Goal: Task Accomplishment & Management: Complete application form

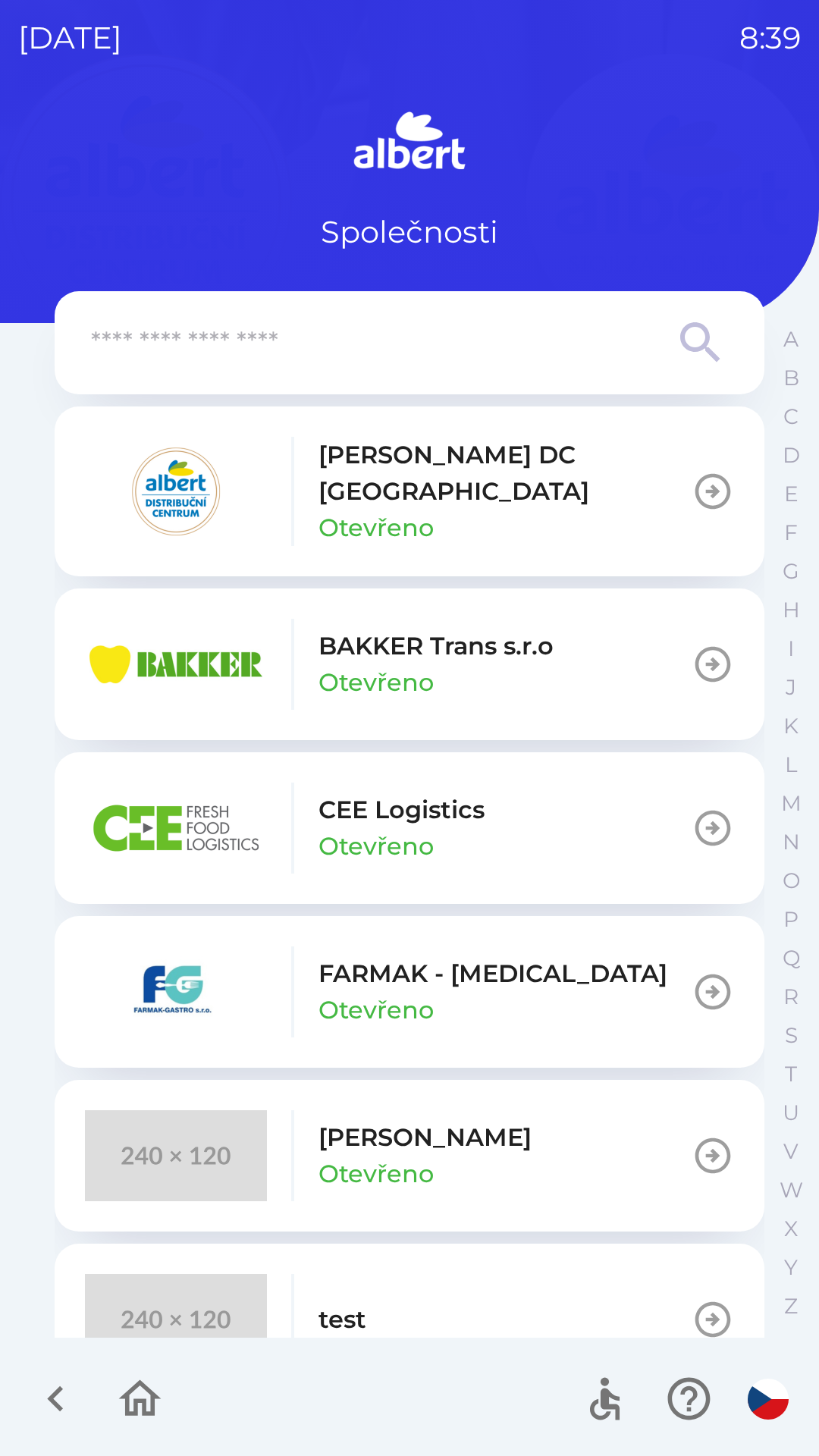
click at [413, 509] on p "Otevřeno" at bounding box center [376, 527] width 115 height 36
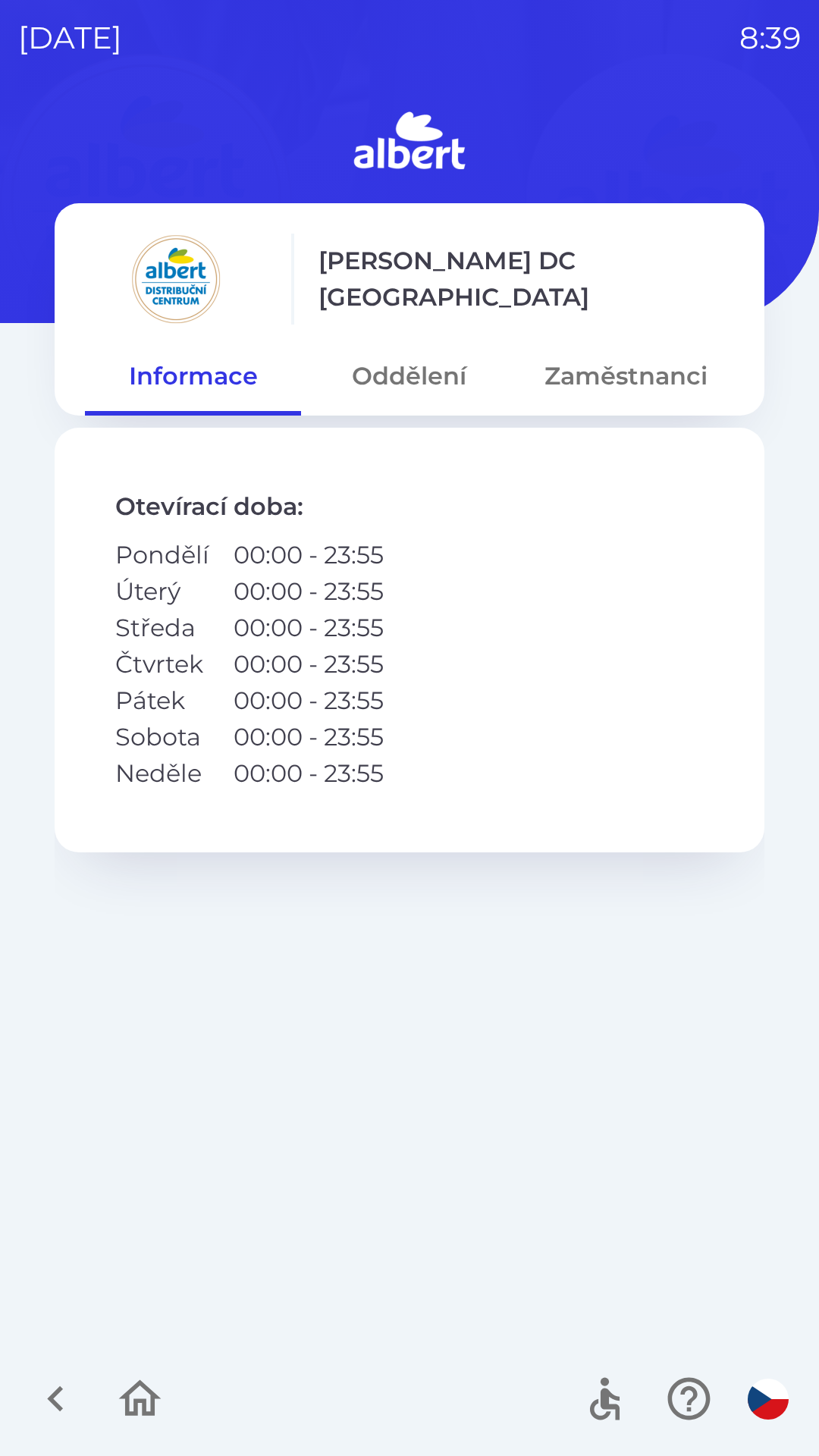
click at [443, 373] on button "Oddělení" at bounding box center [409, 376] width 216 height 55
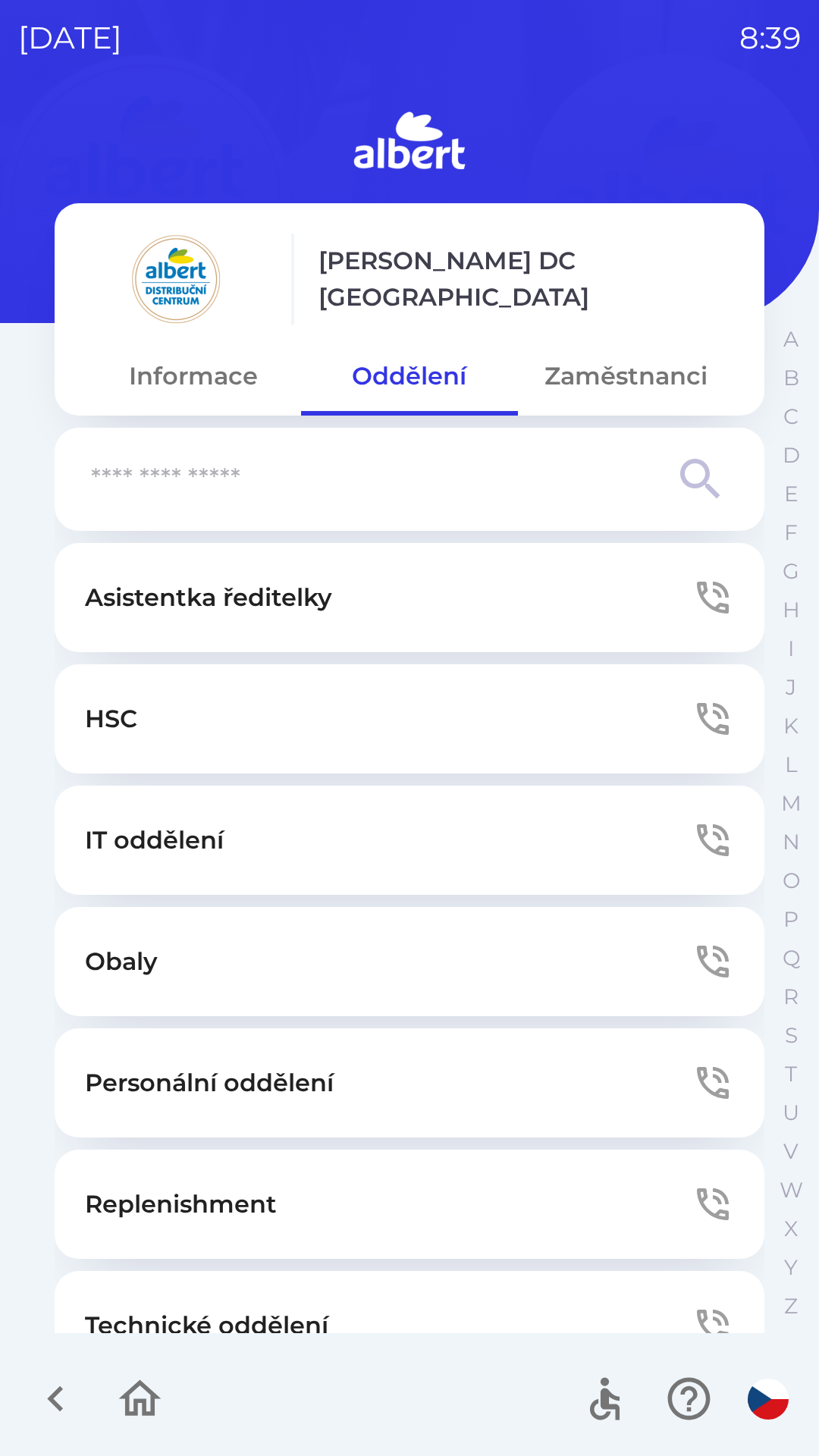
click at [616, 384] on button "Zaměstnanci" at bounding box center [626, 376] width 216 height 55
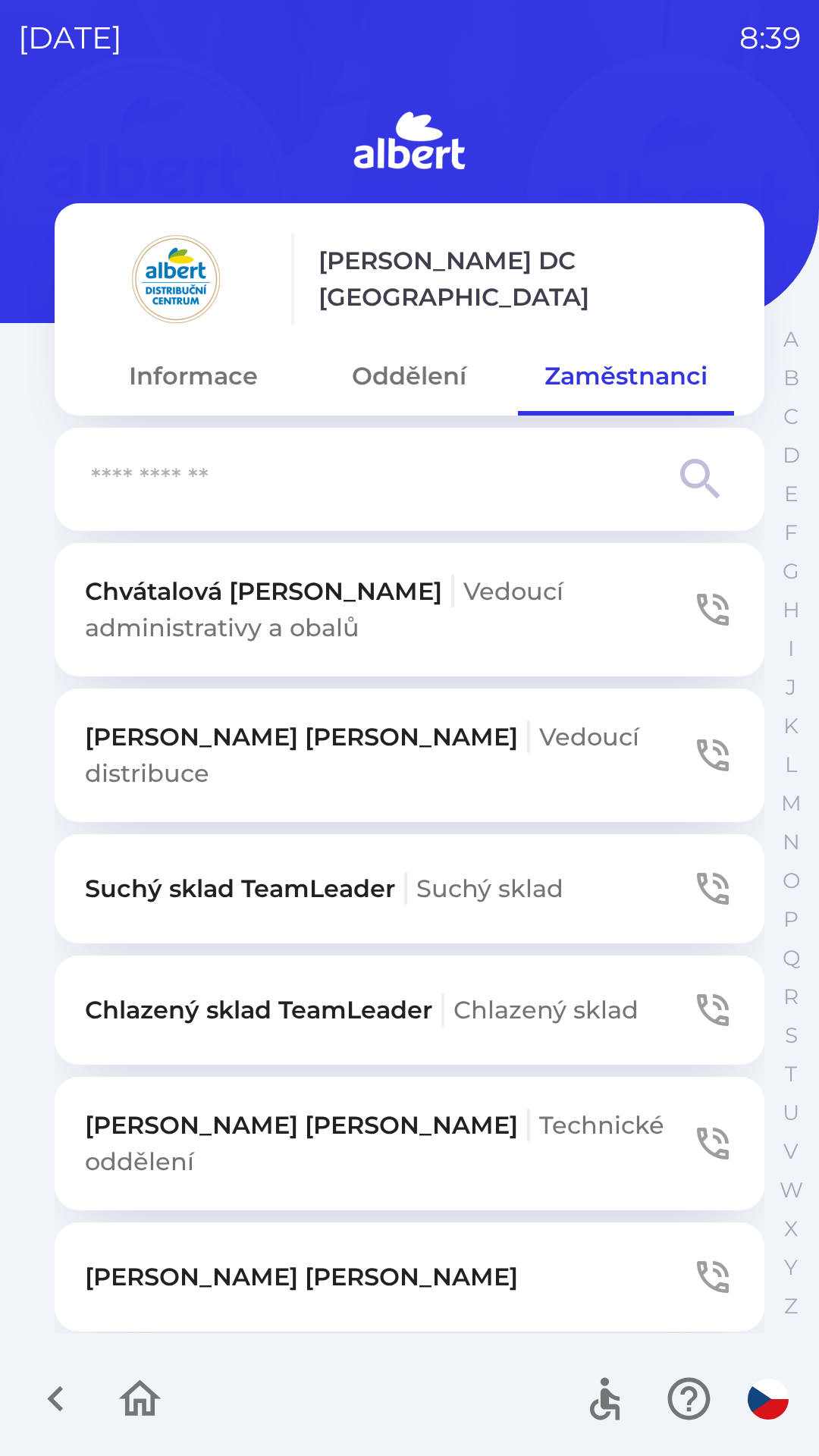
click at [245, 877] on p "Suchý sklad TeamLeader Suchý sklad" at bounding box center [324, 888] width 478 height 36
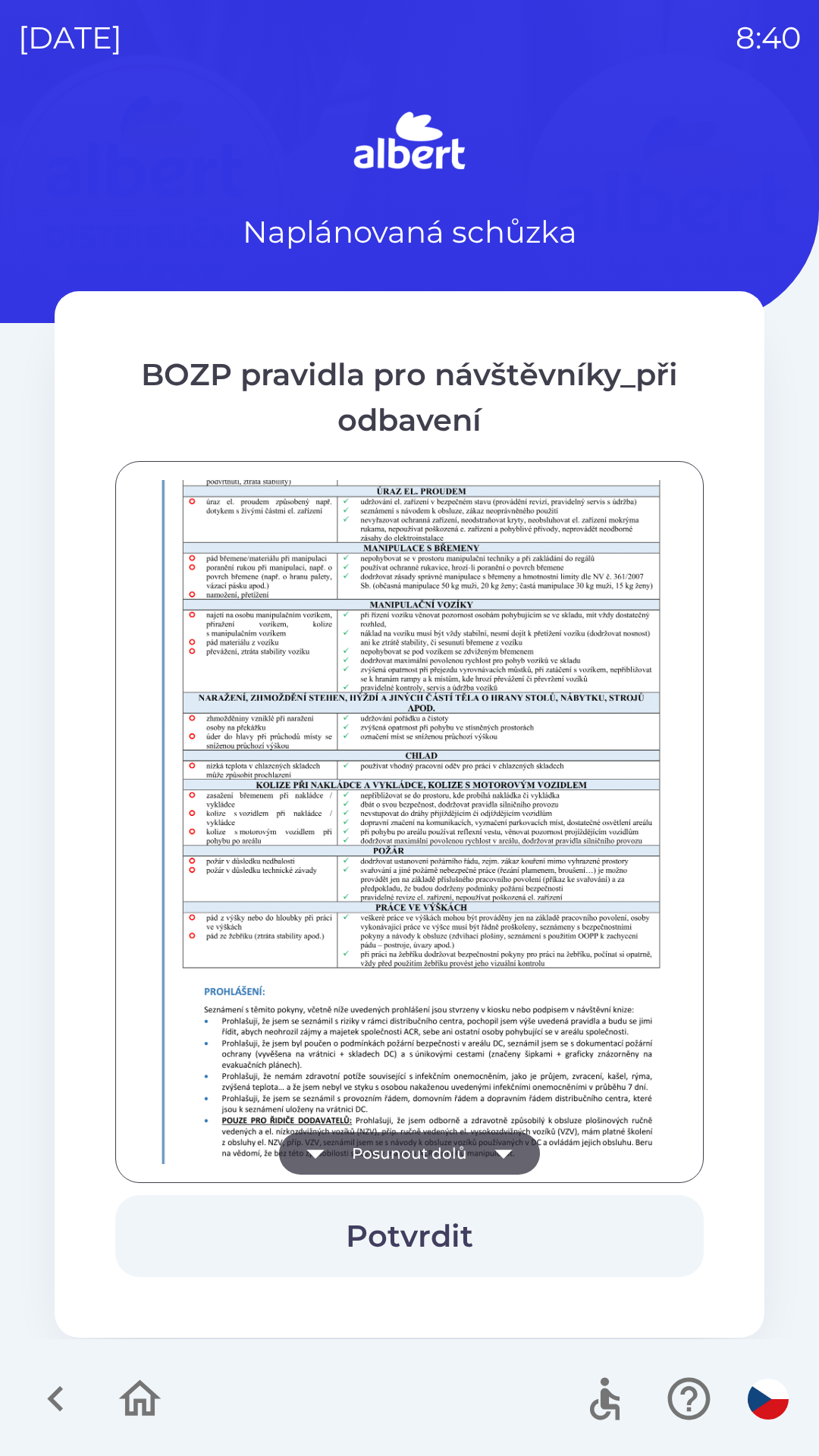
scroll to position [1064, 0]
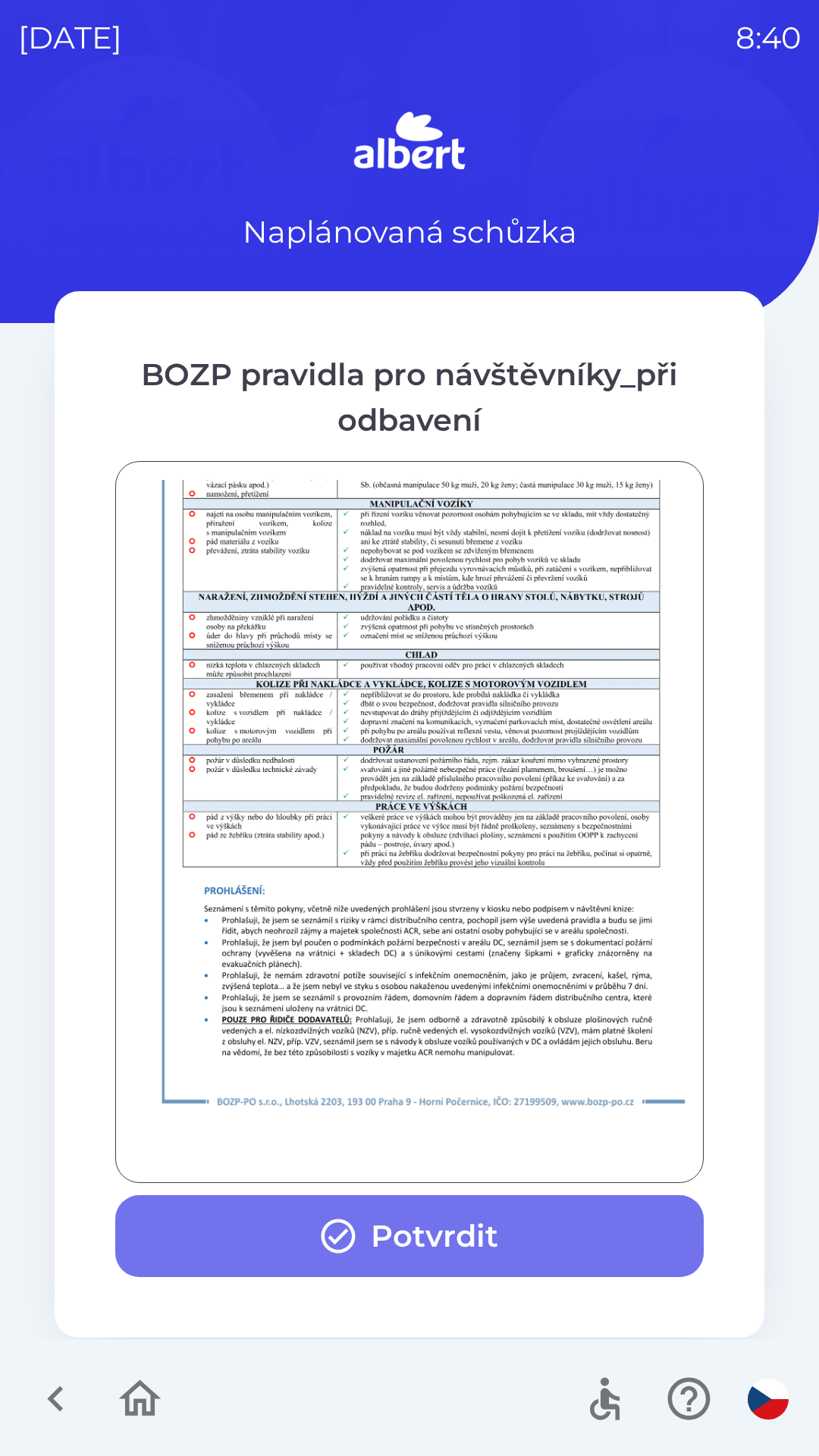
click at [427, 1239] on button "Potvrdit" at bounding box center [409, 1236] width 588 height 82
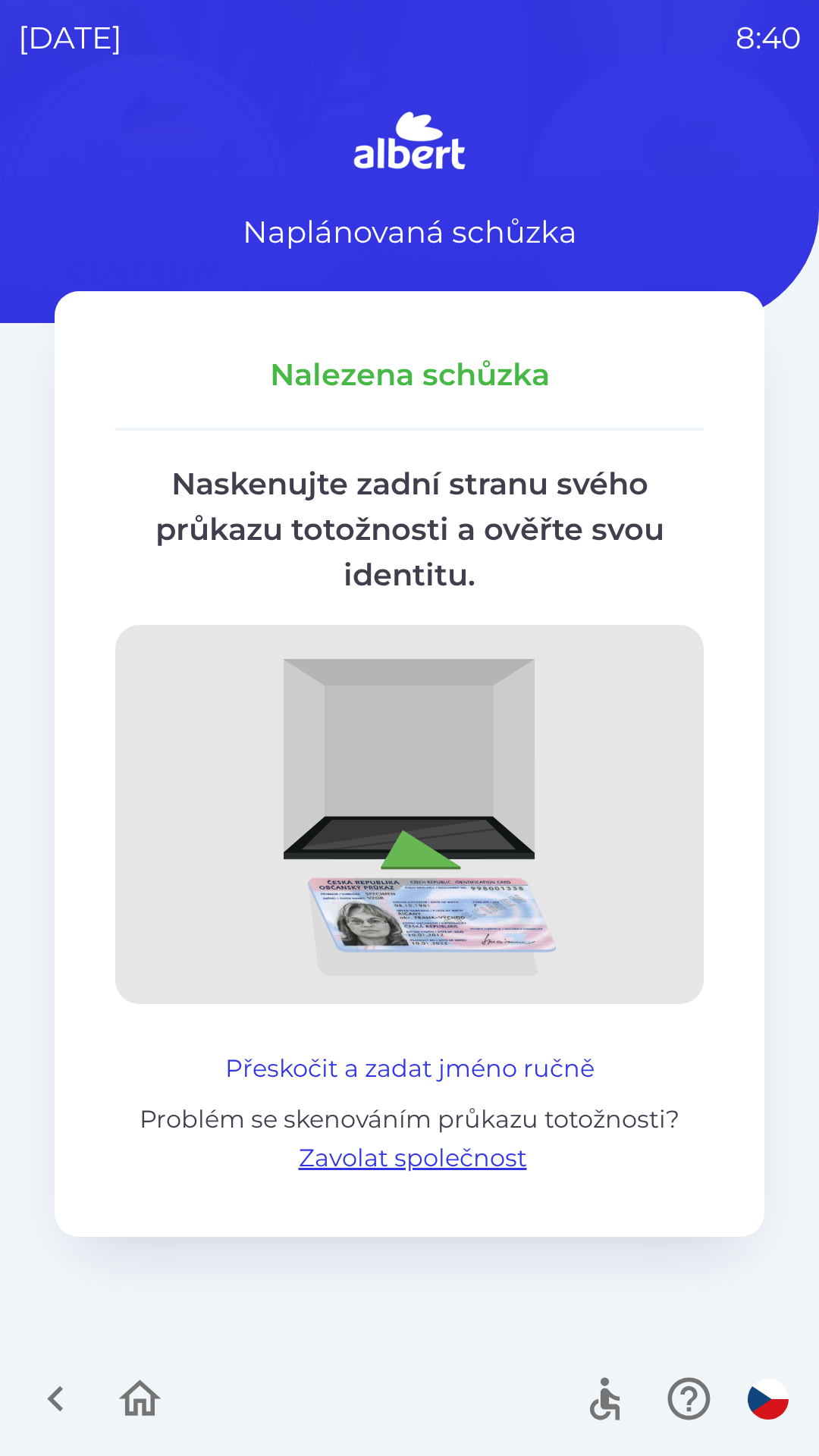
click at [486, 1063] on button "Přeskočit a zadat jméno ručně" at bounding box center [410, 1068] width 381 height 36
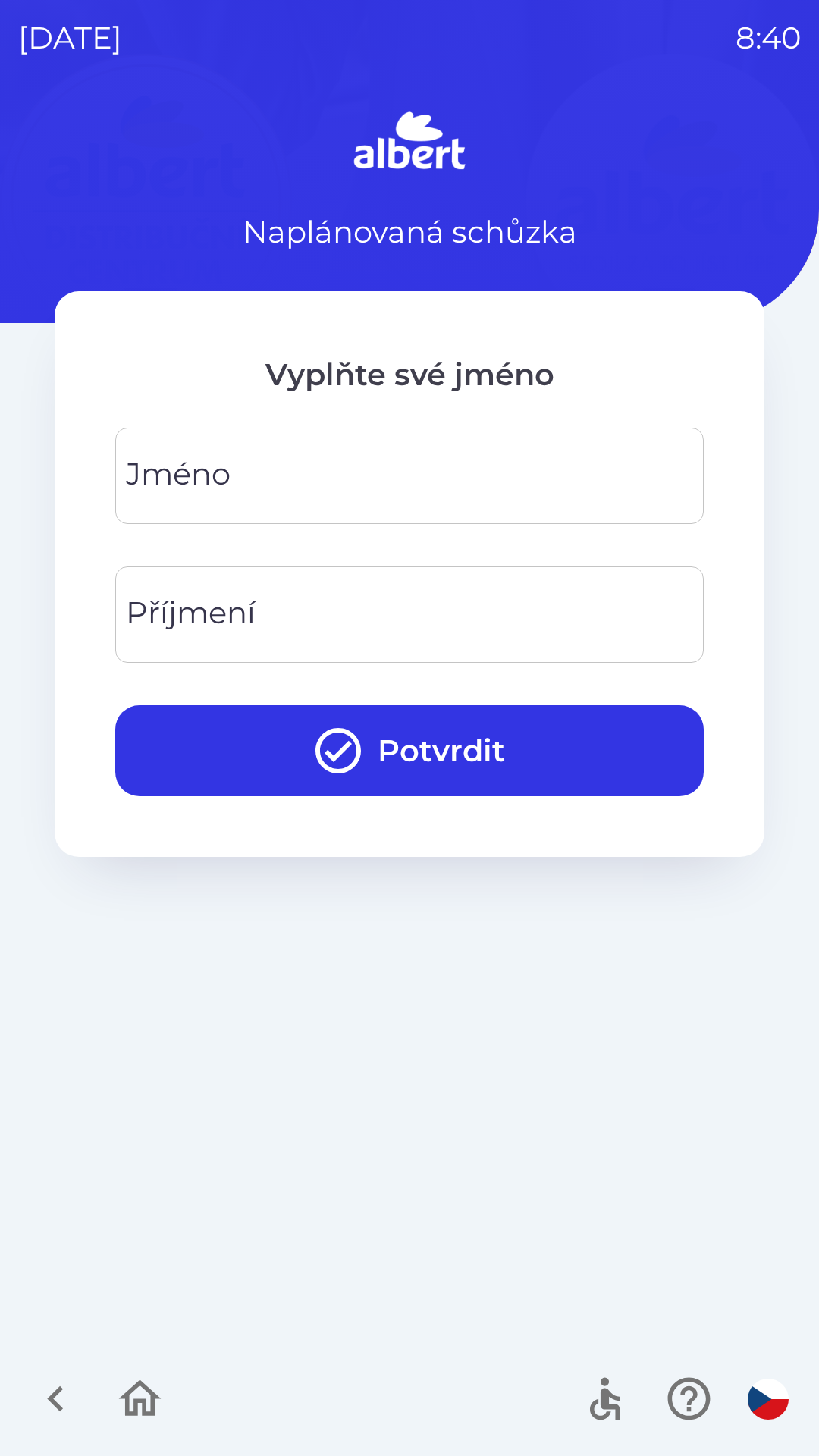
click at [348, 466] on input "Jméno" at bounding box center [410, 476] width 552 height 60
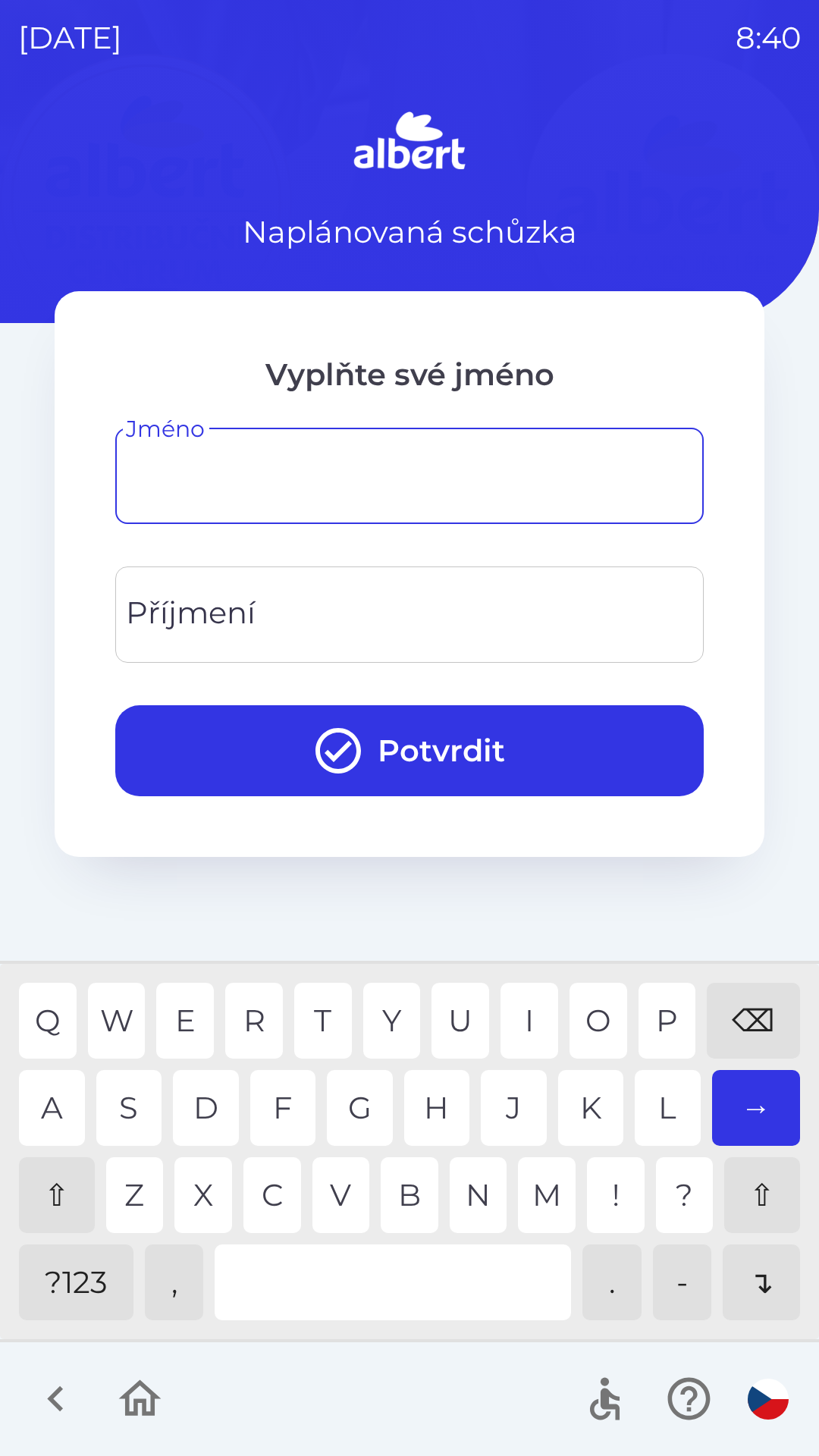
click at [47, 1202] on div "⇧" at bounding box center [57, 1195] width 76 height 76
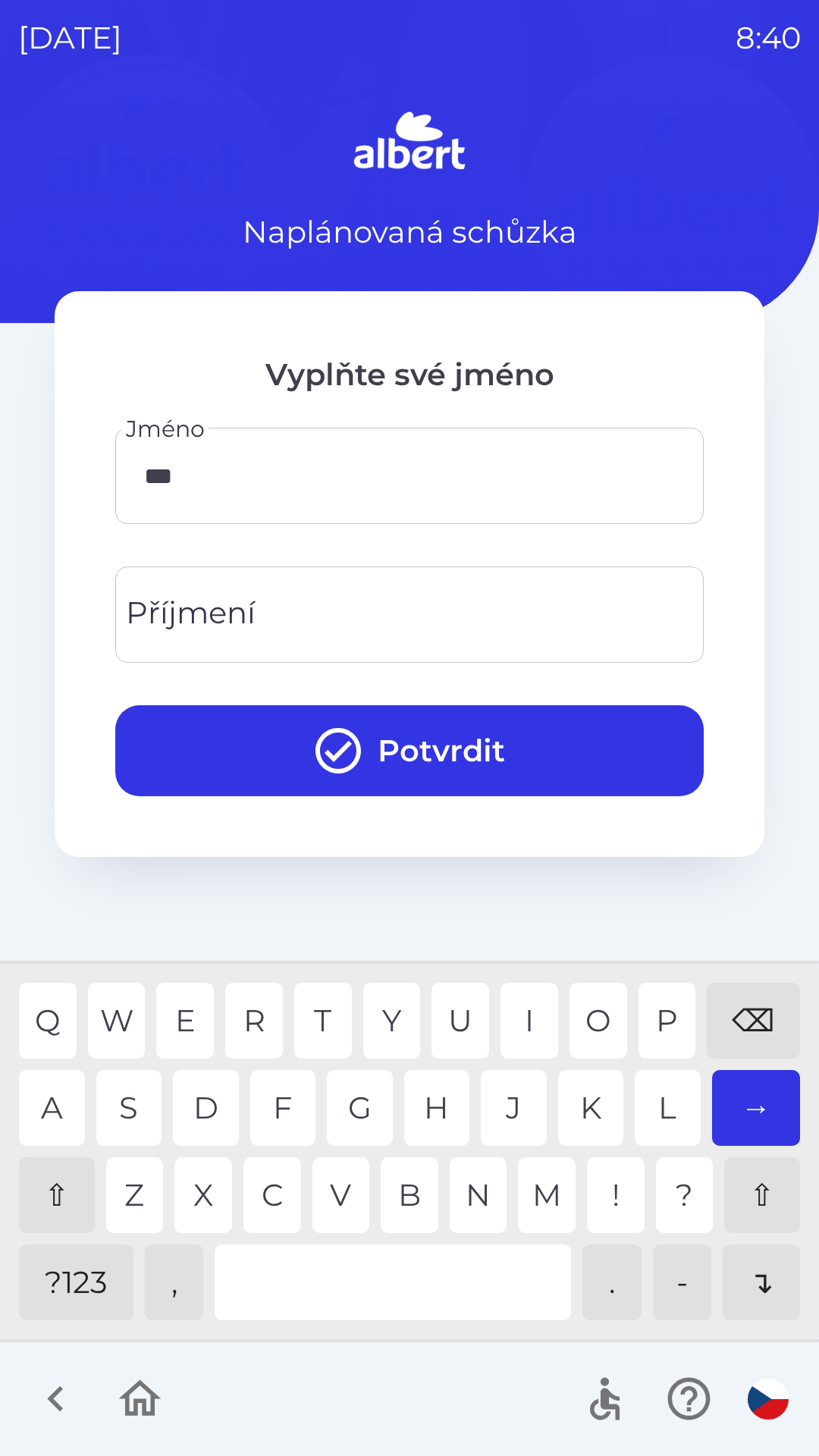
click at [249, 1024] on div "R" at bounding box center [254, 1020] width 57 height 76
click at [581, 1017] on div "O" at bounding box center [598, 1020] width 57 height 76
click at [524, 1019] on div "I" at bounding box center [529, 1020] width 57 height 76
click at [479, 1193] on div "N" at bounding box center [478, 1195] width 57 height 76
type input "********"
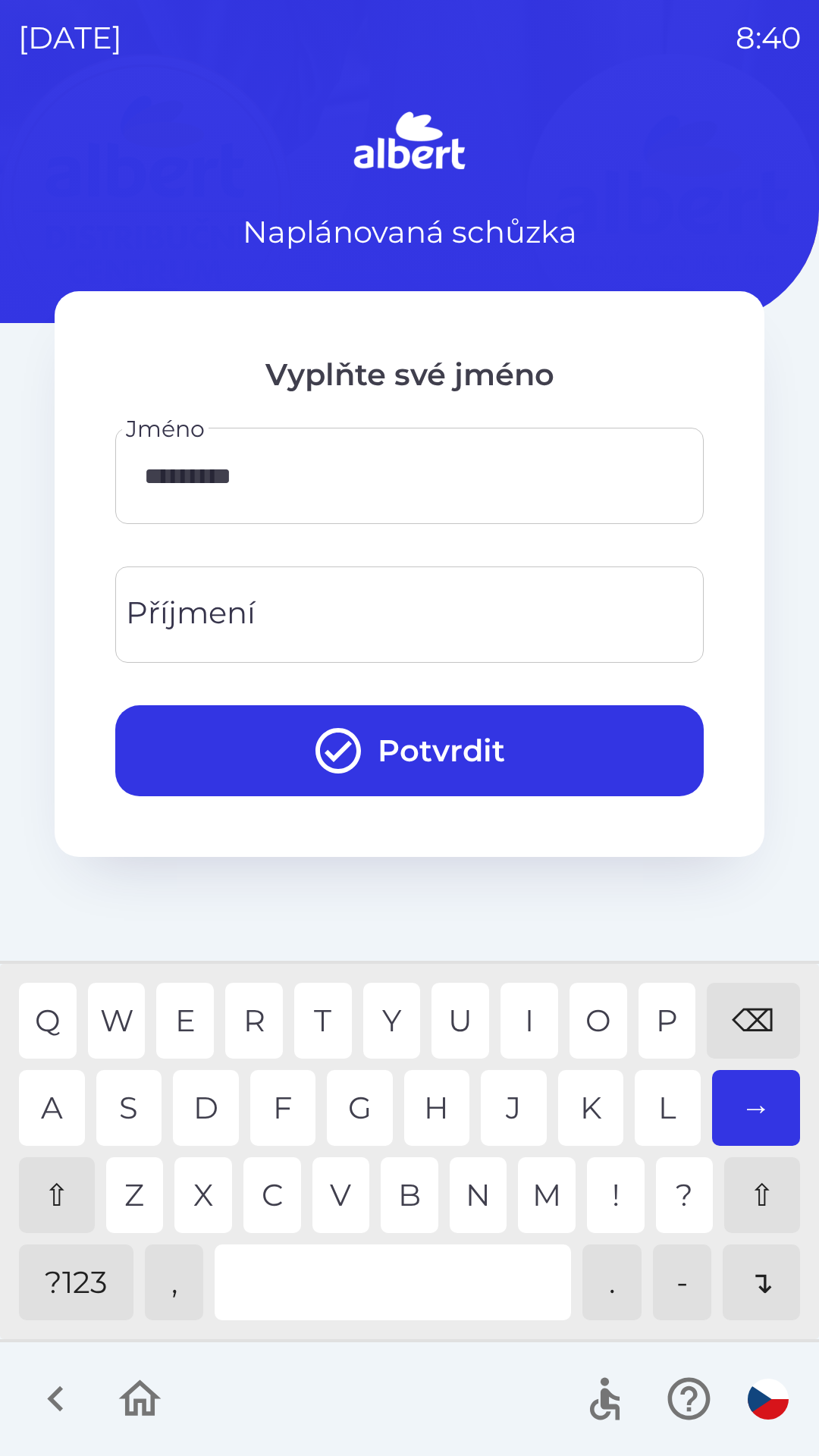
click at [325, 1258] on div at bounding box center [393, 1282] width 356 height 76
click at [349, 604] on input "Příjmení" at bounding box center [410, 614] width 552 height 60
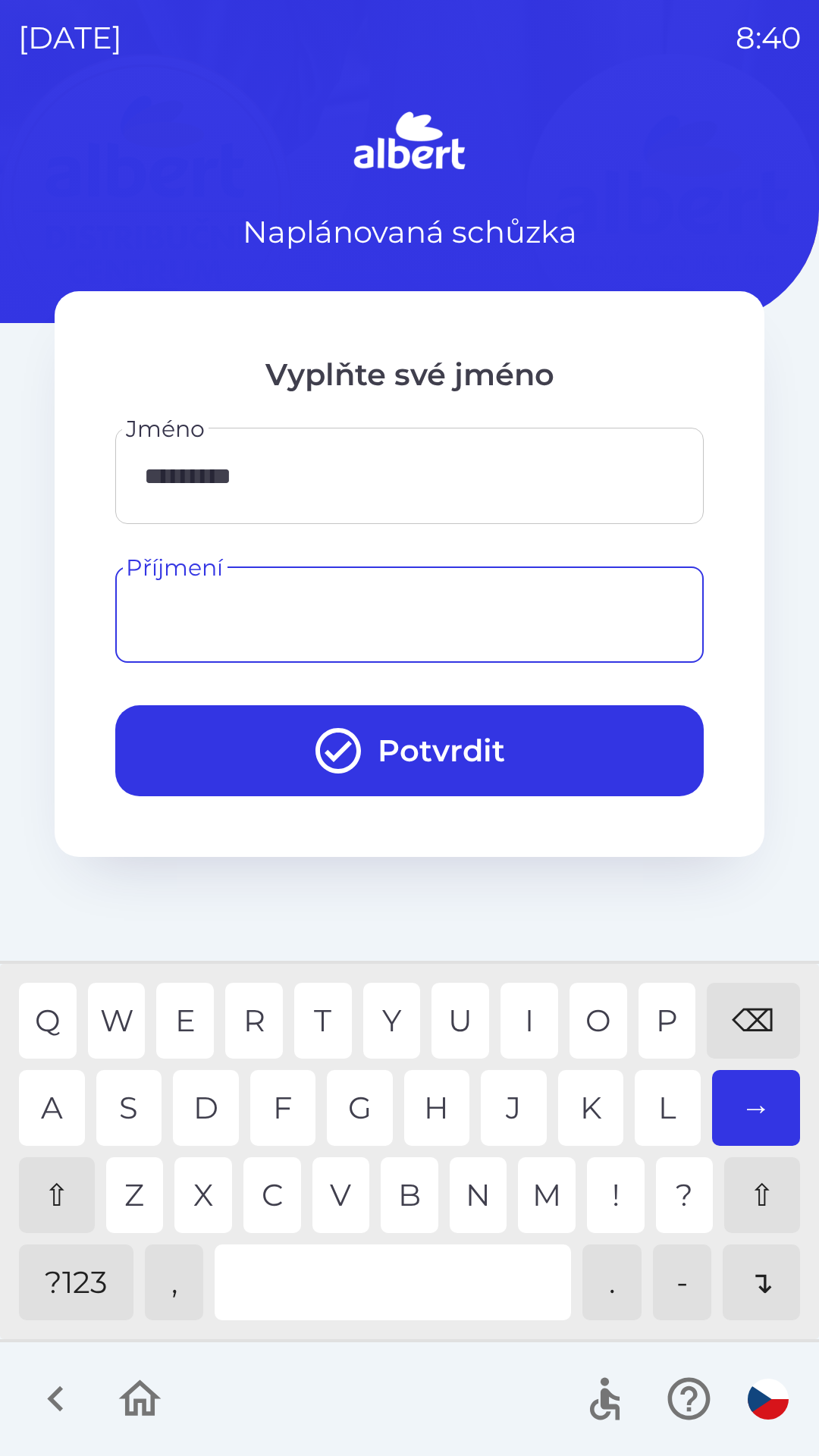
click at [47, 1205] on div "⇧" at bounding box center [57, 1195] width 76 height 76
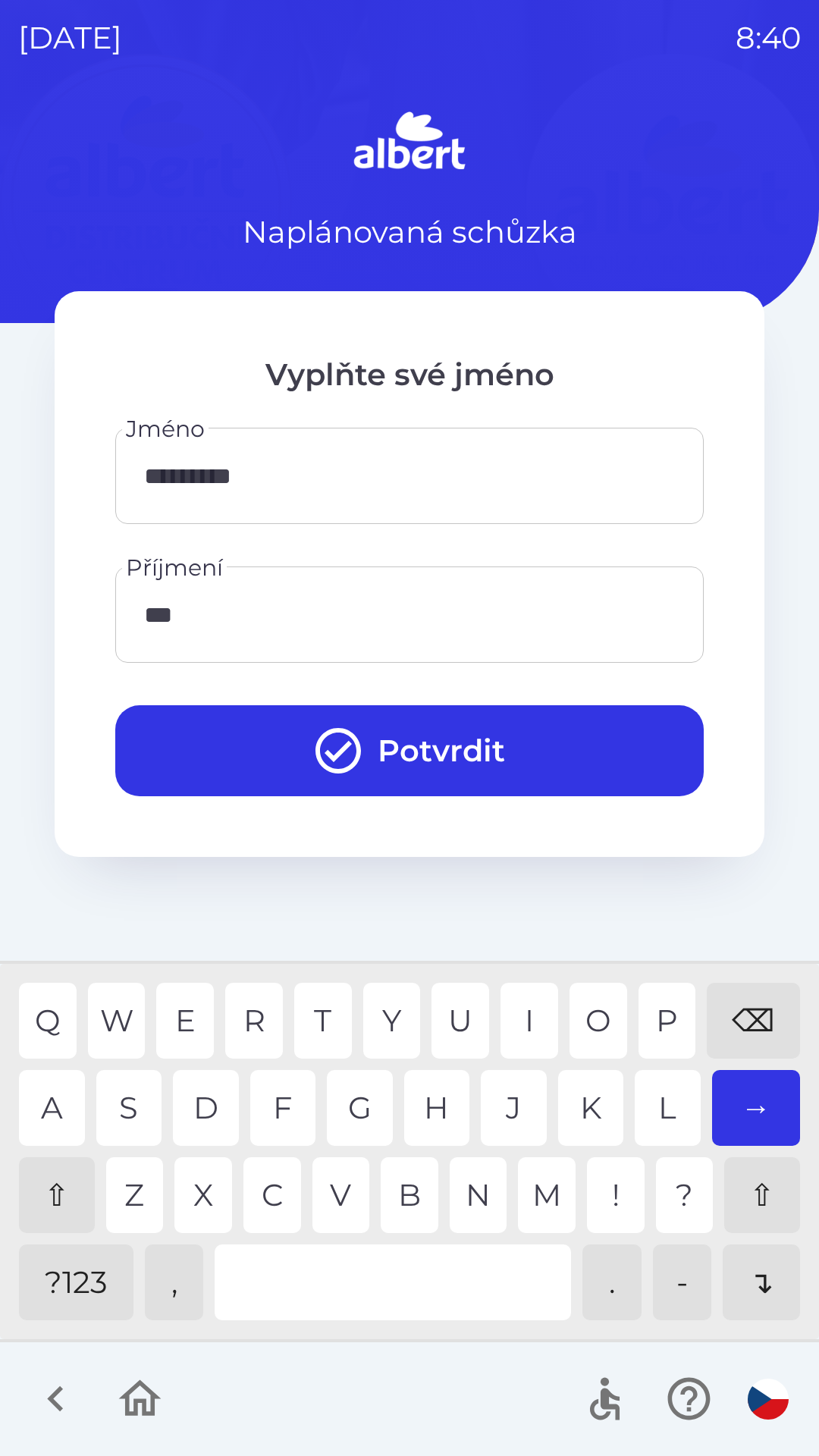
click at [557, 1017] on div "I" at bounding box center [529, 1020] width 57 height 76
click at [134, 1194] on div "Z" at bounding box center [134, 1195] width 57 height 76
type input "*****"
click at [119, 1108] on div "S" at bounding box center [129, 1108] width 66 height 76
click at [445, 740] on button "Potvrdit" at bounding box center [409, 751] width 588 height 91
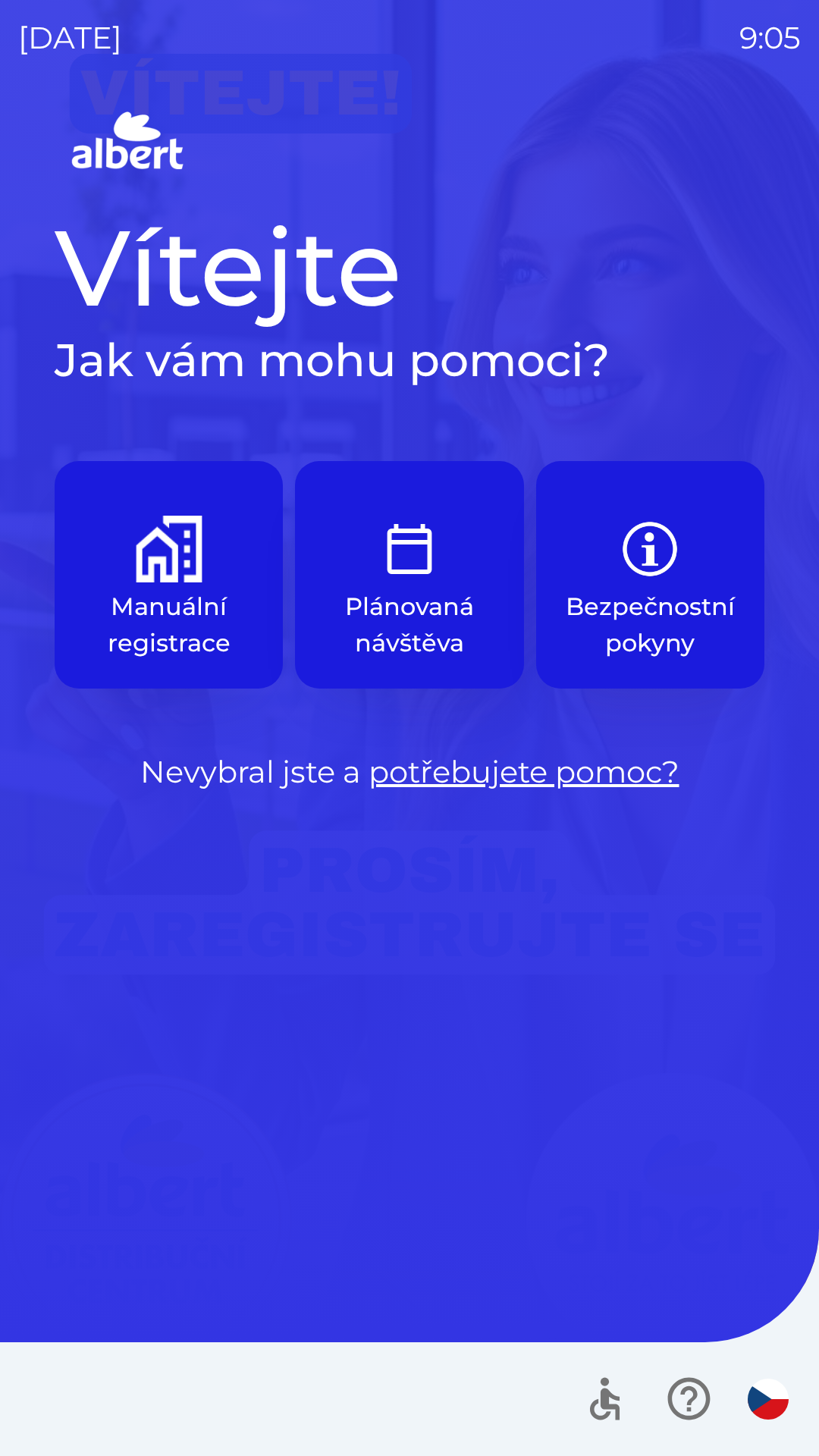
click at [186, 553] on img "button" at bounding box center [169, 548] width 66 height 66
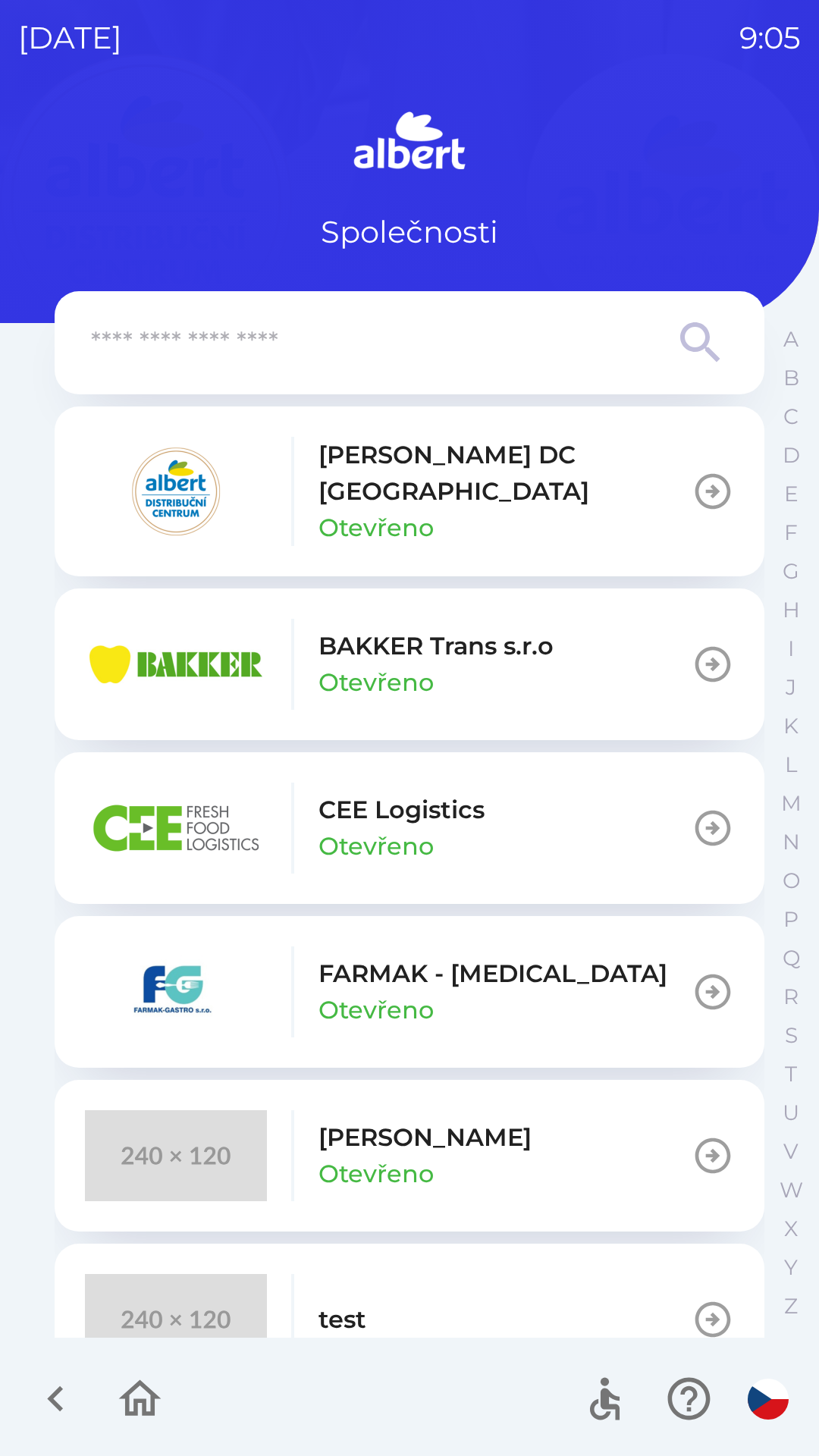
click at [532, 822] on button "CEE Logistics Otevřeno" at bounding box center [410, 828] width 710 height 152
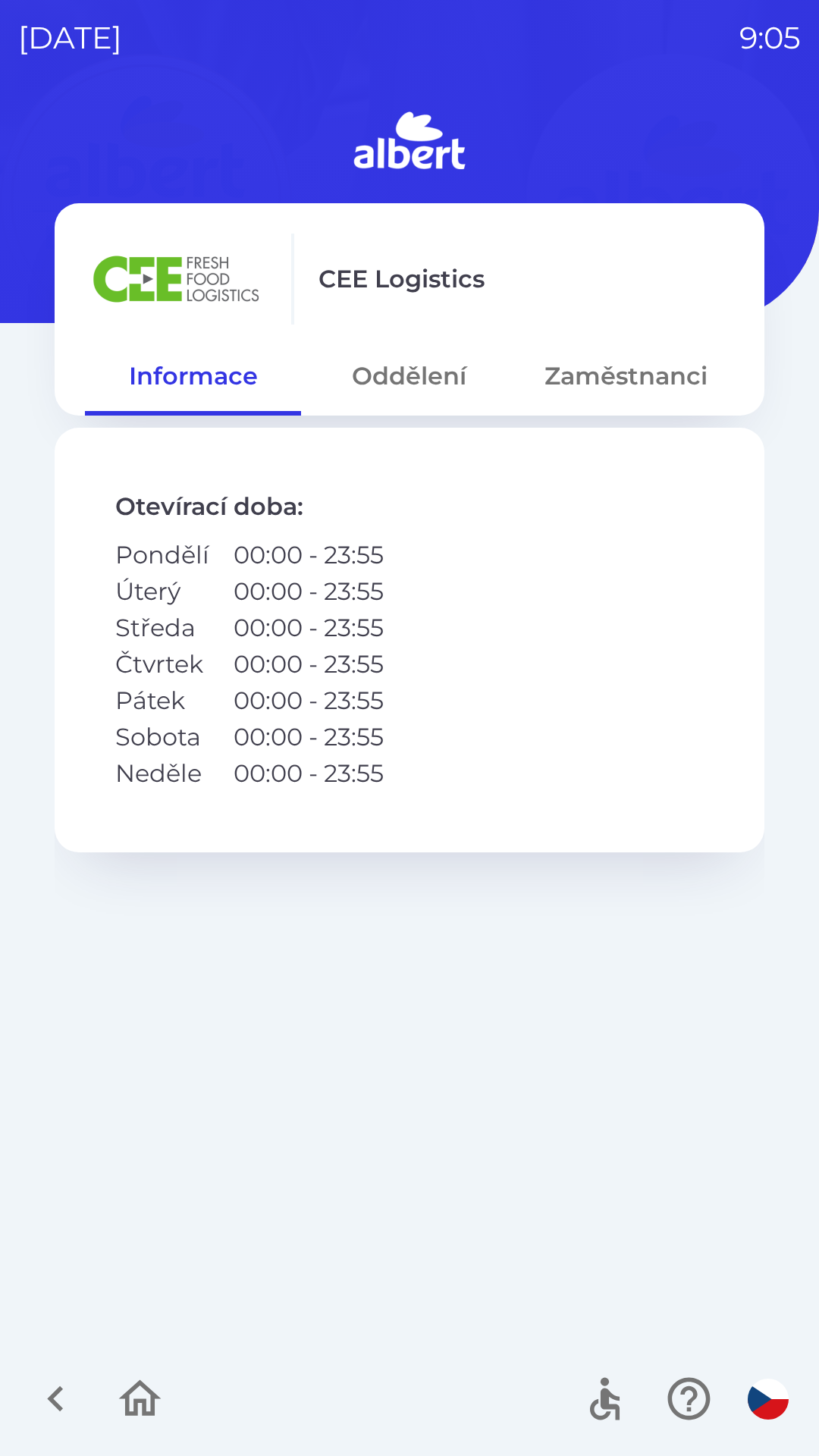
click at [418, 397] on button "Oddělení" at bounding box center [409, 376] width 216 height 55
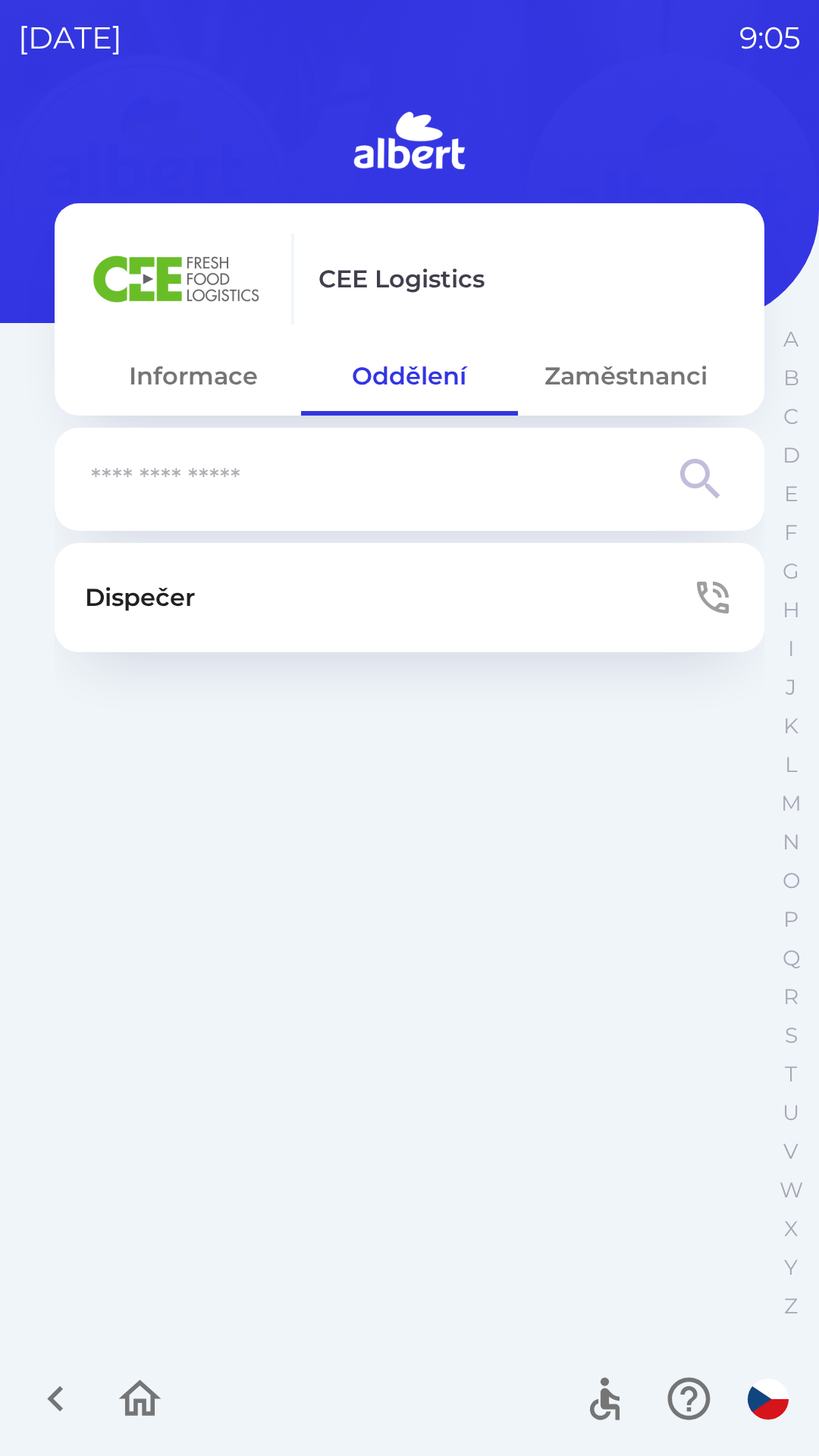
click at [399, 582] on button "Dispečer" at bounding box center [410, 597] width 710 height 109
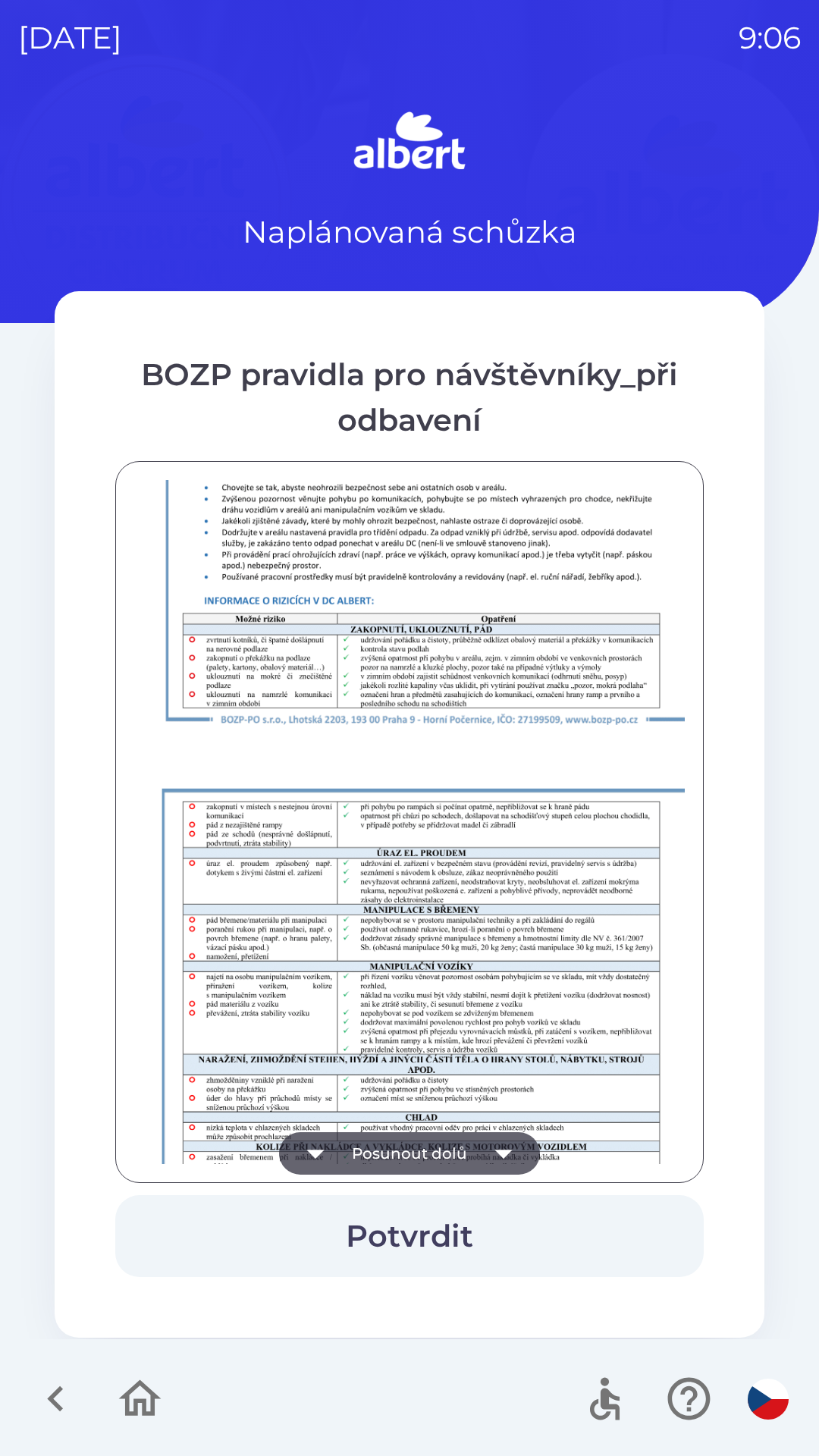
scroll to position [1064, 0]
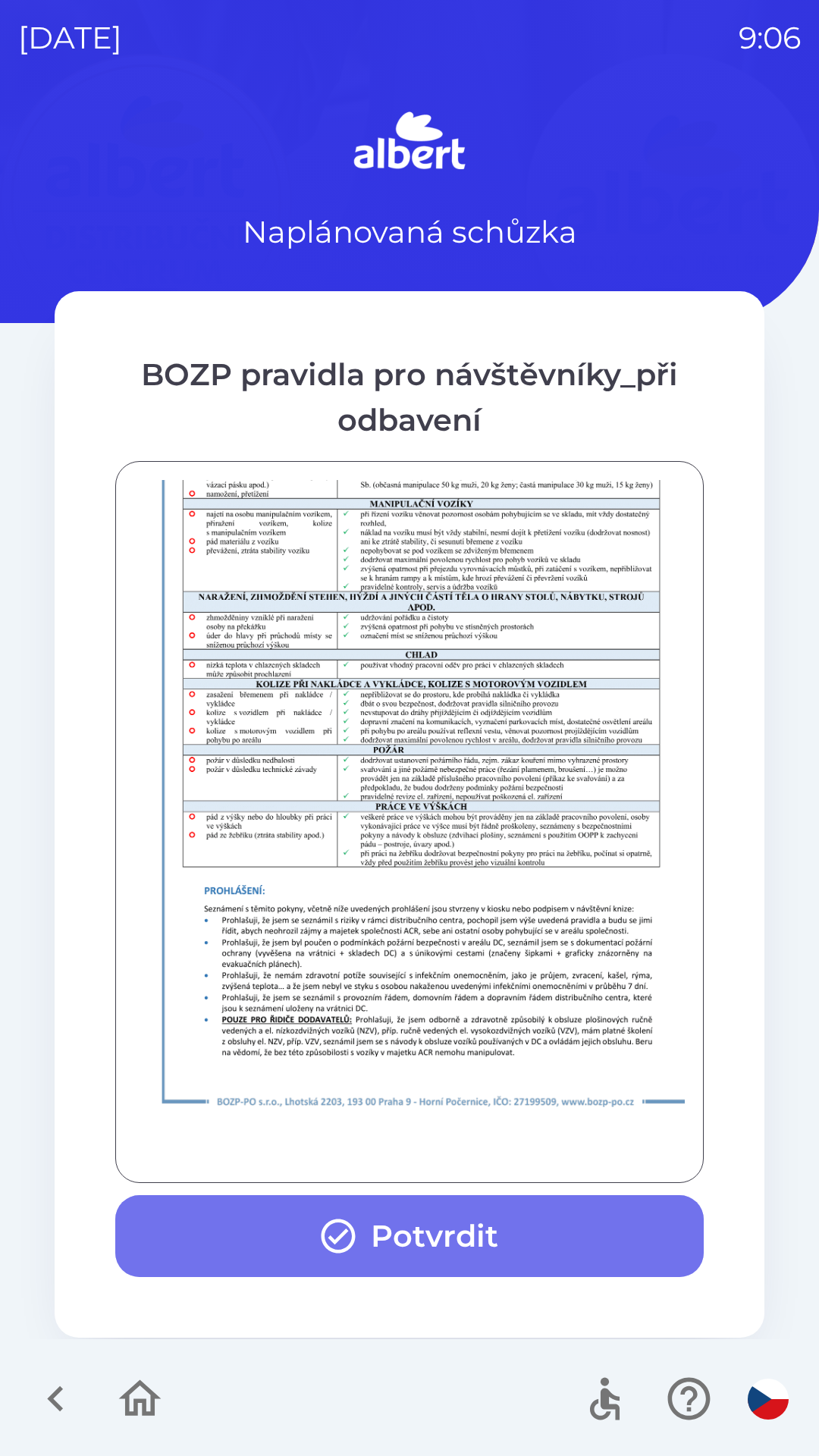
click at [444, 1233] on button "Potvrdit" at bounding box center [409, 1236] width 588 height 82
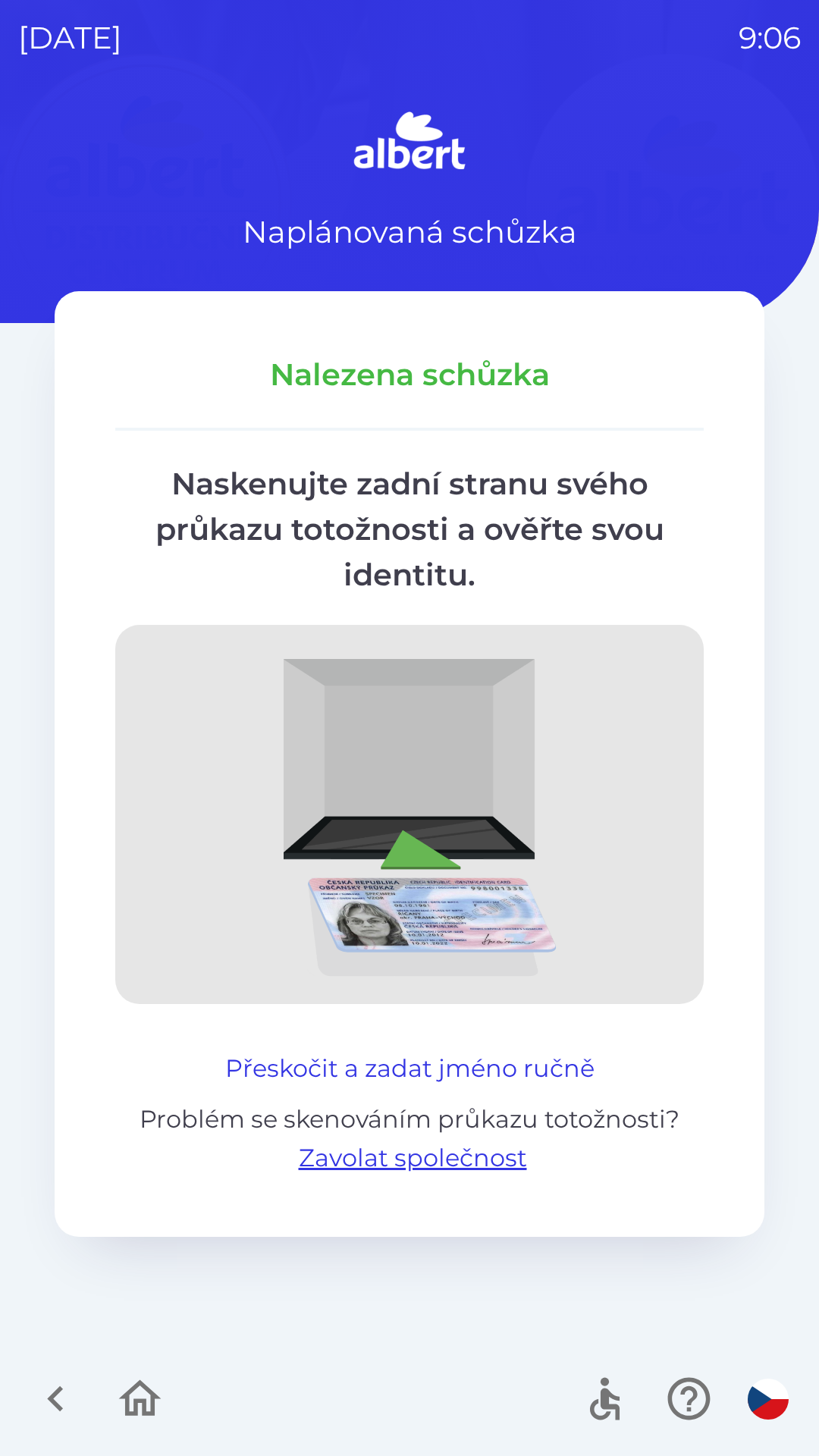
click at [471, 1051] on button "Přeskočit a zadat jméno ručně" at bounding box center [410, 1068] width 381 height 36
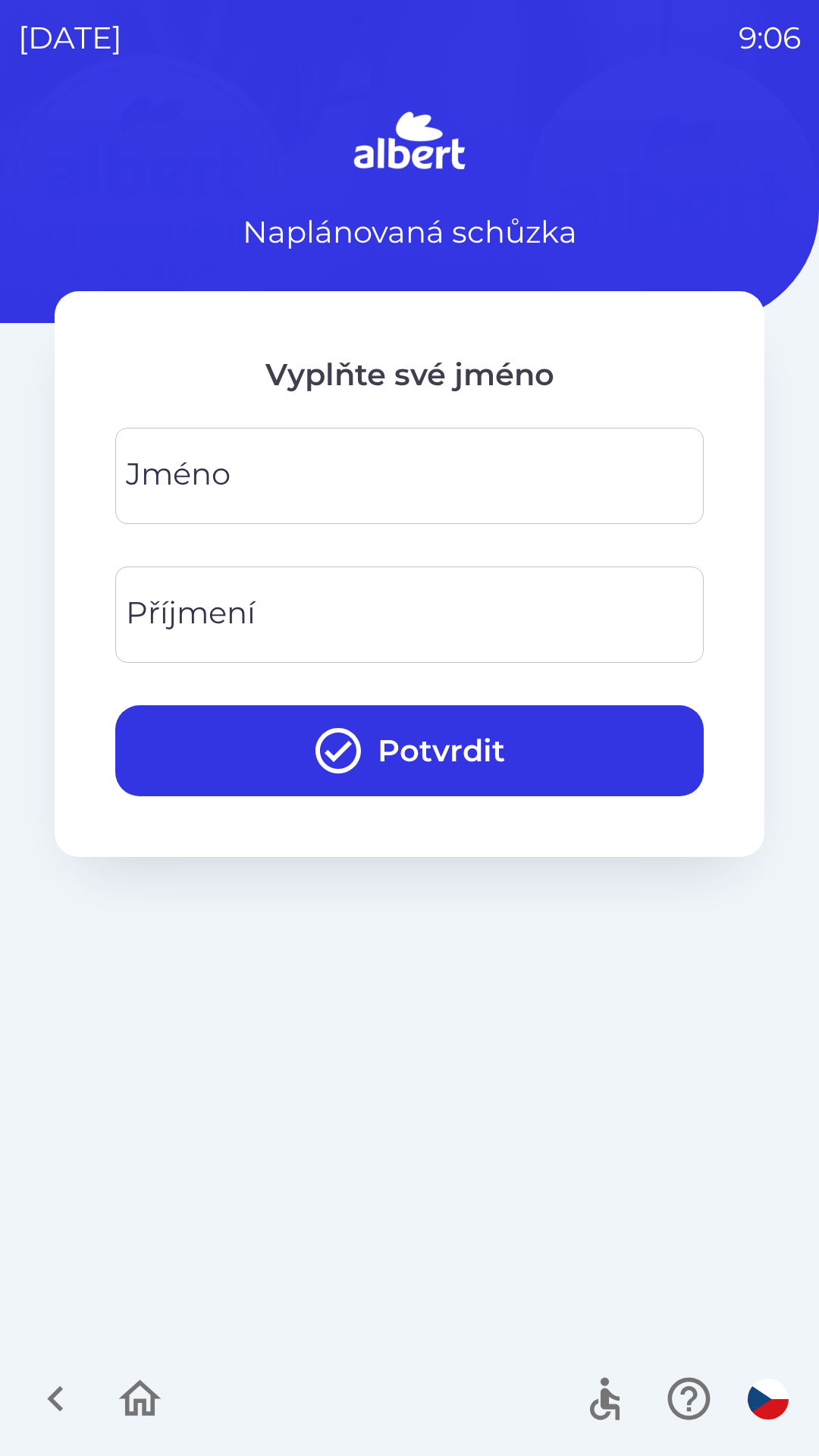
click at [370, 461] on input "Jméno" at bounding box center [410, 476] width 552 height 60
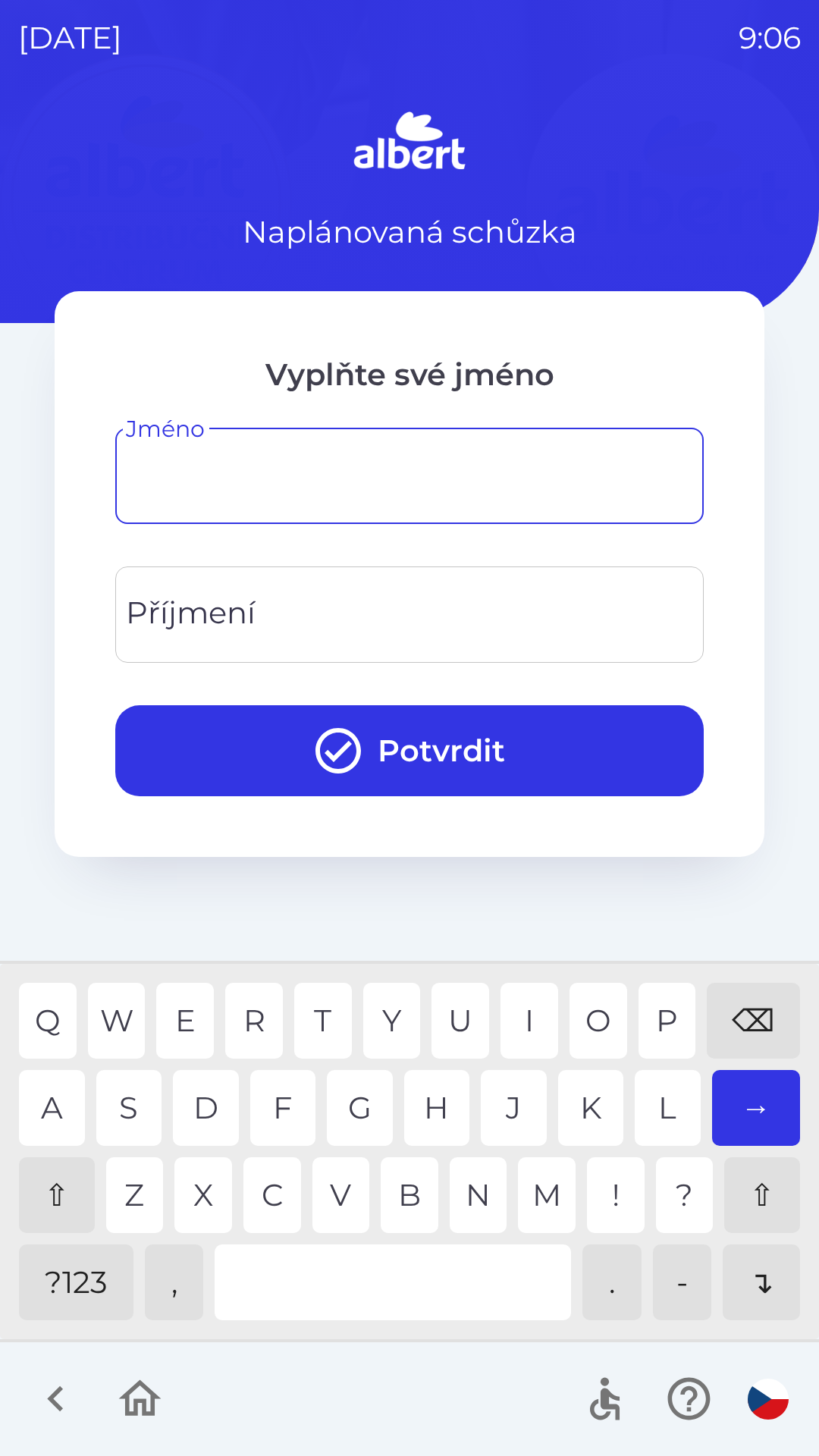
click at [57, 1188] on div "⇧" at bounding box center [57, 1195] width 76 height 76
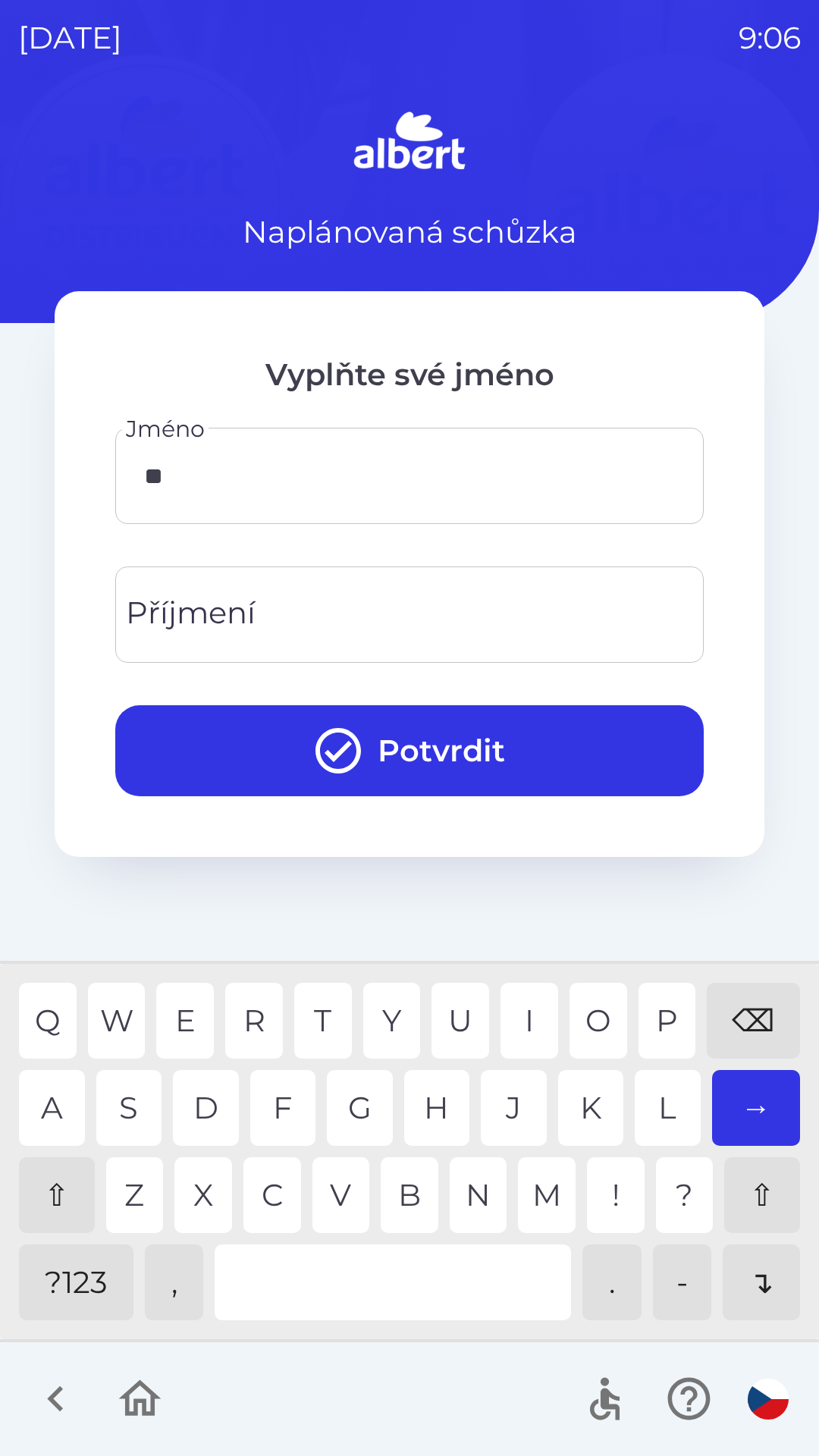
click at [594, 1016] on div "O" at bounding box center [598, 1020] width 57 height 76
type input "*****"
click at [119, 1100] on div "S" at bounding box center [129, 1108] width 66 height 76
click at [332, 602] on input "Příjmení" at bounding box center [410, 614] width 552 height 60
click at [335, 1192] on div "v" at bounding box center [341, 1195] width 57 height 76
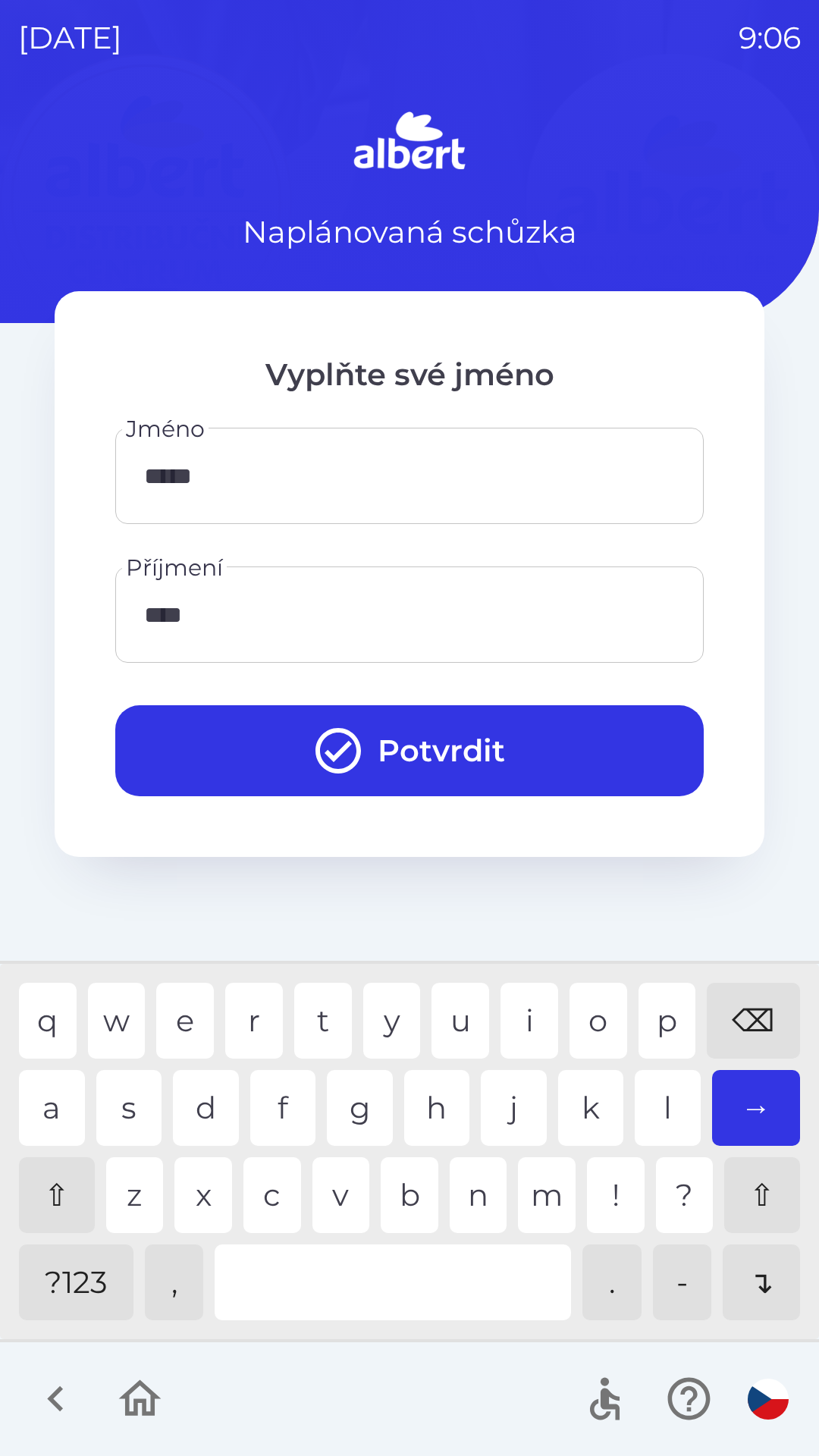
click at [290, 1009] on div "q w e r t y u i o p ⌫" at bounding box center [409, 1020] width 781 height 76
click at [324, 1003] on div "t" at bounding box center [323, 1020] width 57 height 76
click at [471, 1193] on div "n" at bounding box center [478, 1195] width 57 height 76
type input "*******"
click at [487, 758] on button "Potvrdit" at bounding box center [409, 751] width 588 height 91
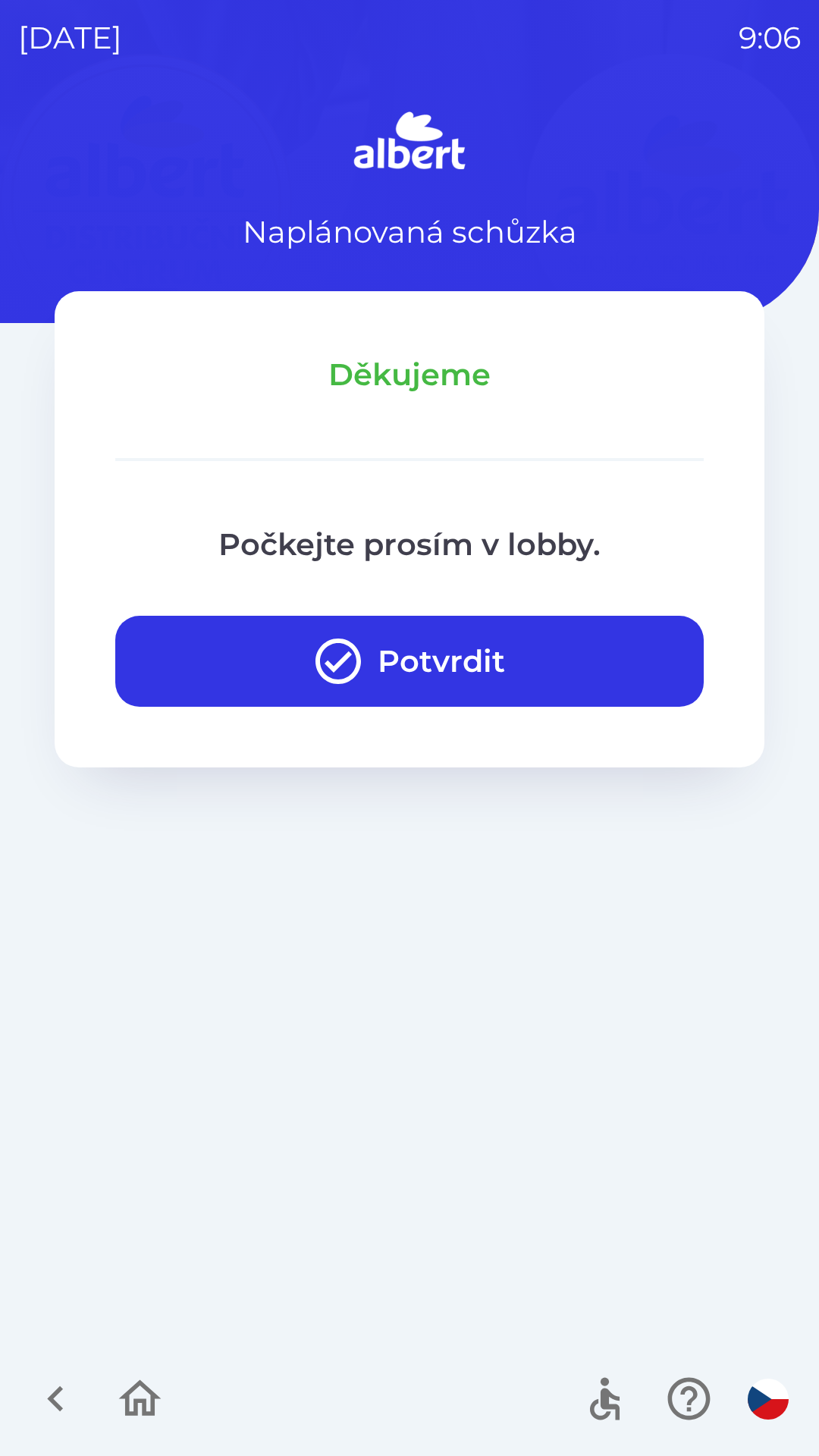
click at [782, 801] on div "Naplánovaná schůzka Děkujeme Počkejte prosím v lobby. Potvrdit" at bounding box center [410, 781] width 783 height 1349
click at [595, 637] on button "Potvrdit" at bounding box center [409, 660] width 588 height 91
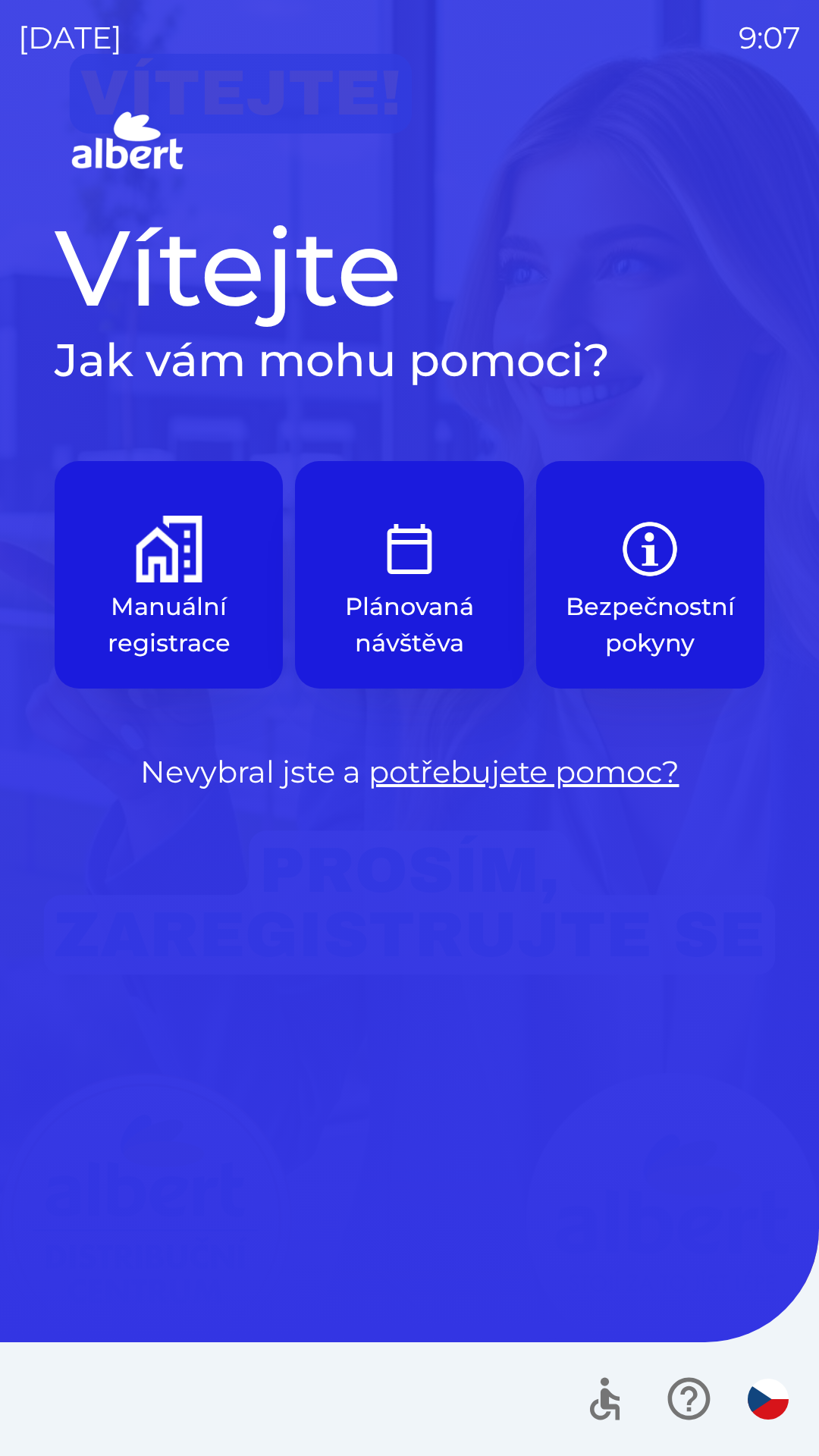
click at [168, 568] on img "button" at bounding box center [169, 548] width 66 height 66
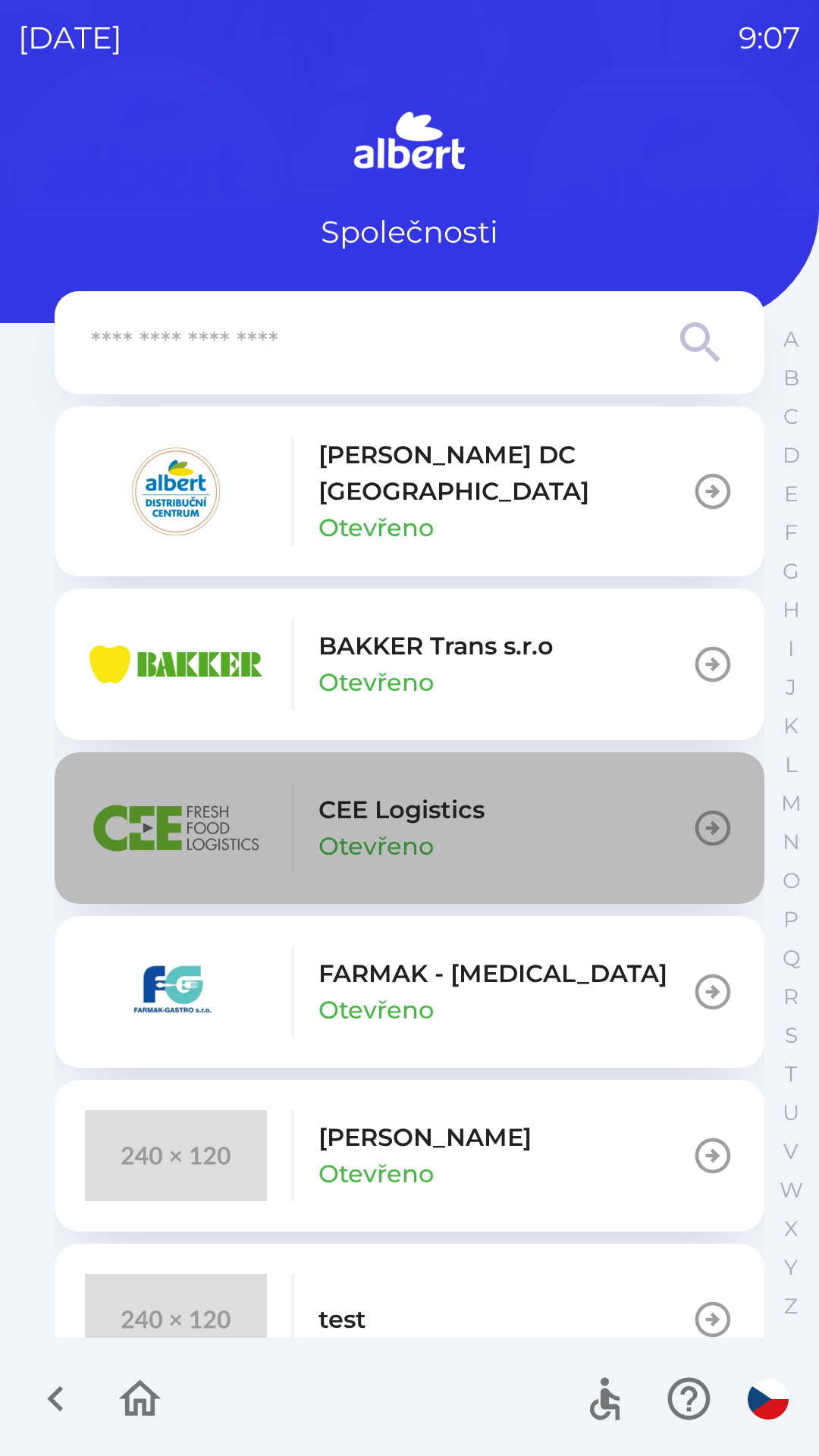
click at [707, 806] on icon "button" at bounding box center [713, 827] width 42 height 42
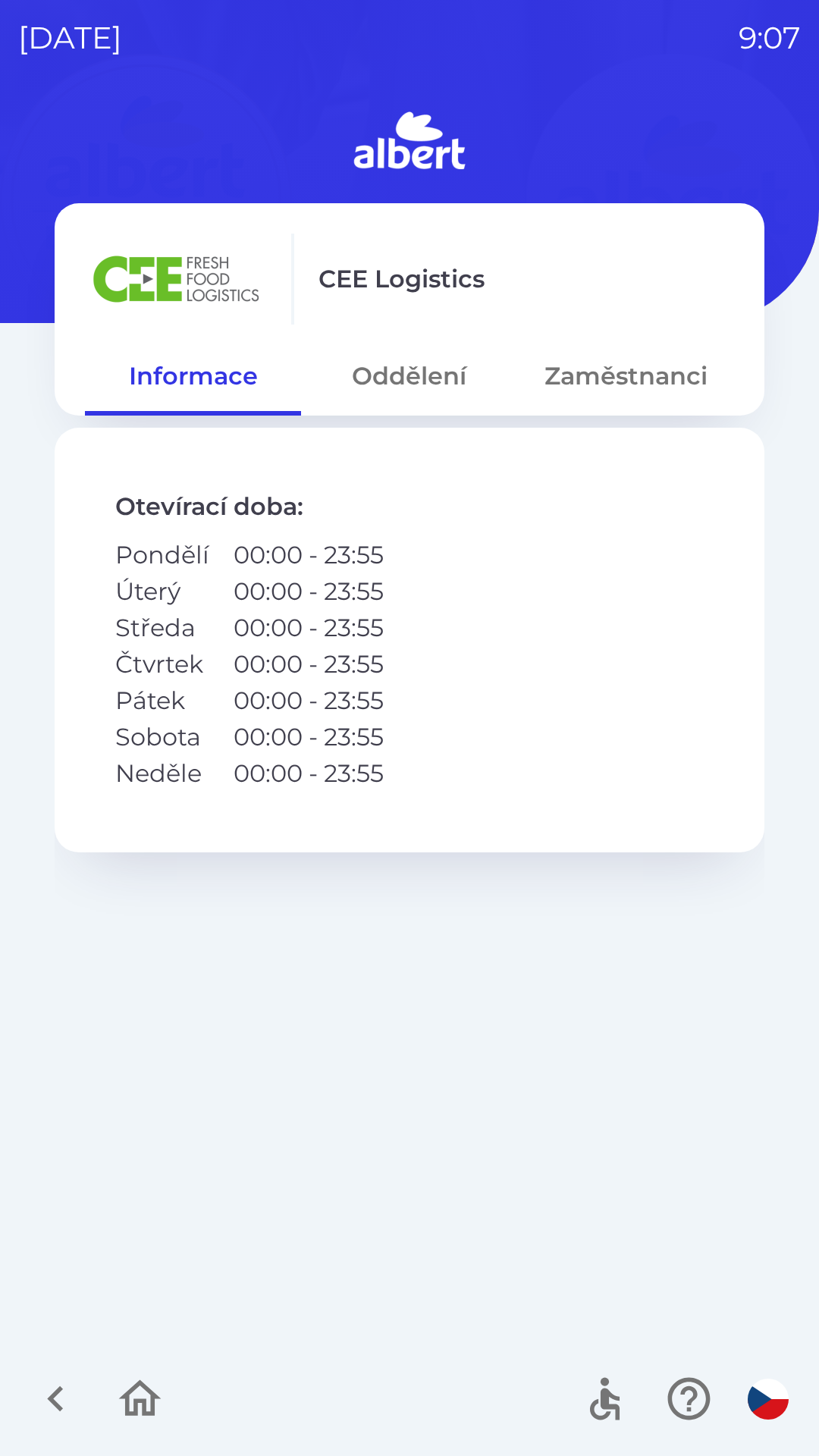
click at [417, 389] on button "Oddělení" at bounding box center [409, 376] width 216 height 55
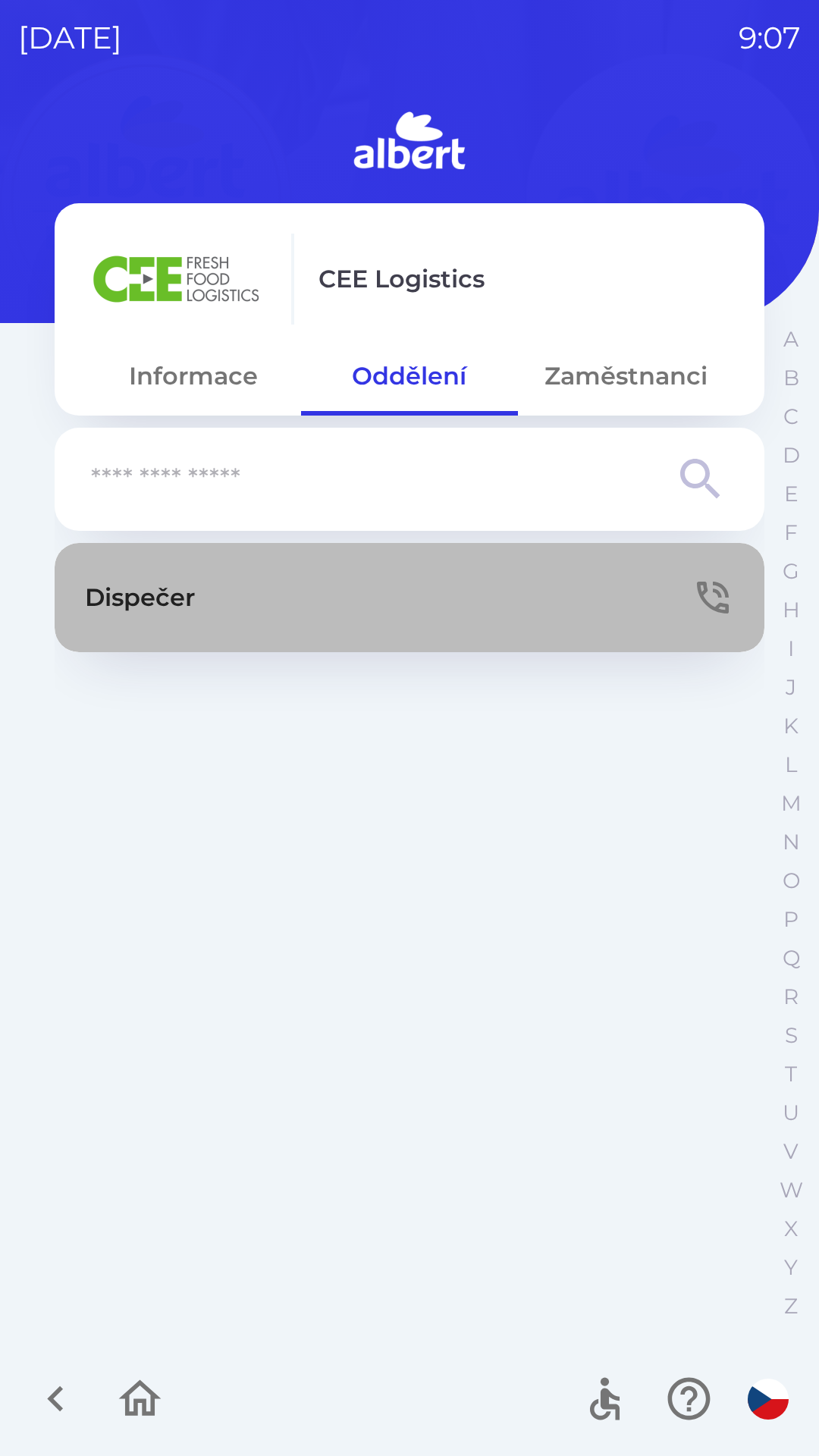
click at [458, 591] on button "Dispečer" at bounding box center [410, 597] width 710 height 109
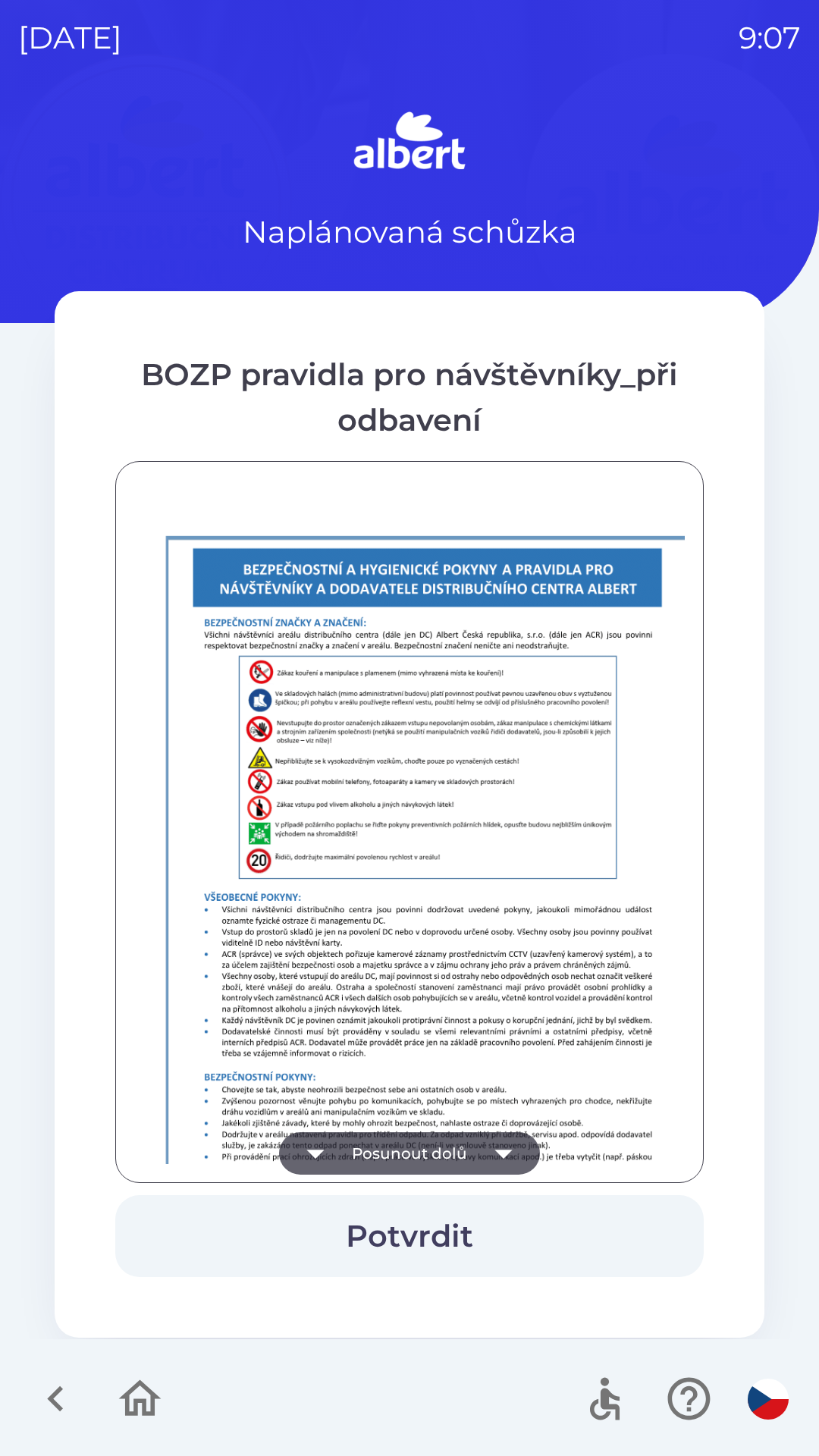
click at [417, 1225] on button "Potvrdit" at bounding box center [409, 1236] width 588 height 82
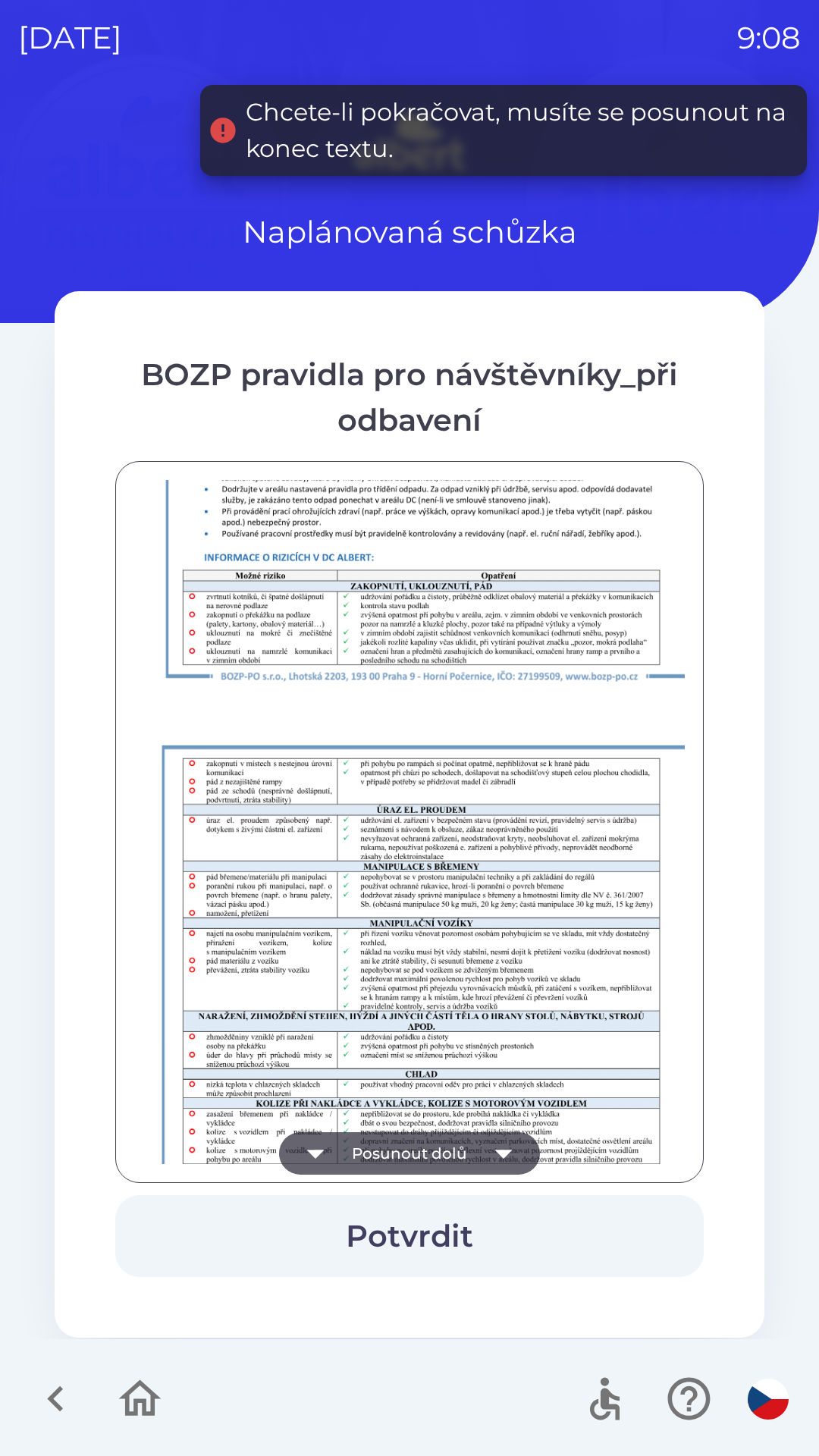
scroll to position [1064, 0]
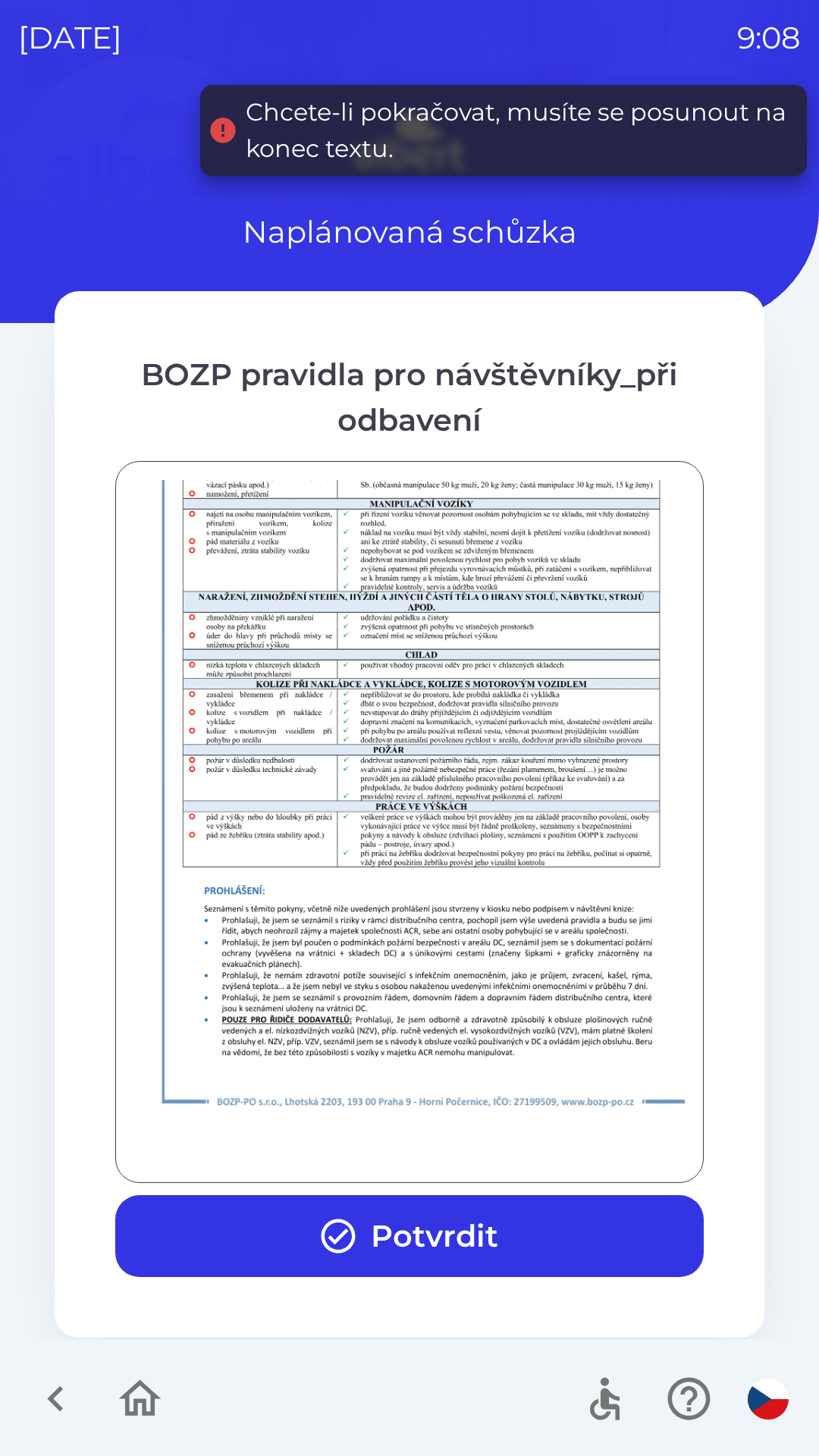
click at [524, 1223] on button "Potvrdit" at bounding box center [409, 1236] width 588 height 82
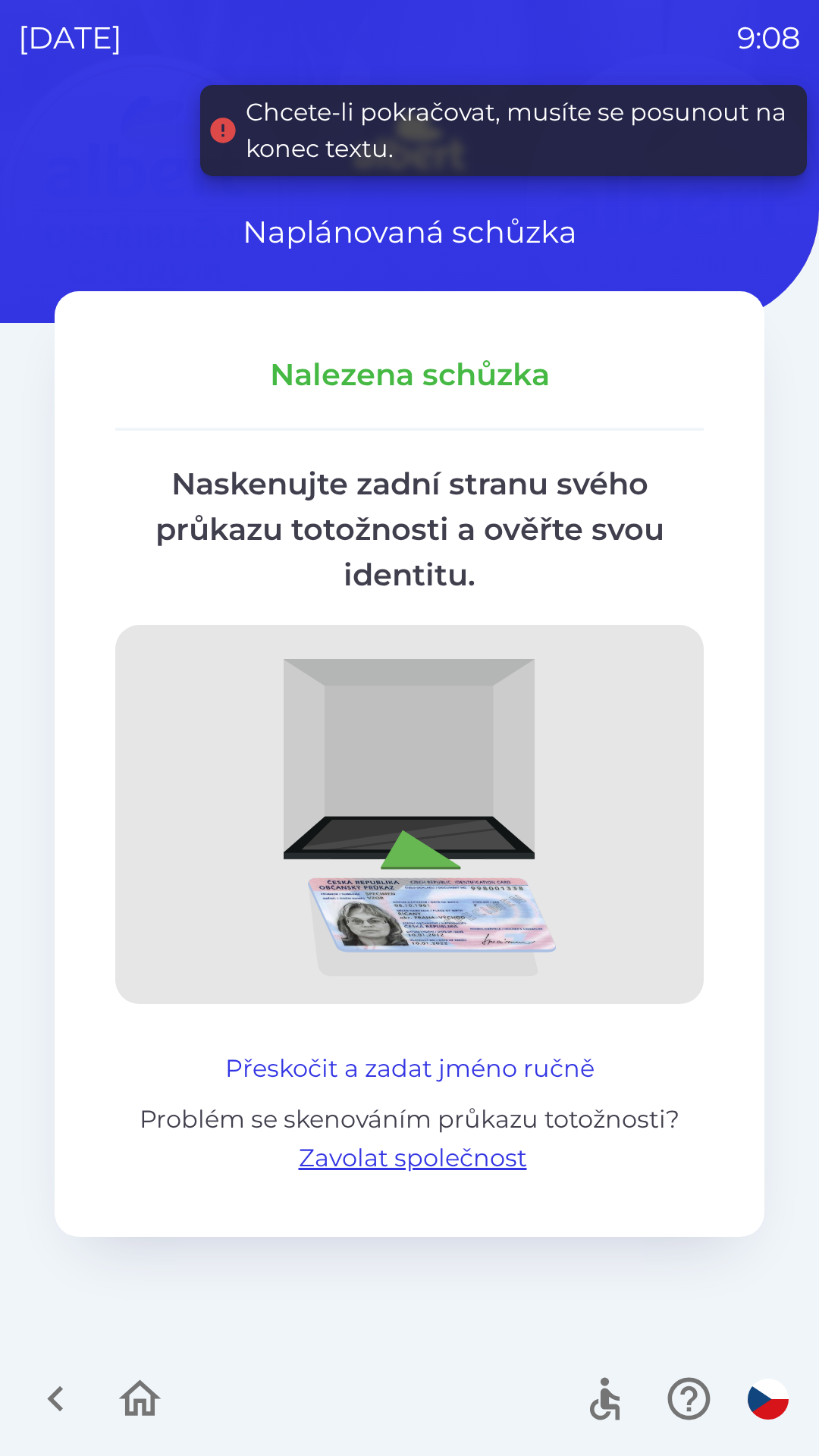
click at [527, 1076] on button "Přeskočit a zadat jméno ručně" at bounding box center [410, 1068] width 381 height 36
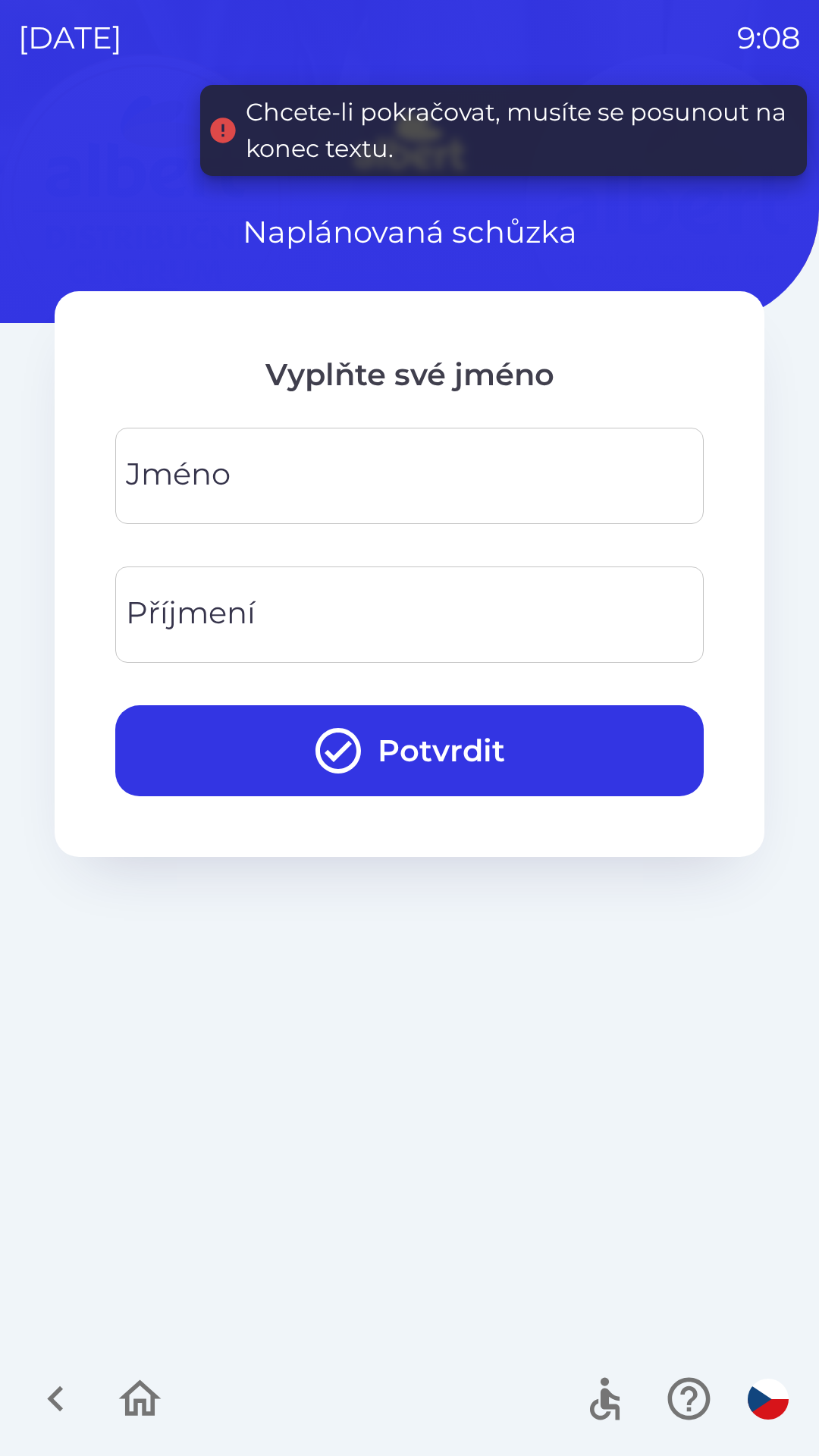
click at [354, 492] on input "Jméno" at bounding box center [410, 476] width 552 height 60
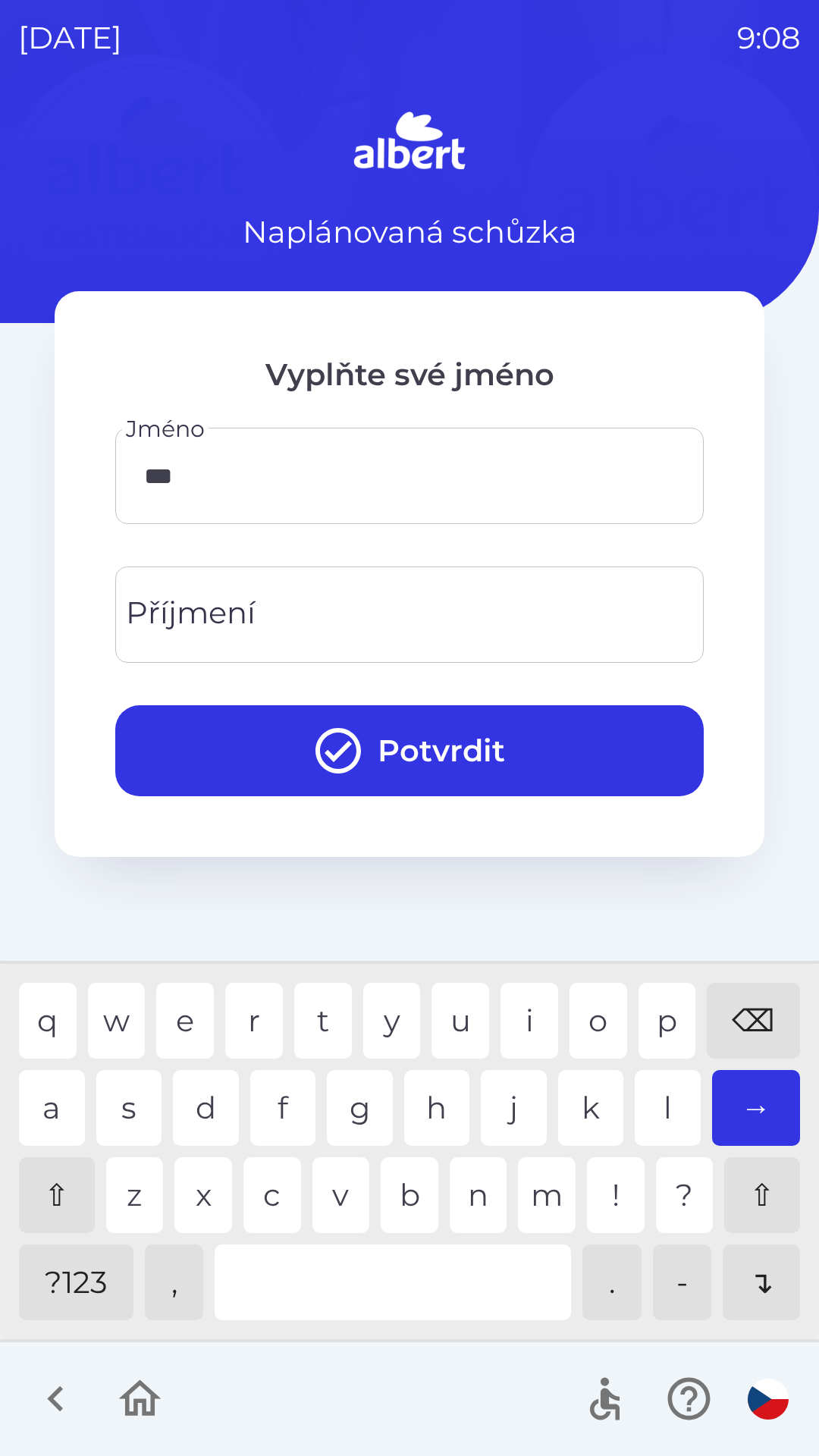
click at [226, 1016] on div "r" at bounding box center [254, 1020] width 57 height 76
type input "*******"
click at [38, 1127] on div "a" at bounding box center [51, 1108] width 66 height 76
click at [417, 619] on input "Příjmení" at bounding box center [410, 614] width 552 height 60
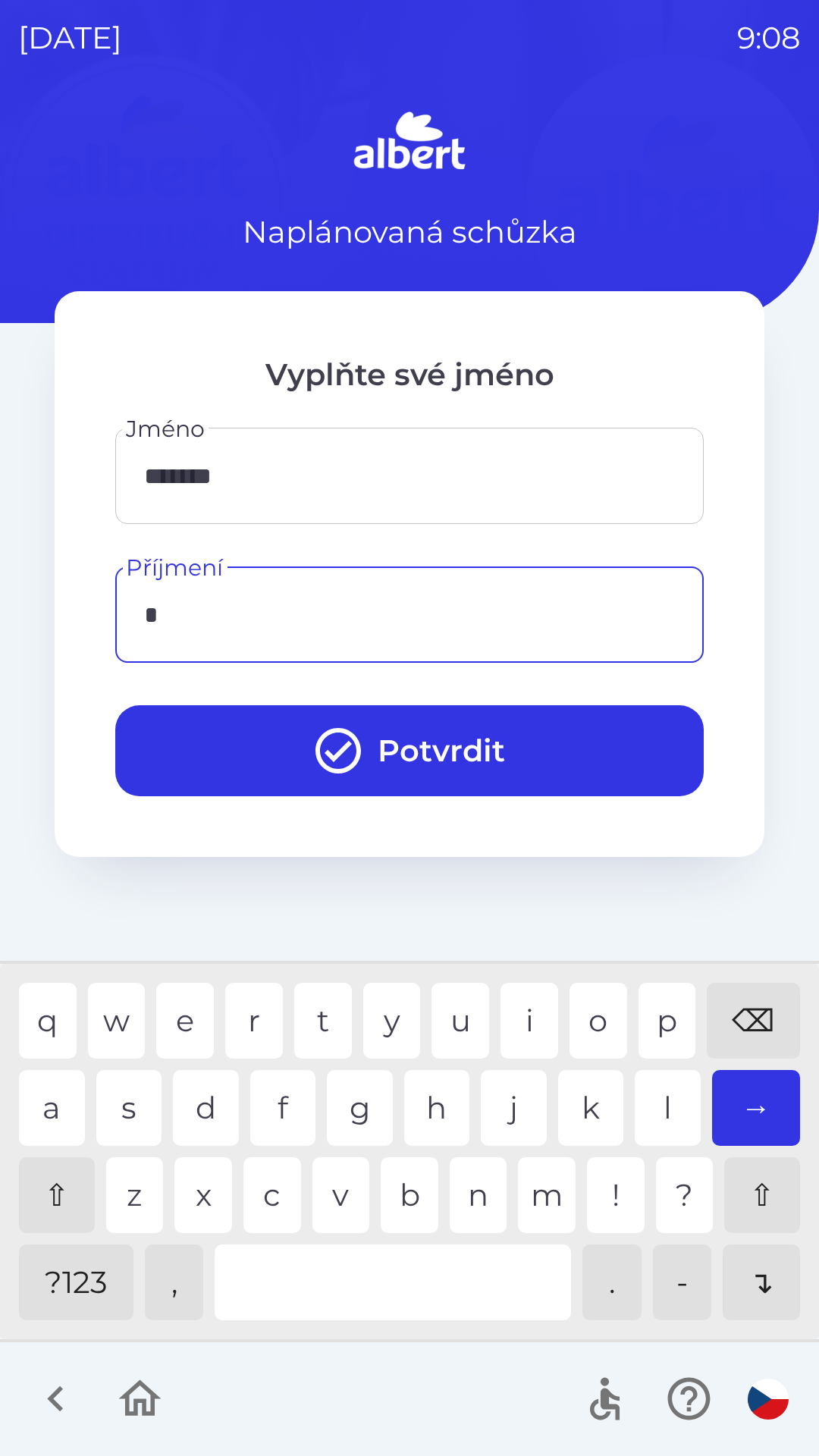
click at [580, 1110] on div "k" at bounding box center [591, 1108] width 66 height 76
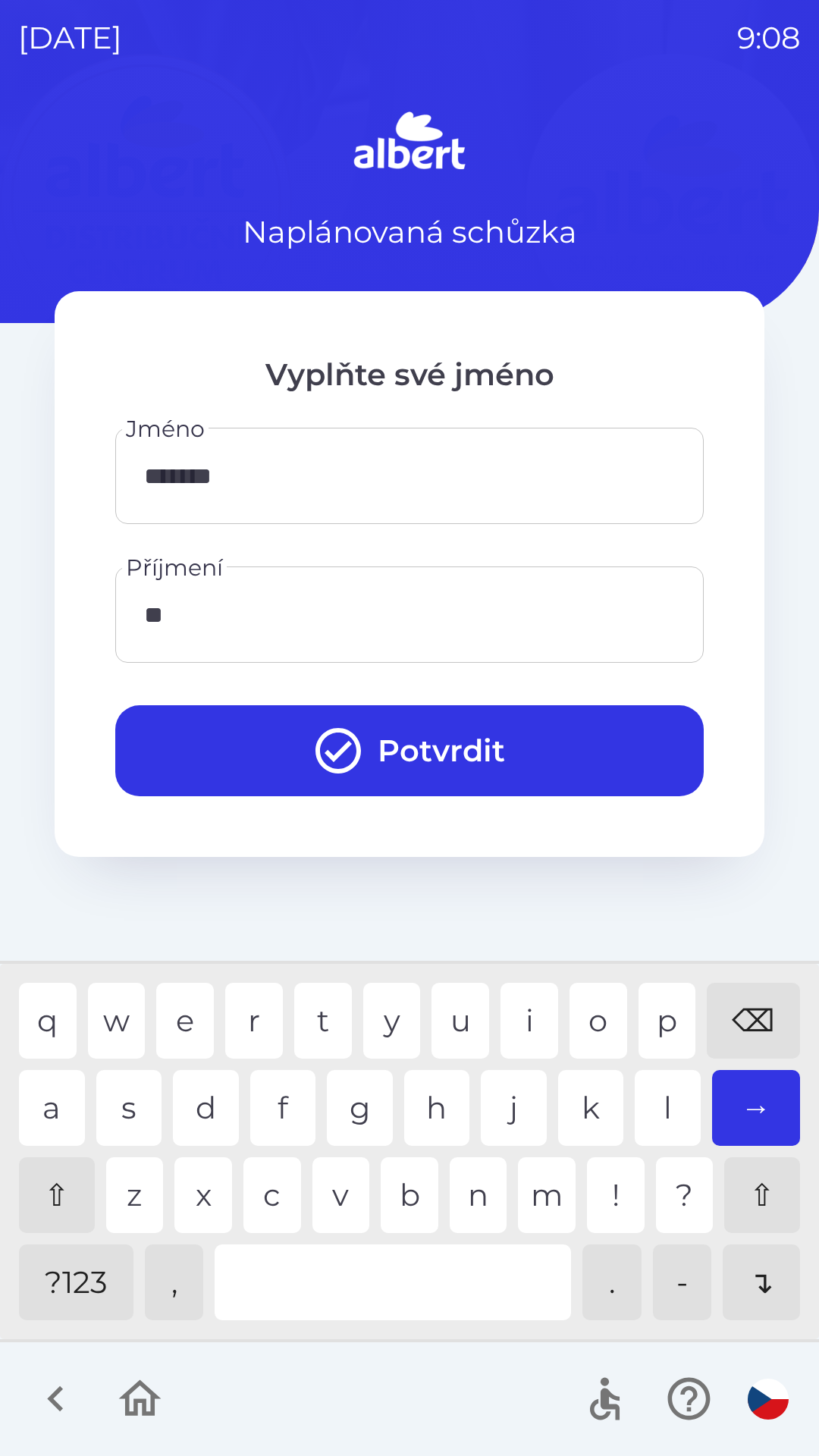
click at [655, 1024] on div "p" at bounding box center [667, 1020] width 57 height 76
click at [341, 1193] on div "v" at bounding box center [341, 1195] width 57 height 76
type input "*******"
click at [50, 1108] on div "a" at bounding box center [51, 1108] width 66 height 76
click at [514, 746] on button "Potvrdit" at bounding box center [409, 751] width 588 height 91
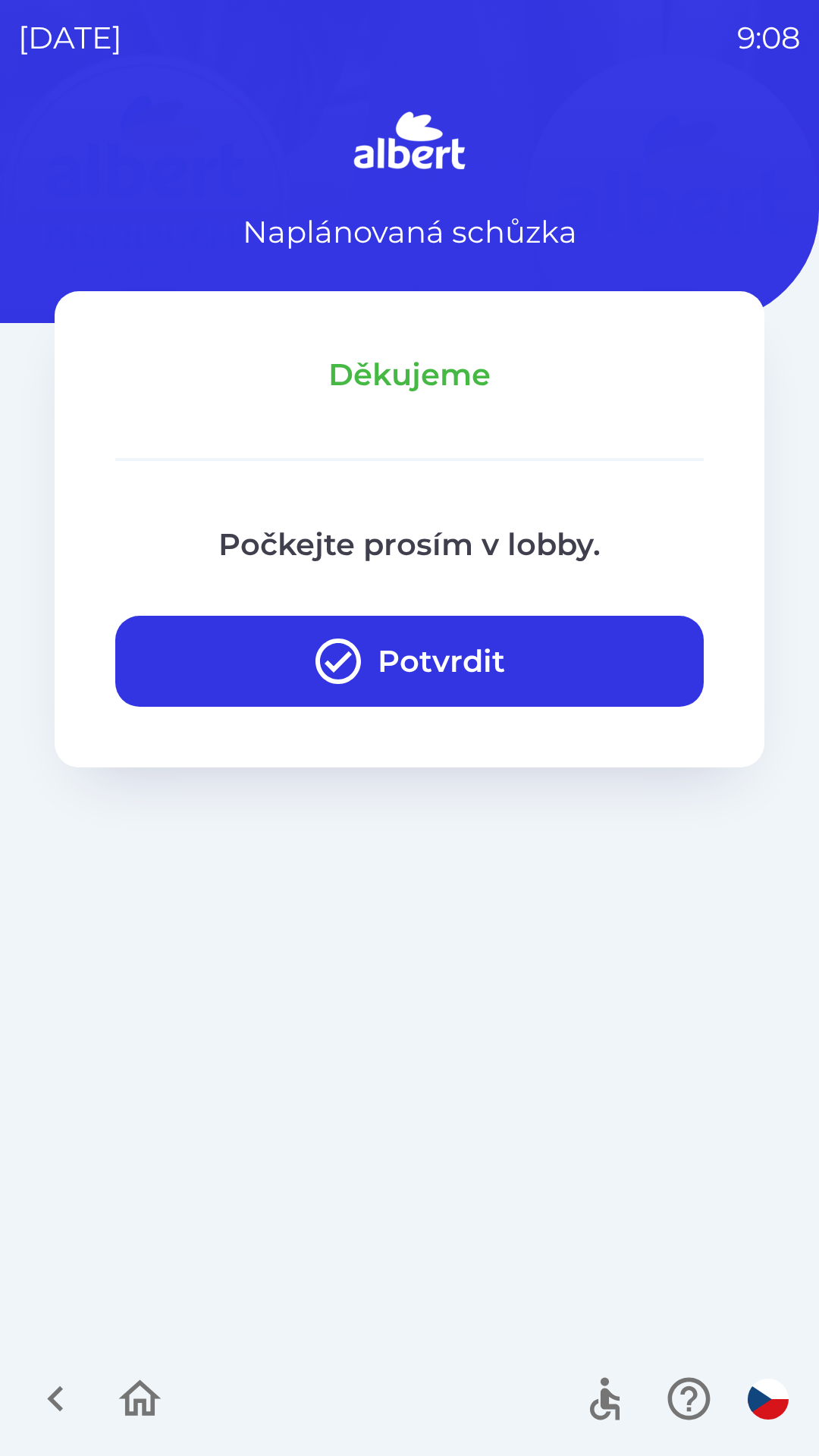
click at [535, 664] on button "Potvrdit" at bounding box center [409, 660] width 588 height 91
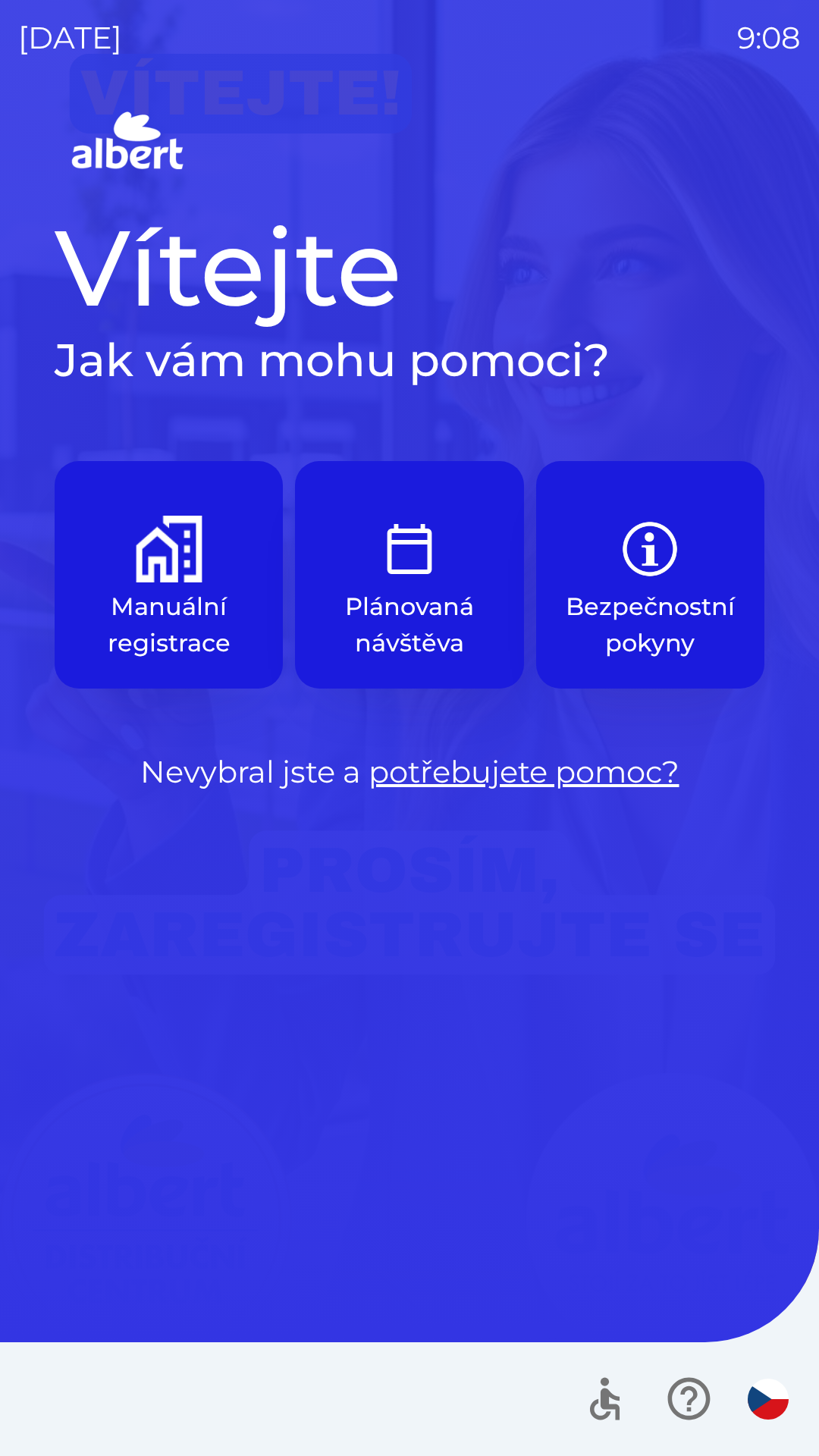
click at [187, 512] on button "Manuální registrace" at bounding box center [169, 574] width 228 height 227
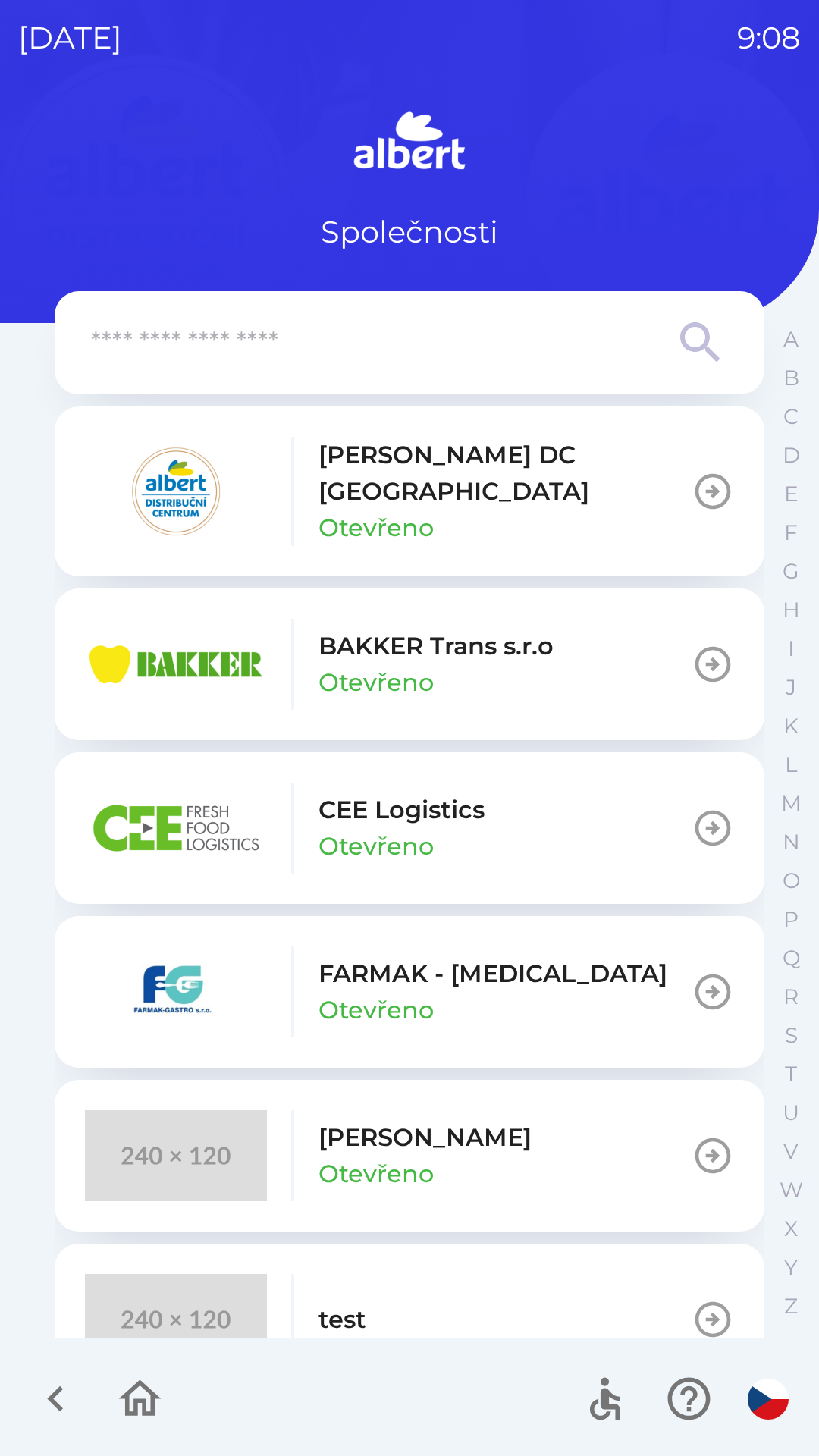
click at [425, 806] on p "CEE Logistics" at bounding box center [402, 809] width 166 height 36
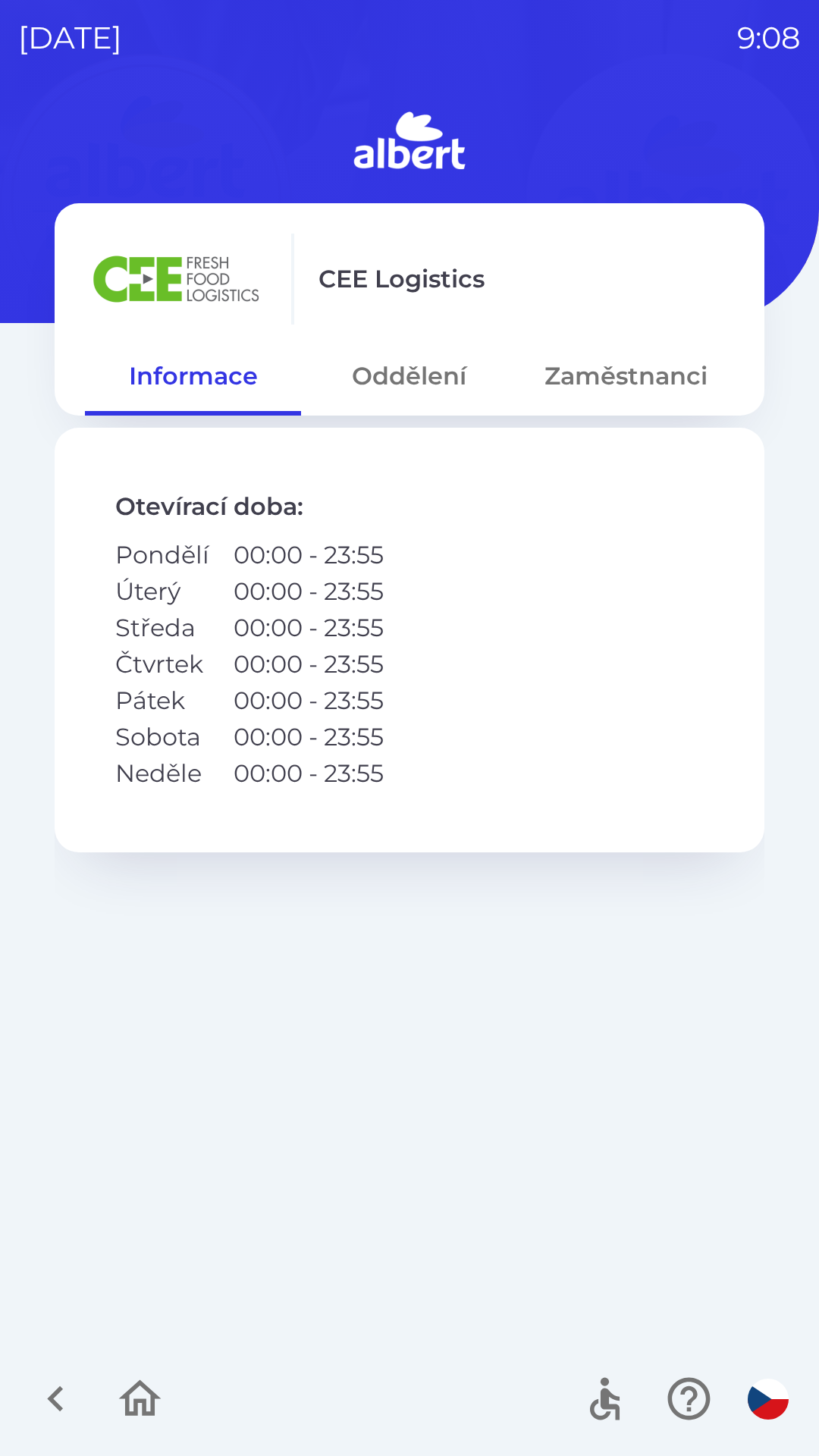
click at [430, 374] on button "Oddělení" at bounding box center [409, 376] width 216 height 55
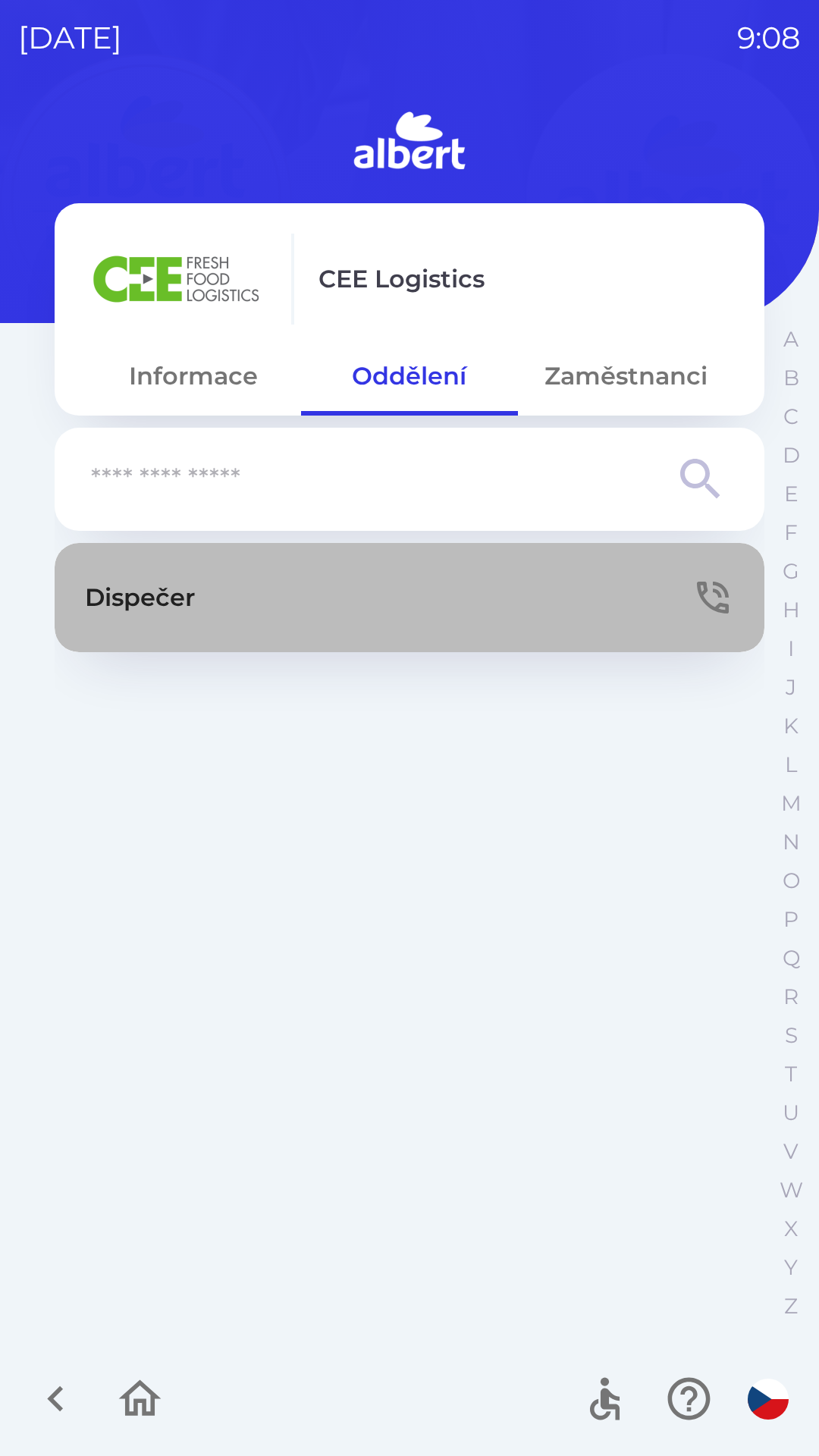
click at [418, 569] on button "Dispečer" at bounding box center [410, 597] width 710 height 109
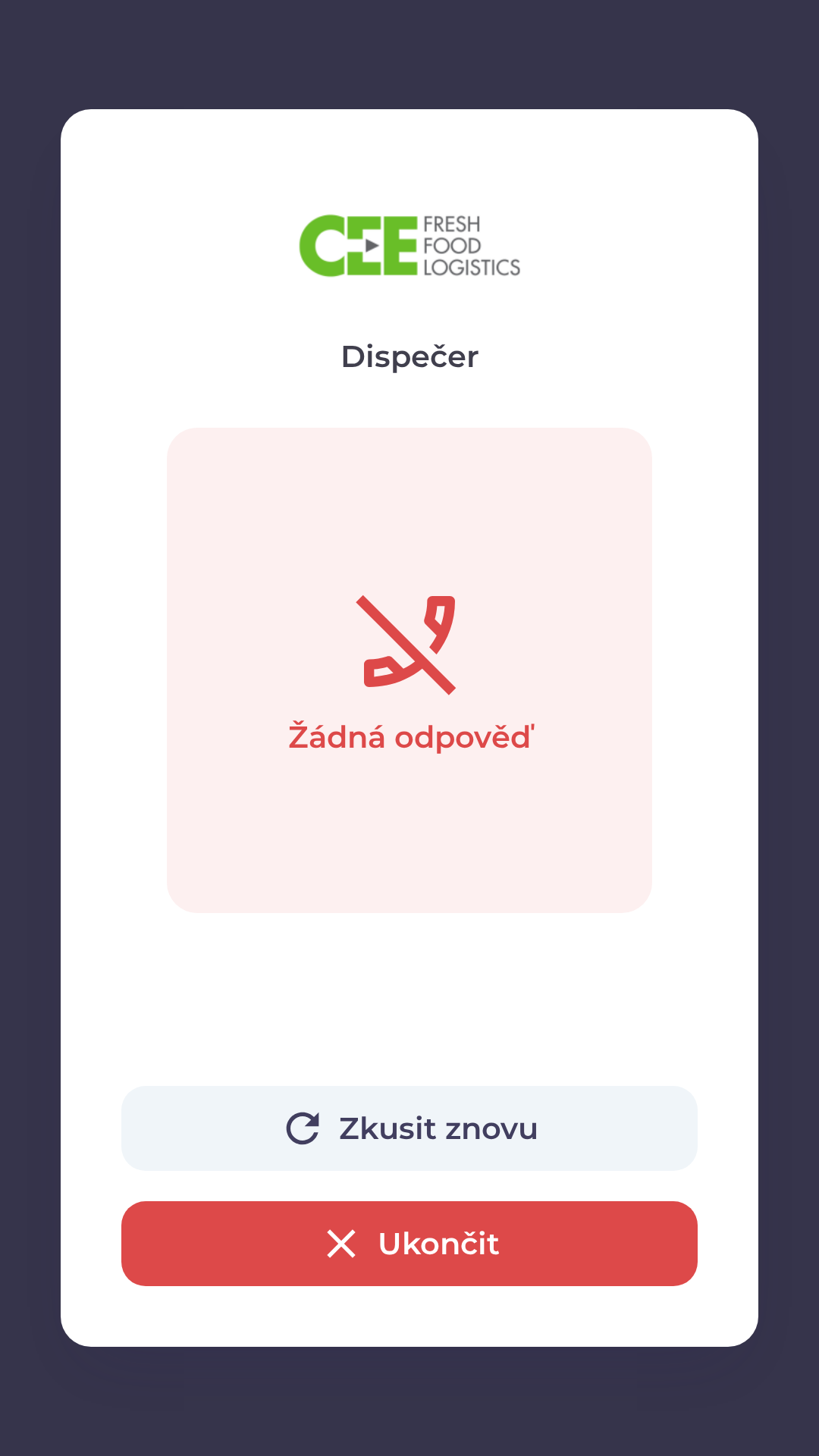
click at [520, 1254] on button "Ukončit" at bounding box center [410, 1243] width 577 height 85
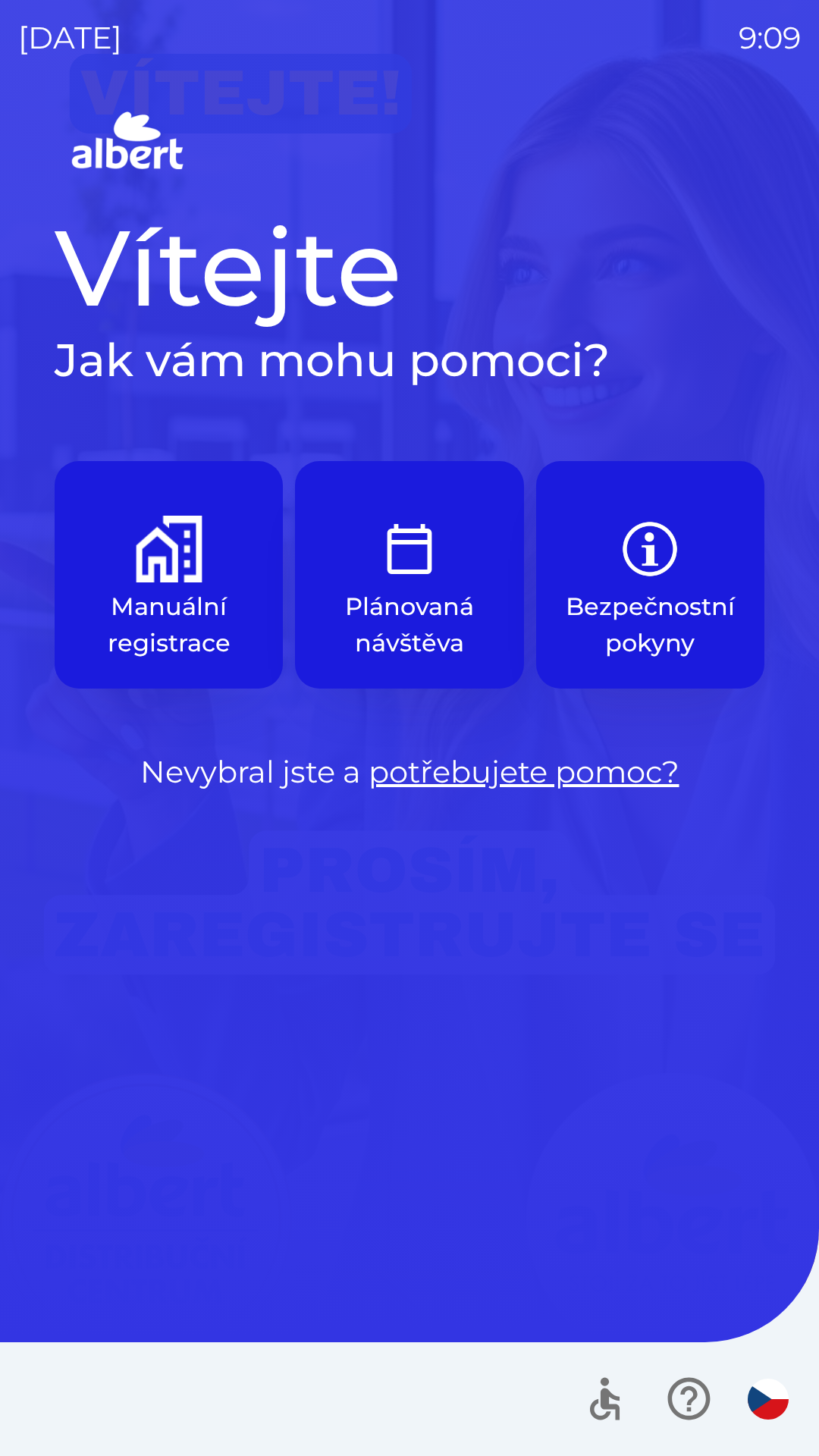
click at [197, 567] on img "button" at bounding box center [169, 548] width 66 height 66
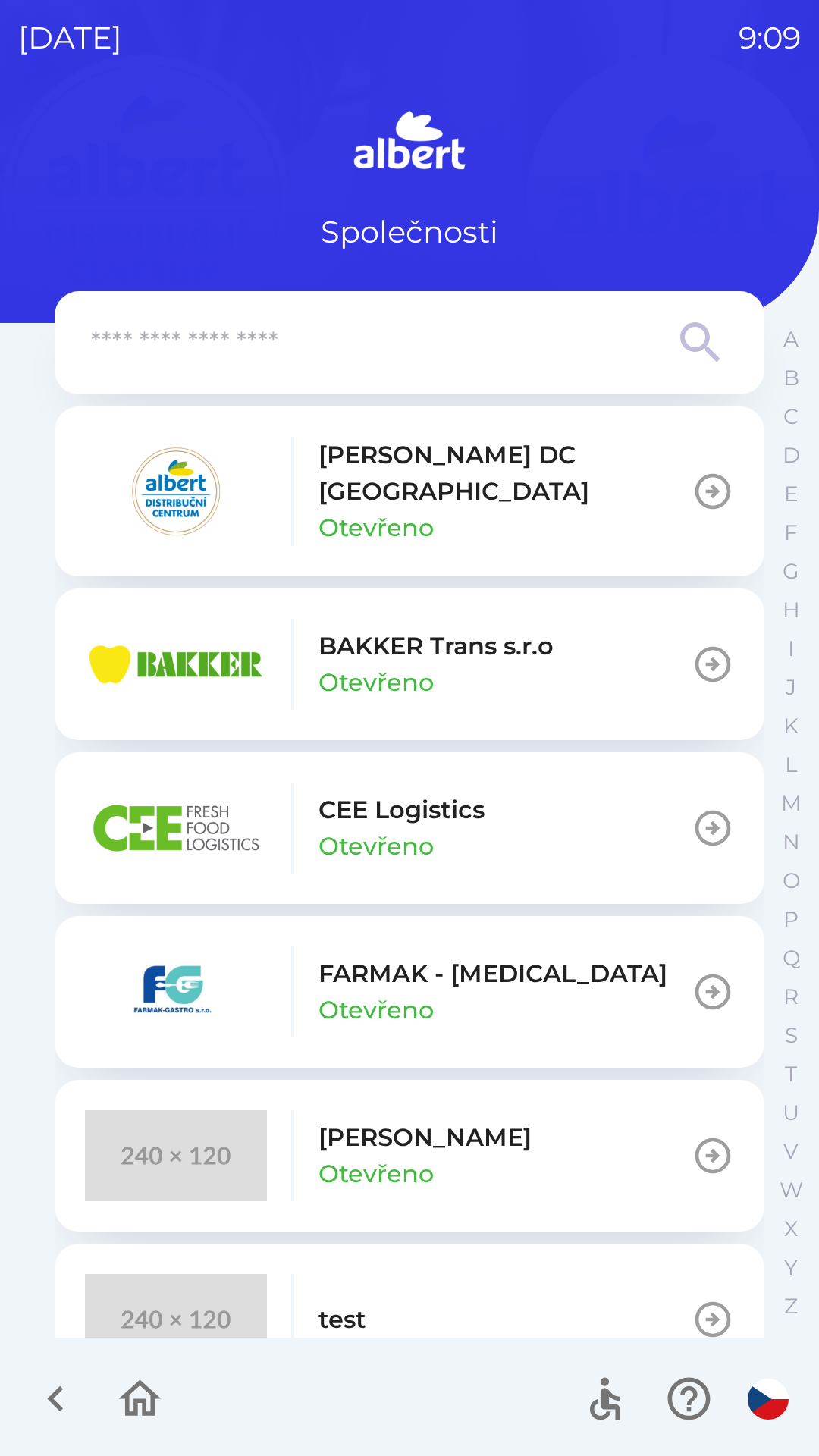
click at [535, 776] on button "CEE Logistics Otevřeno" at bounding box center [410, 828] width 710 height 152
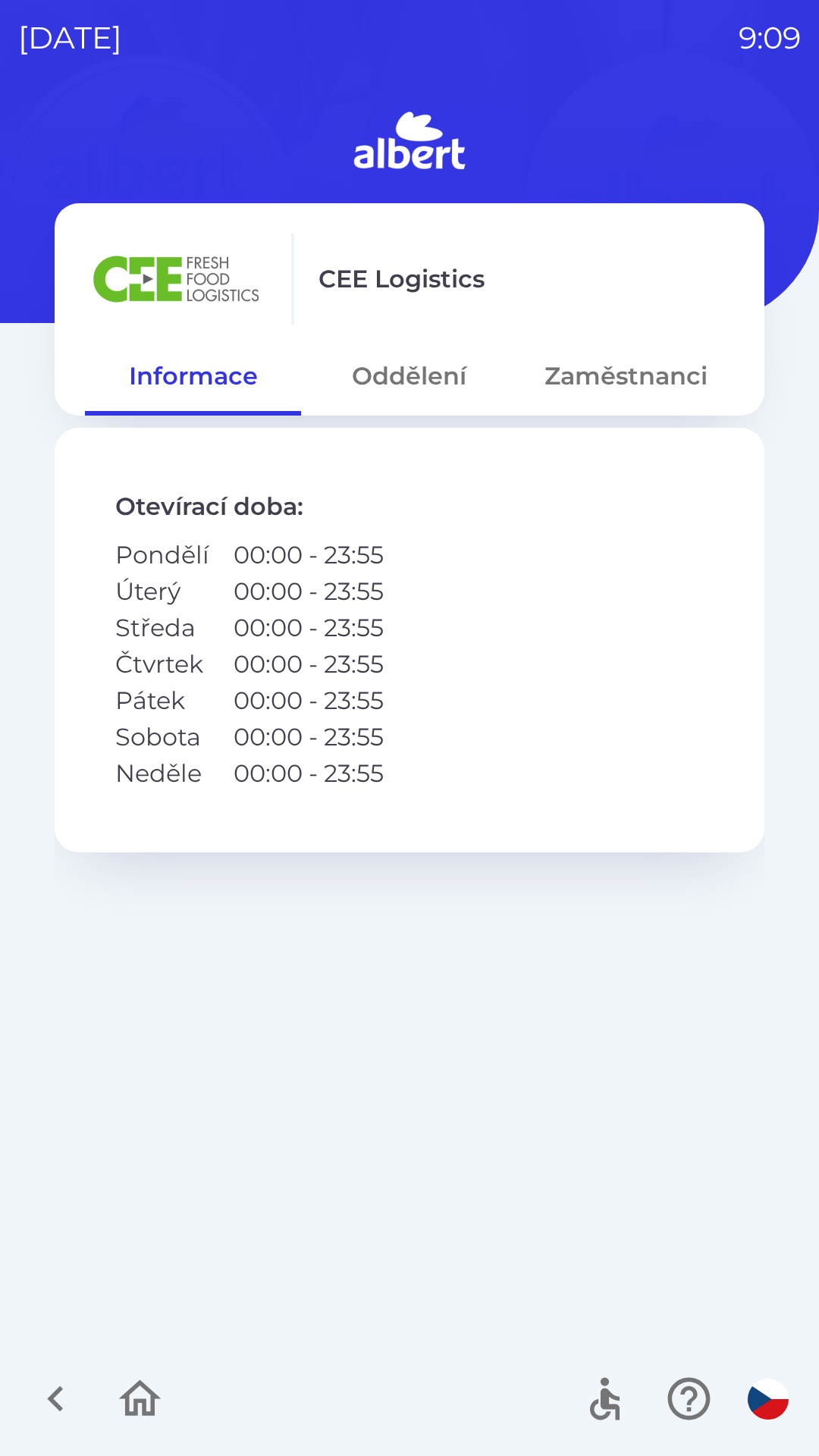
click at [417, 374] on button "Oddělení" at bounding box center [409, 376] width 216 height 55
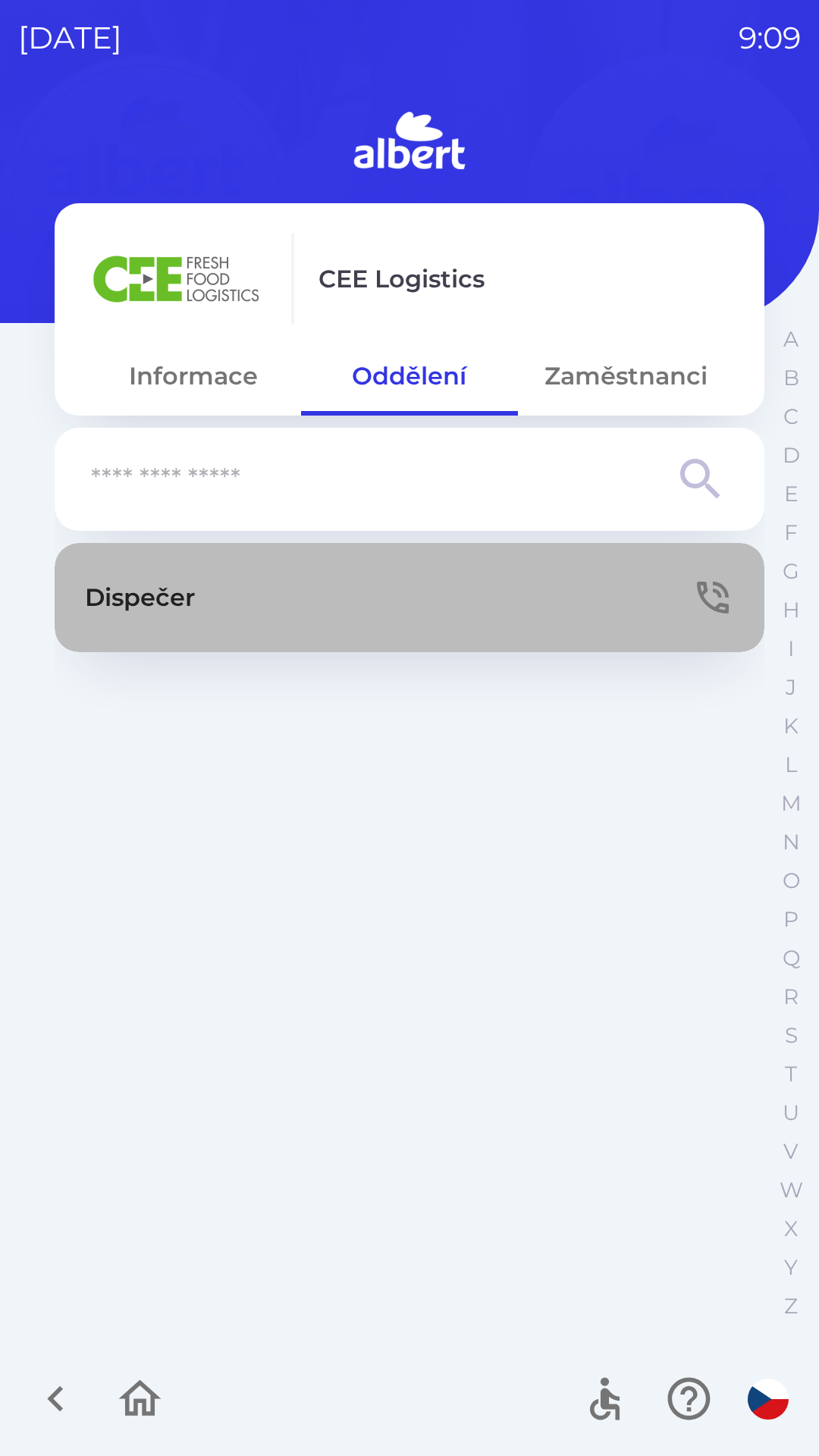
click at [462, 598] on button "Dispečer" at bounding box center [410, 597] width 710 height 109
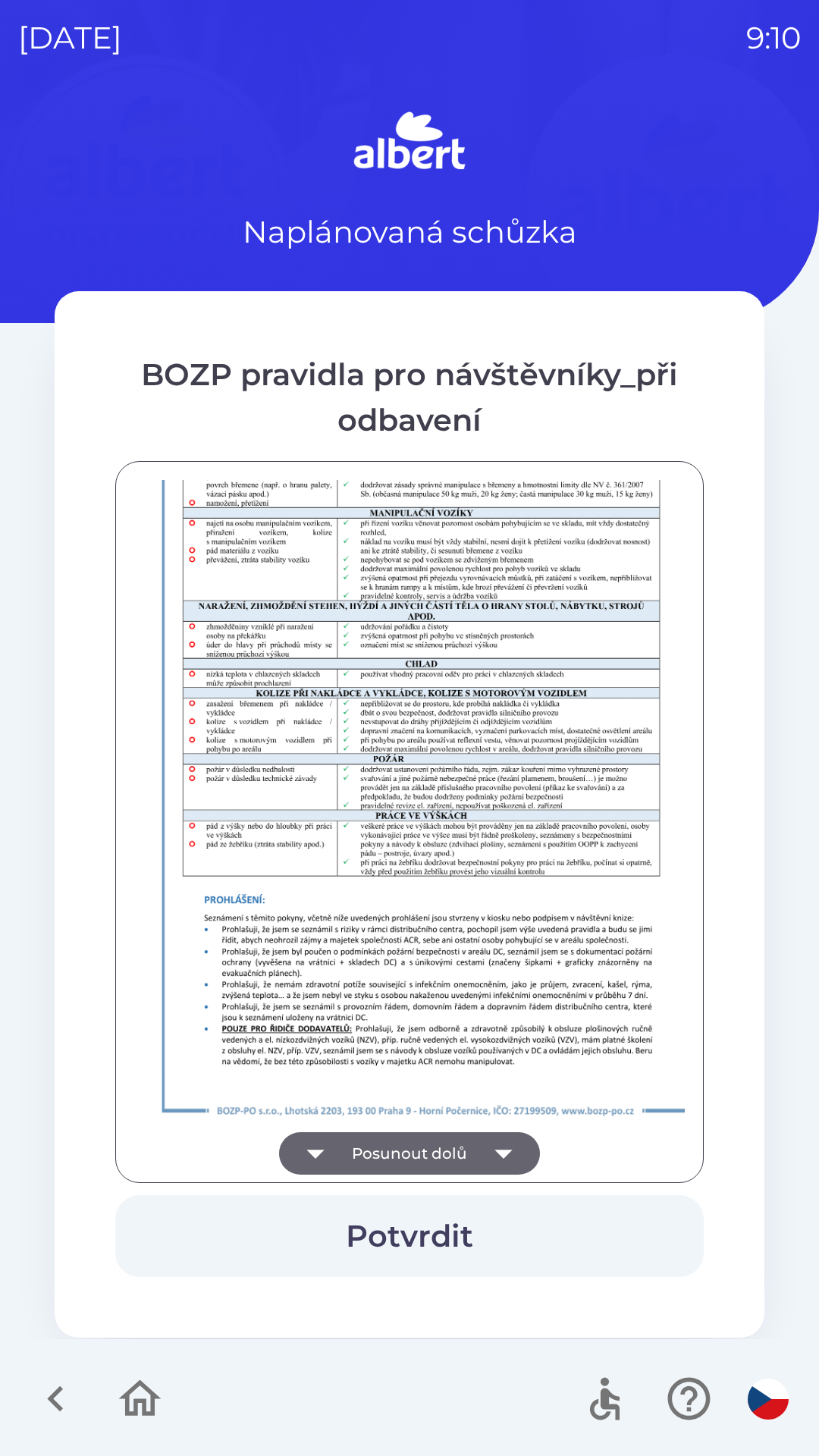
scroll to position [1064, 0]
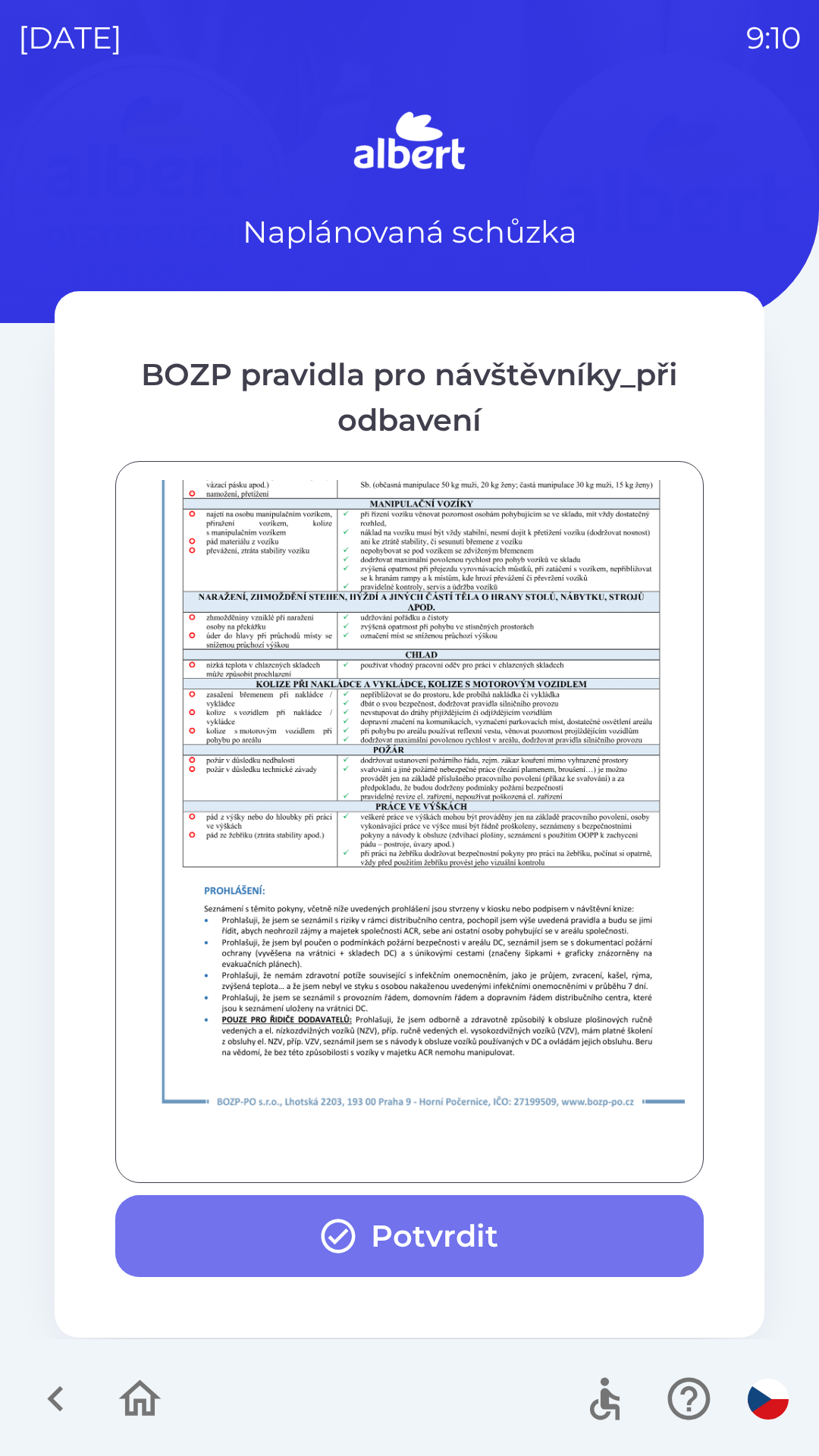
click at [463, 1239] on button "Potvrdit" at bounding box center [409, 1236] width 588 height 82
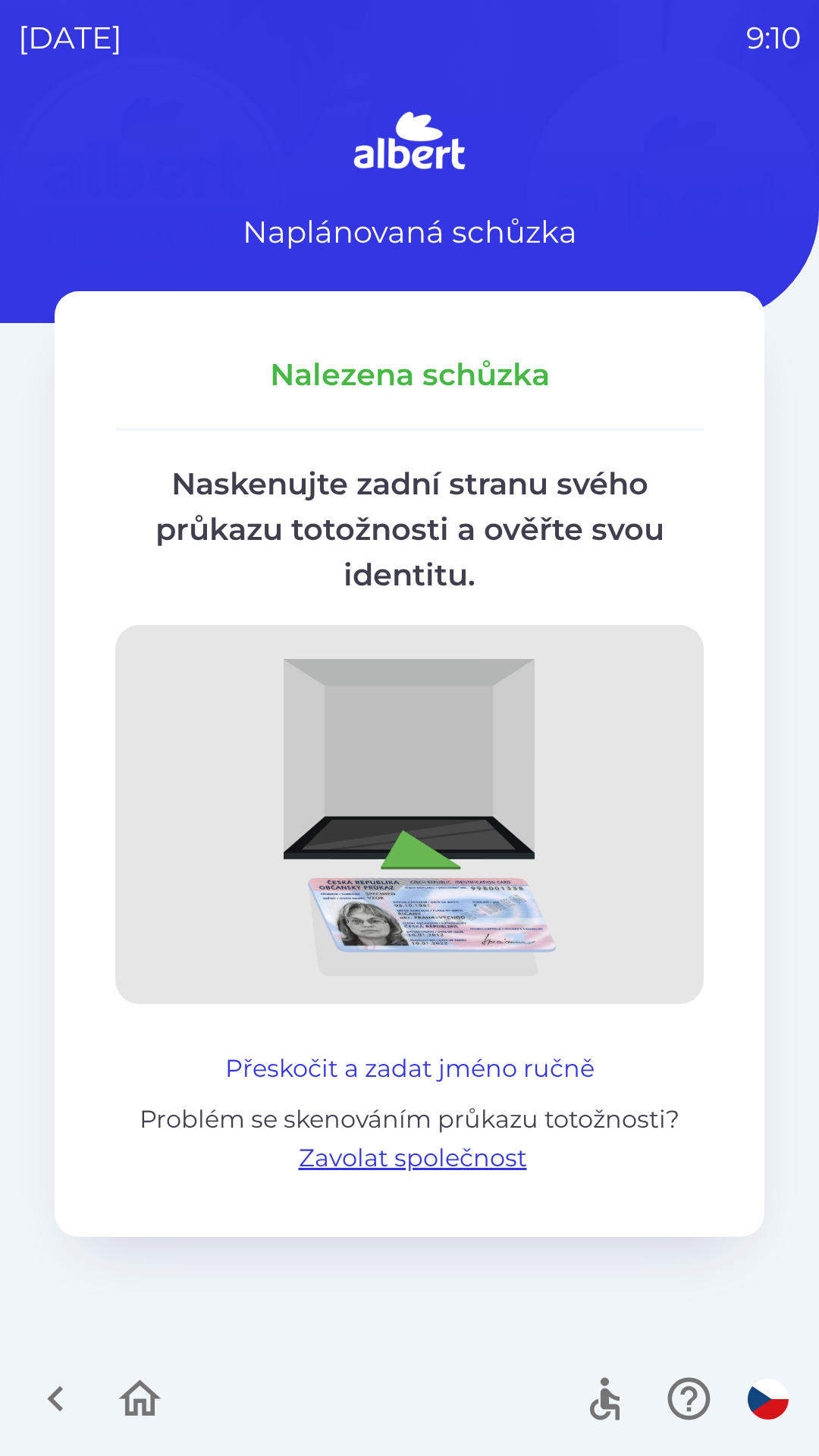
click at [540, 1063] on button "Přeskočit a zadat jméno ručně" at bounding box center [410, 1068] width 381 height 36
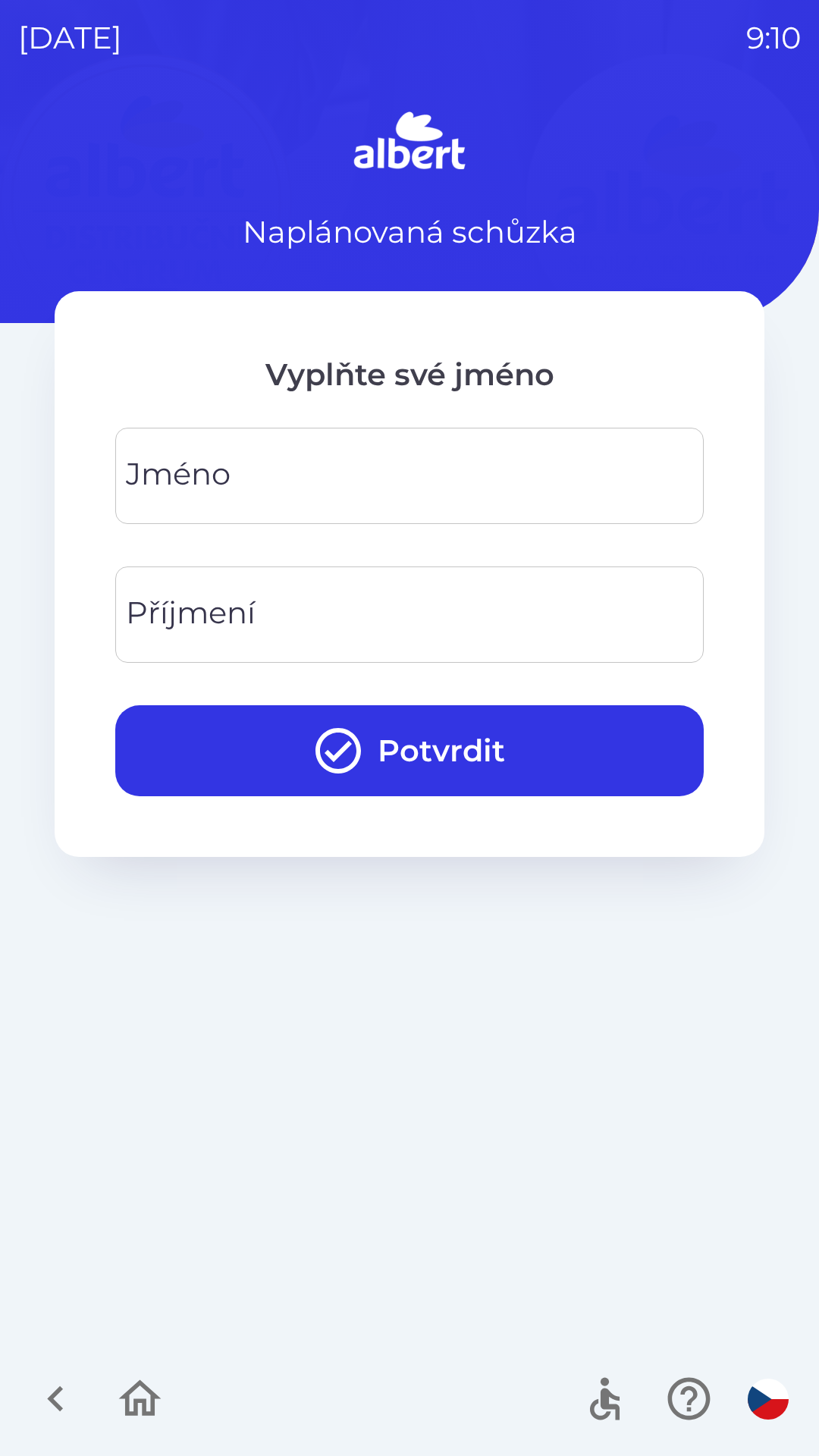
click at [295, 466] on input "Jméno" at bounding box center [410, 476] width 552 height 60
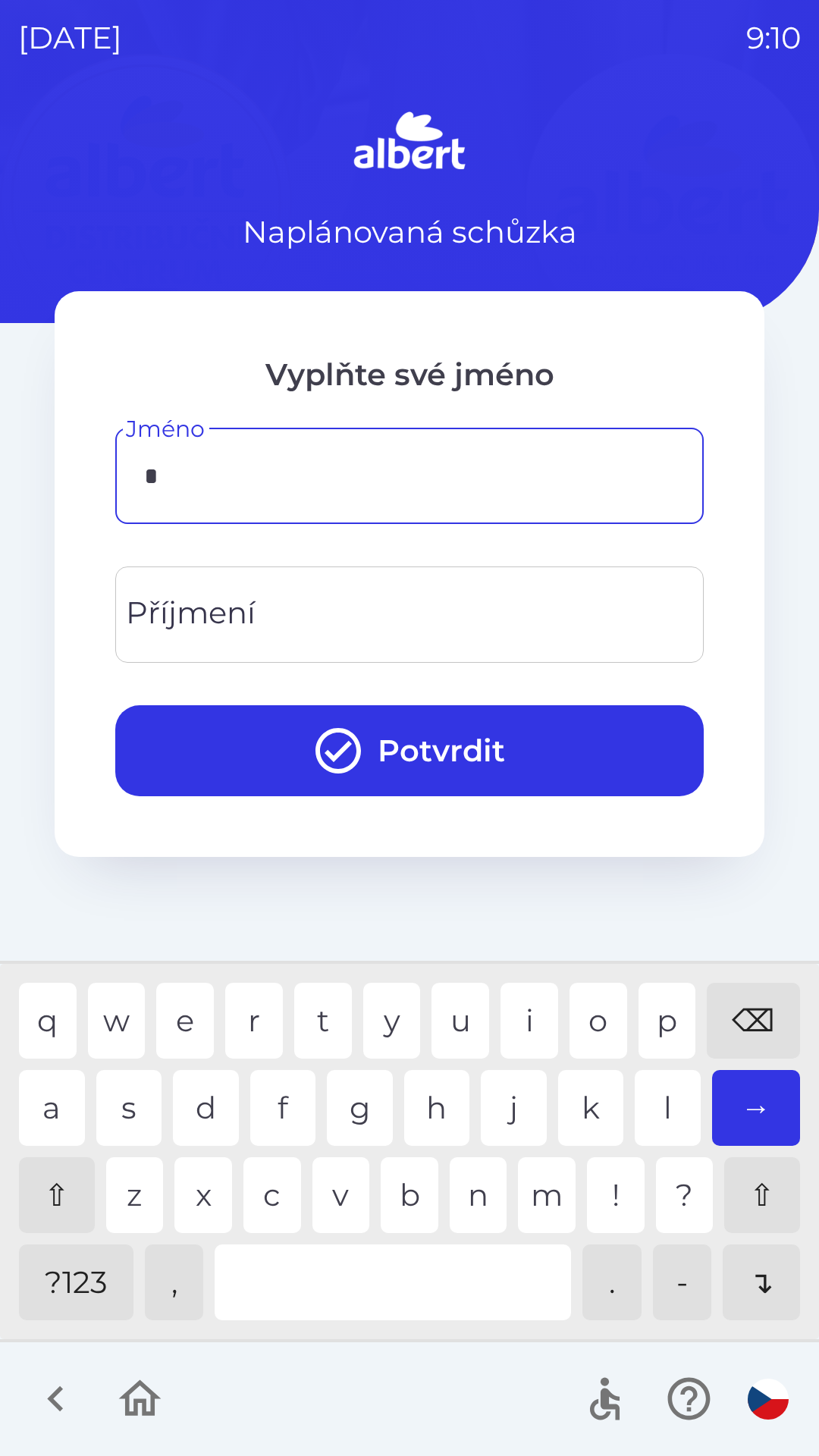
click at [325, 1025] on div "t" at bounding box center [323, 1020] width 57 height 76
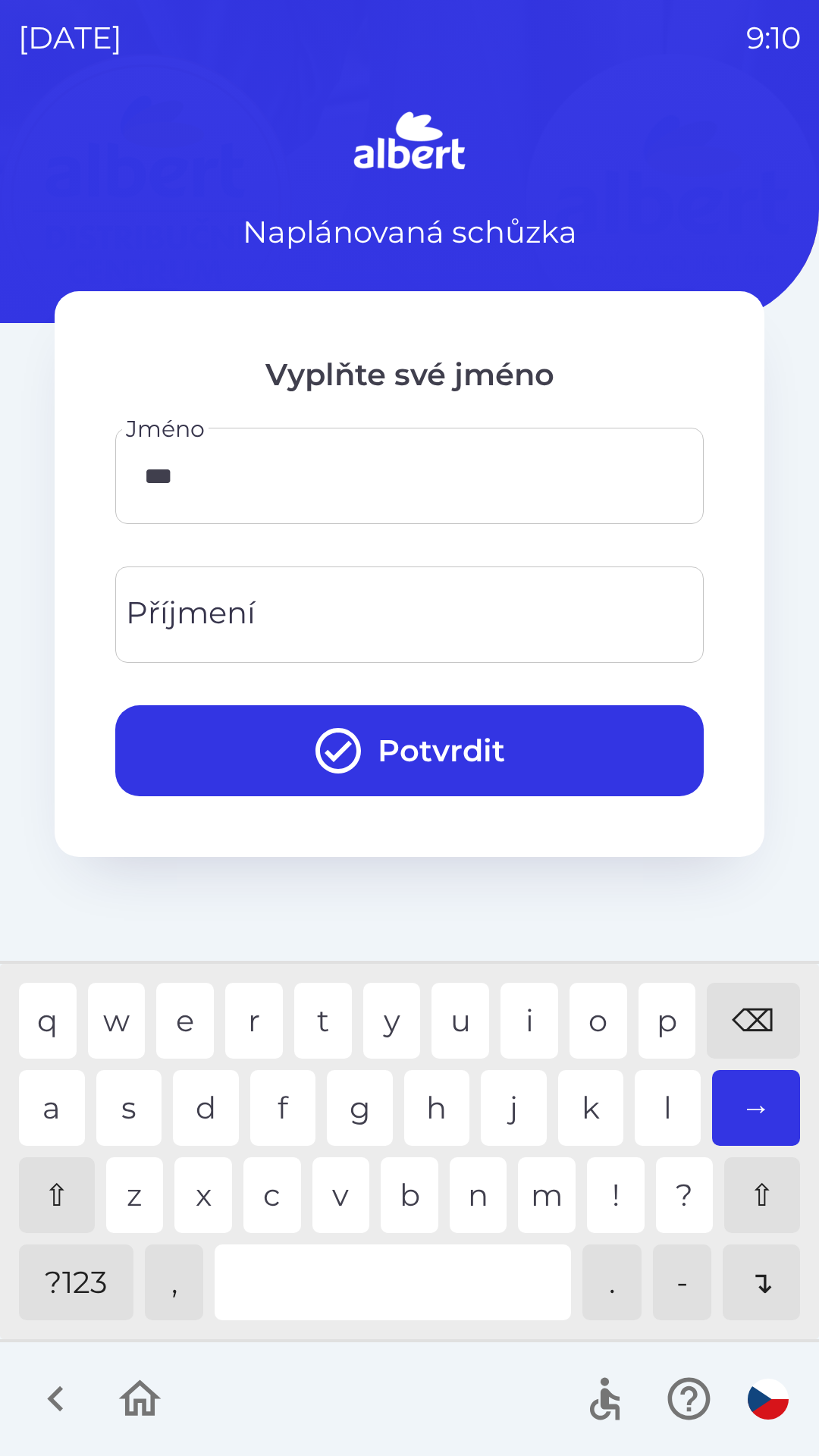
click at [551, 1192] on div "m" at bounding box center [547, 1195] width 57 height 76
click at [62, 1110] on div "a" at bounding box center [51, 1108] width 66 height 76
type input "*****"
click at [121, 1111] on div "s" at bounding box center [129, 1108] width 66 height 76
click at [307, 598] on input "Příjmení" at bounding box center [410, 614] width 552 height 60
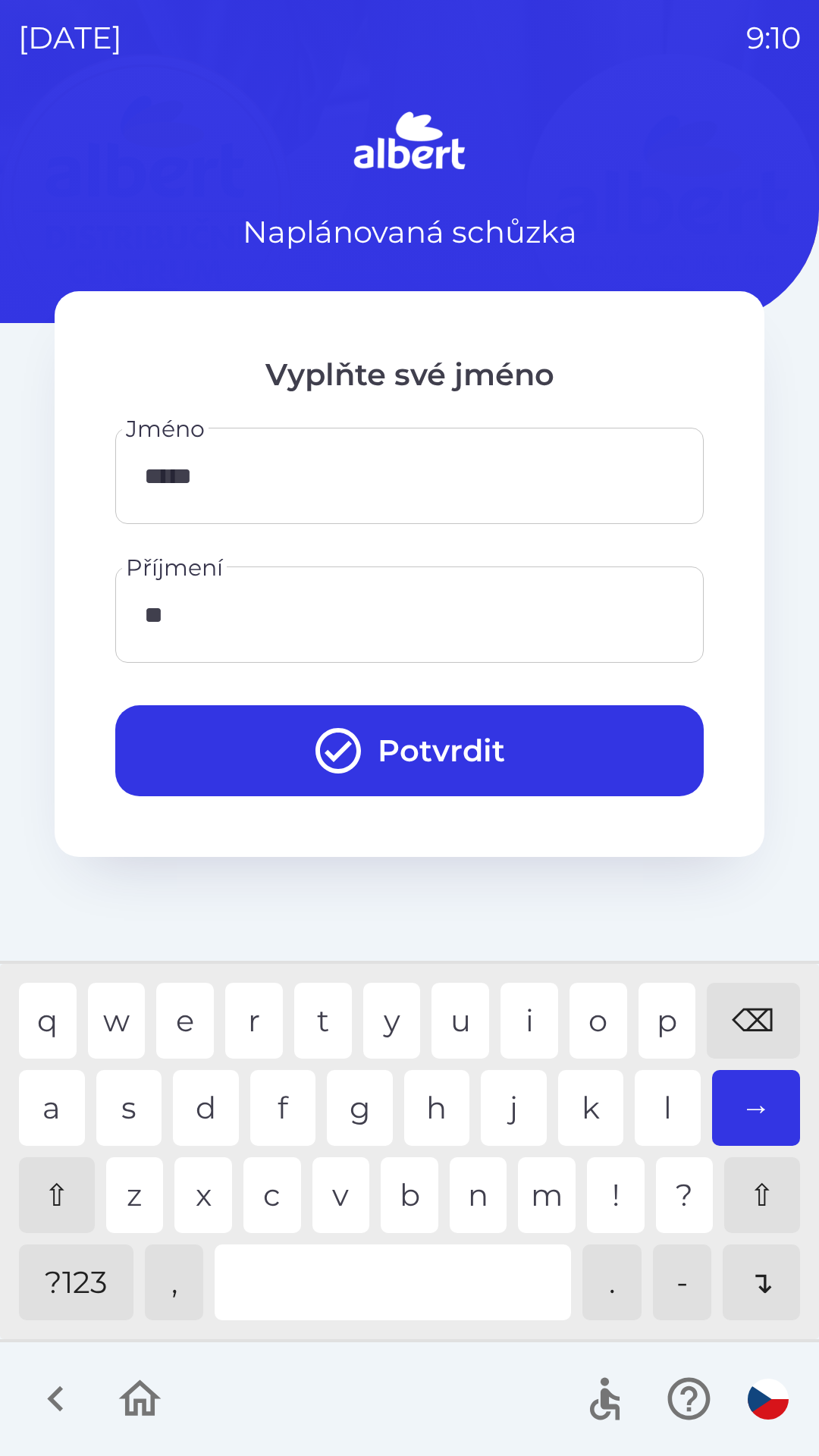
click at [56, 1101] on div "a" at bounding box center [51, 1108] width 66 height 76
click at [123, 1109] on div "s" at bounding box center [129, 1108] width 66 height 76
click at [521, 1014] on div "i" at bounding box center [529, 1020] width 57 height 76
click at [477, 1201] on div "n" at bounding box center [478, 1195] width 57 height 76
type input "******"
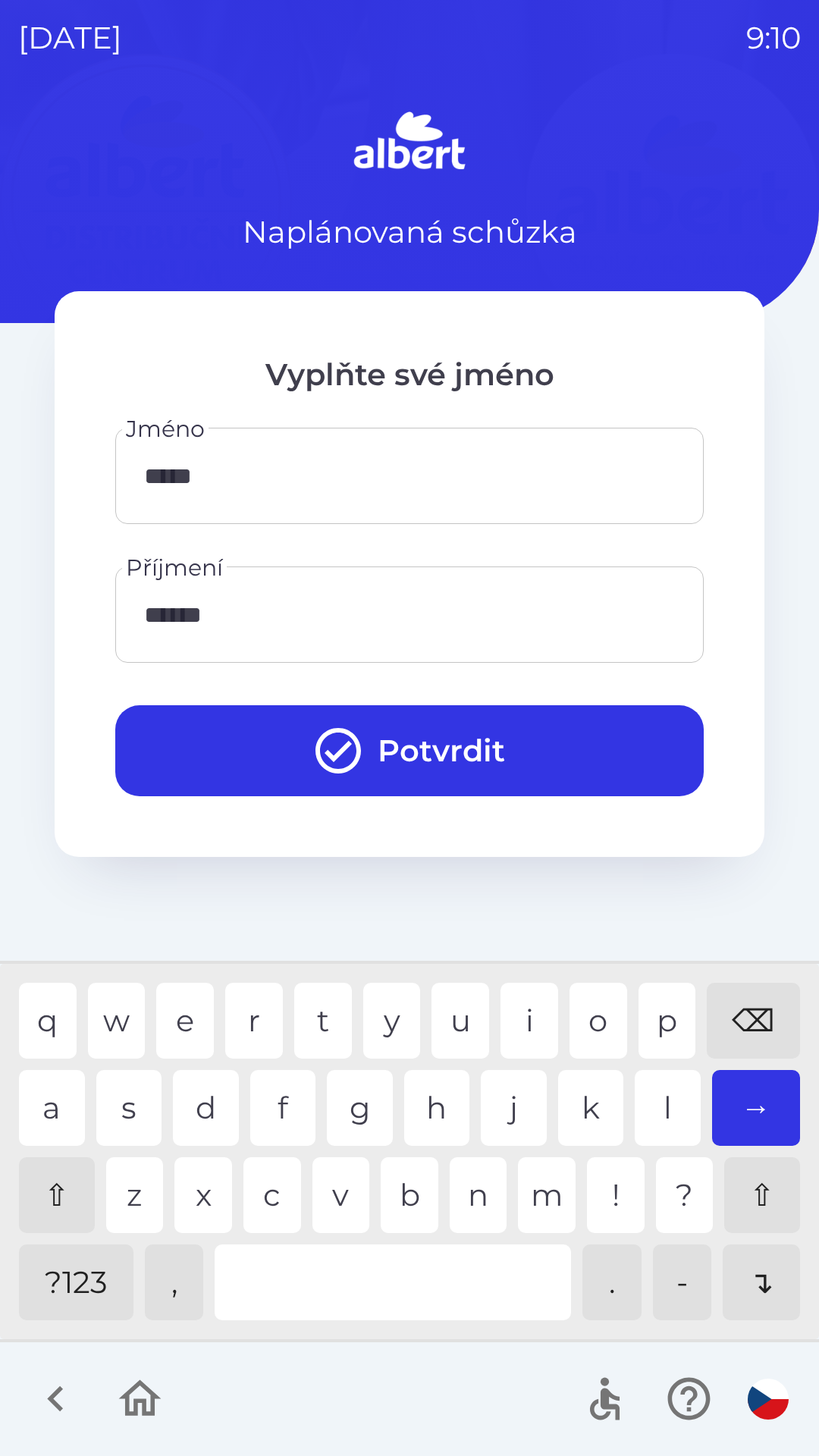
click at [417, 747] on button "Potvrdit" at bounding box center [409, 751] width 588 height 91
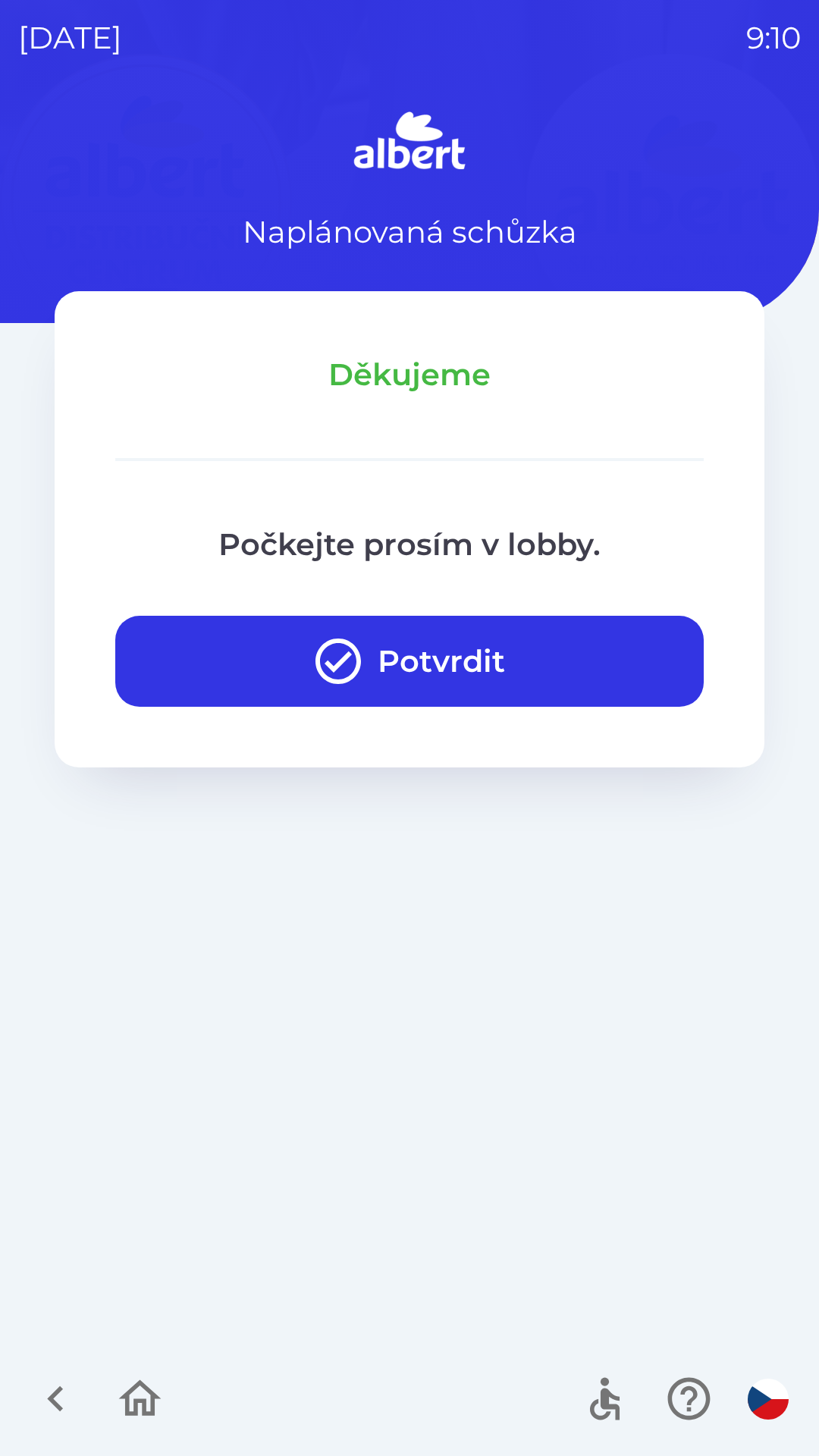
click at [523, 653] on button "Potvrdit" at bounding box center [409, 660] width 588 height 91
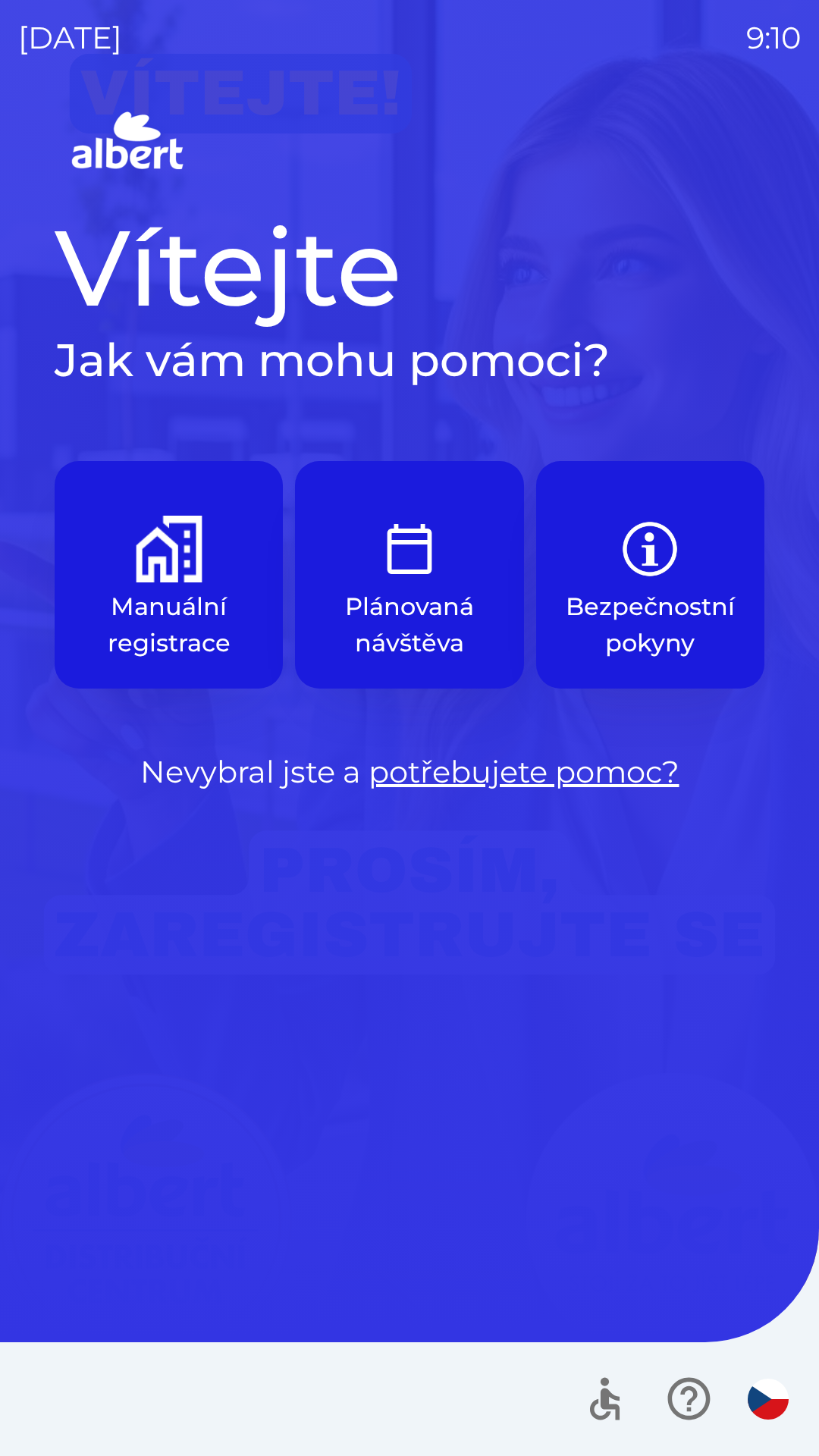
click at [413, 560] on img "button" at bounding box center [409, 548] width 66 height 66
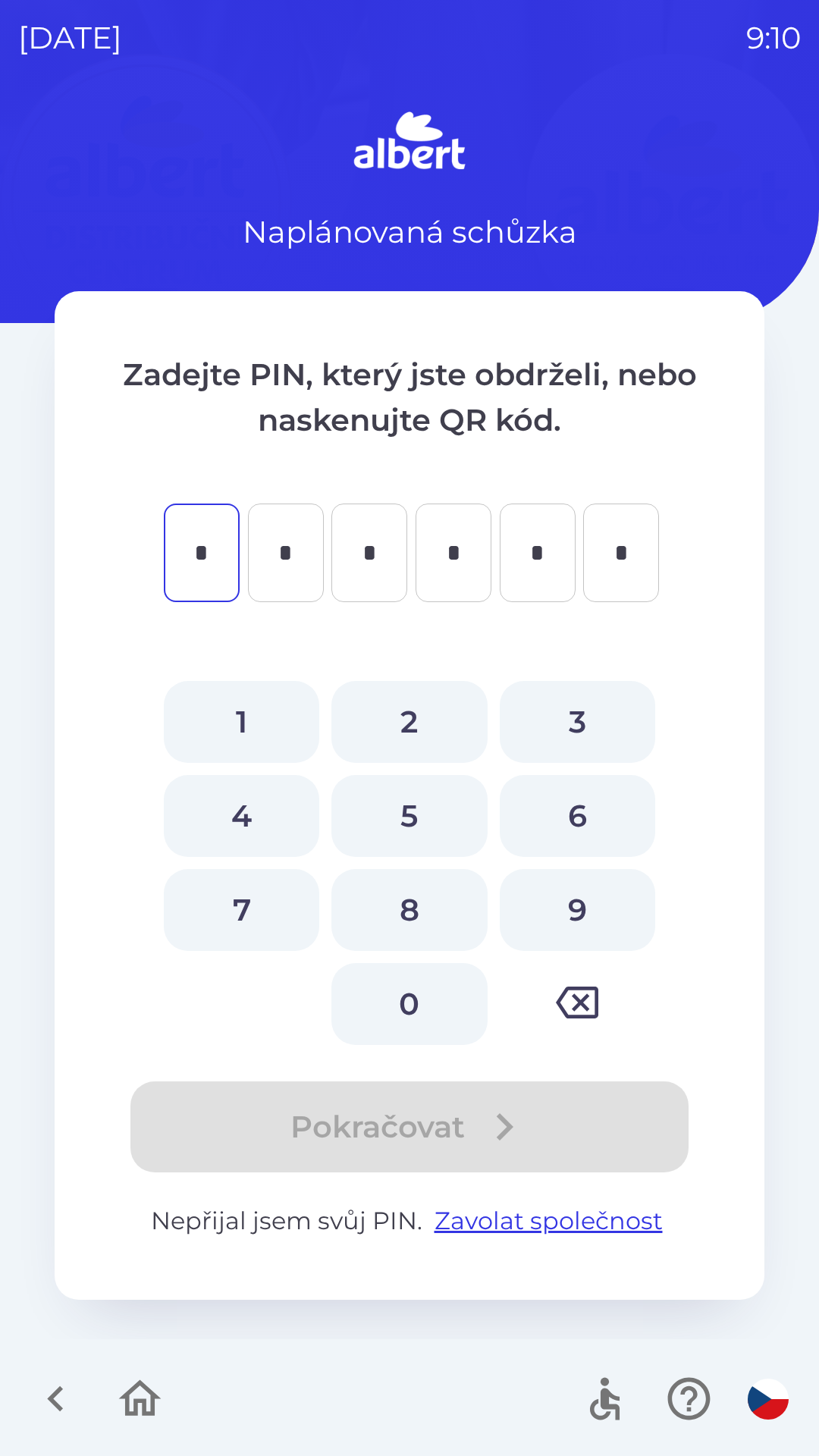
click at [56, 1389] on icon "button" at bounding box center [55, 1398] width 50 height 50
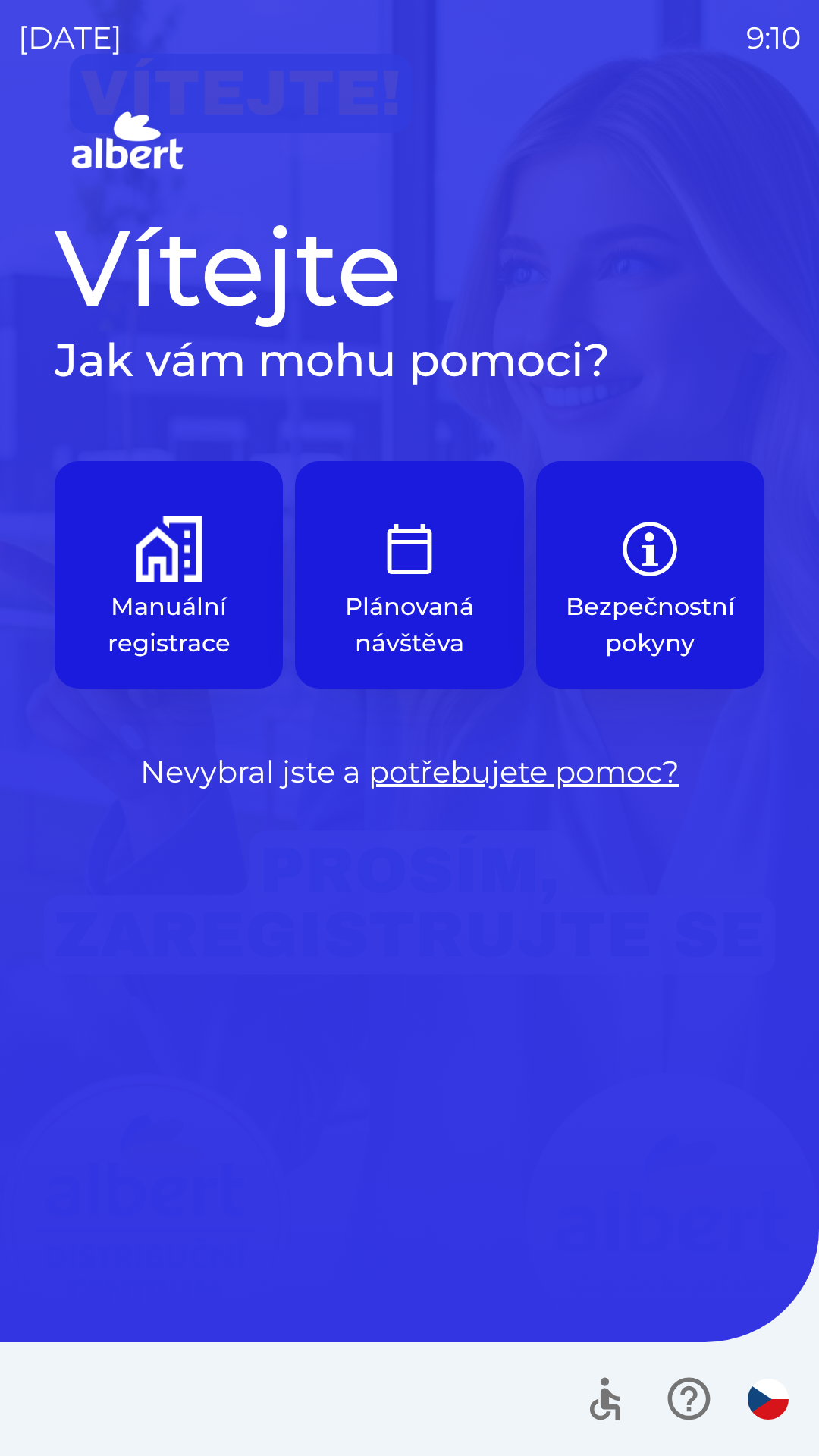
click at [195, 567] on img "button" at bounding box center [169, 548] width 66 height 66
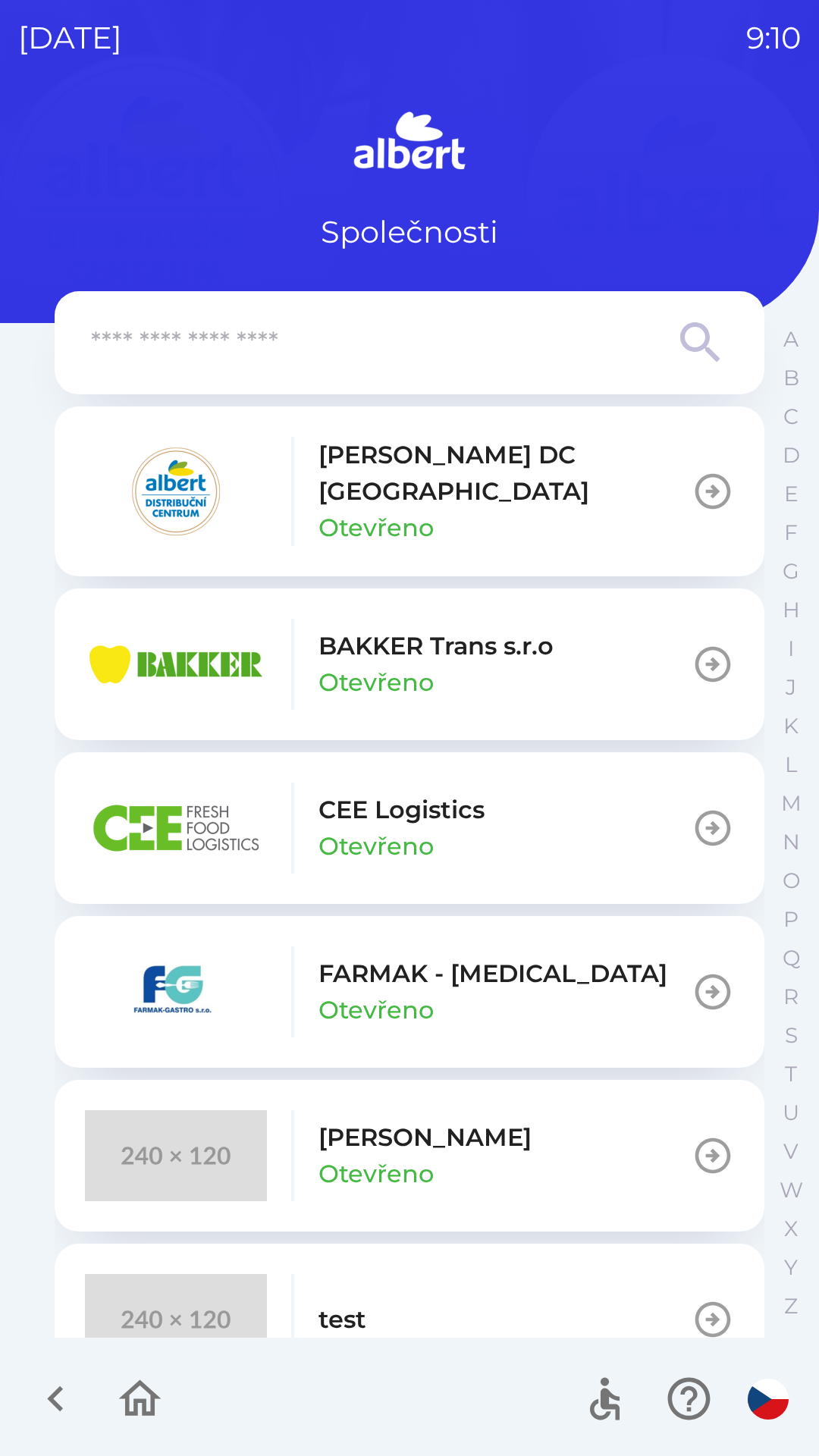
click at [502, 785] on button "CEE Logistics Otevřeno" at bounding box center [410, 828] width 710 height 152
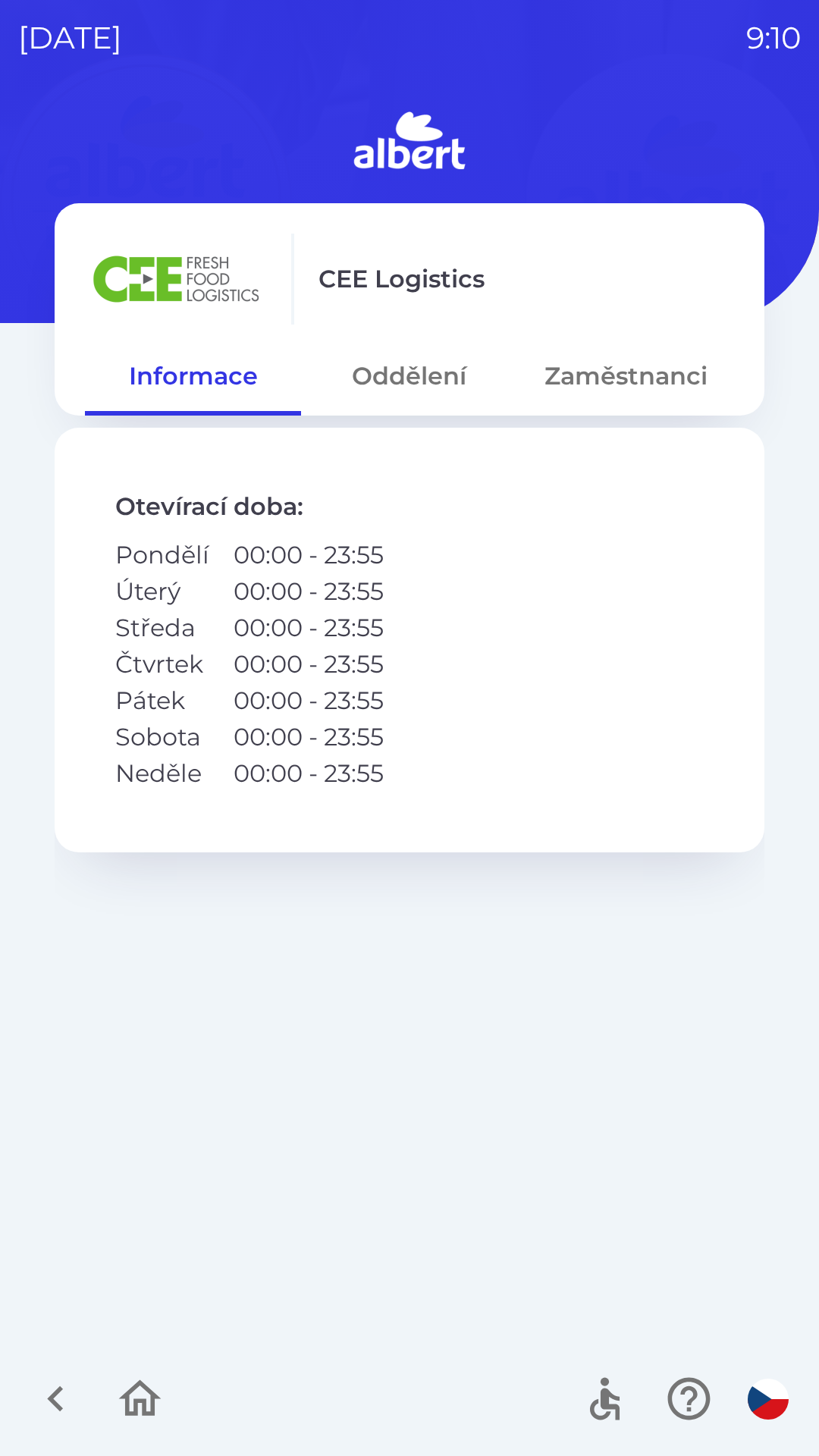
click at [461, 387] on button "Oddělení" at bounding box center [409, 376] width 216 height 55
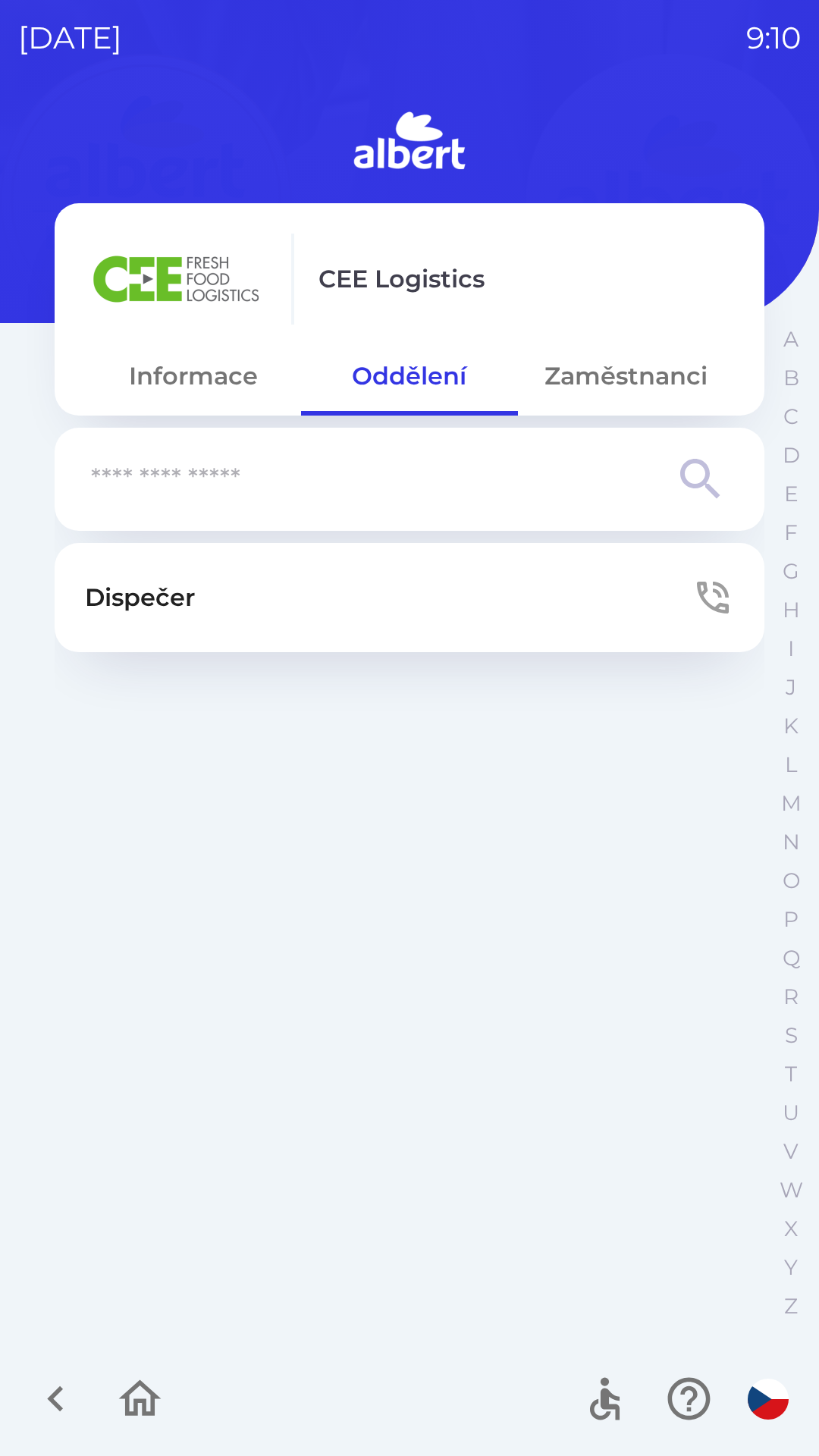
click at [487, 594] on button "Dispečer" at bounding box center [410, 597] width 710 height 109
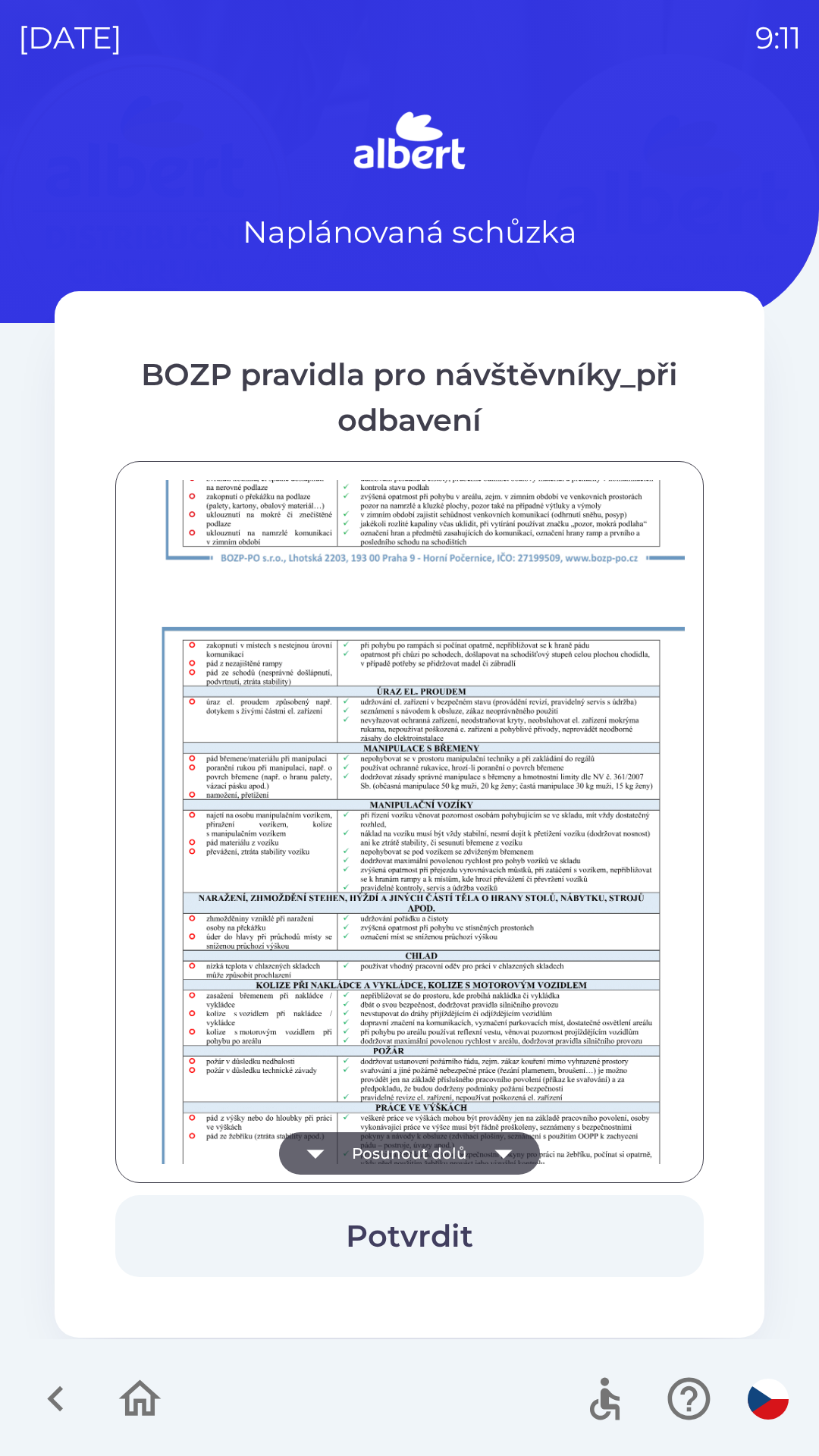
scroll to position [1064, 0]
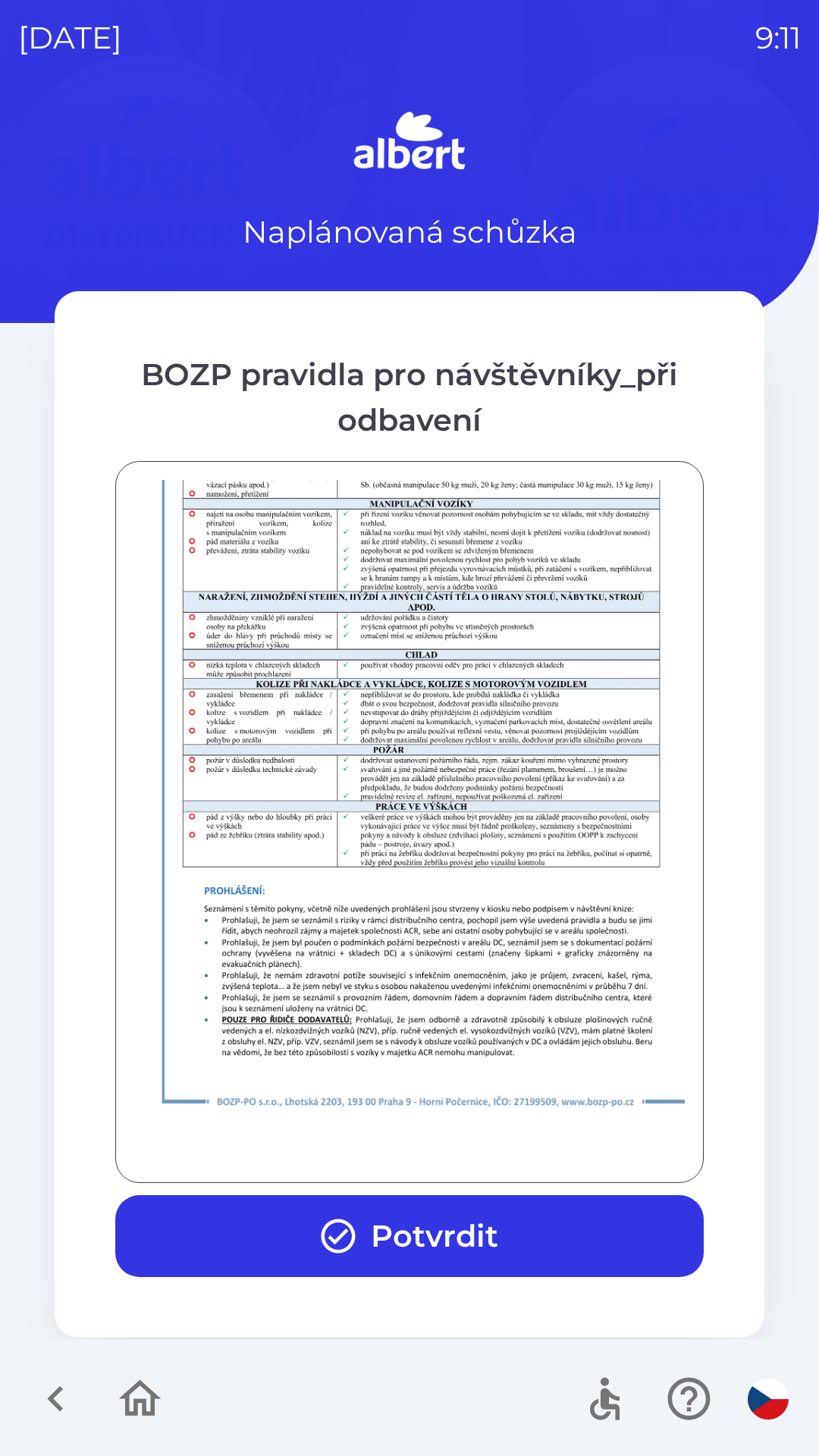
click at [460, 1234] on button "Potvrdit" at bounding box center [409, 1236] width 588 height 82
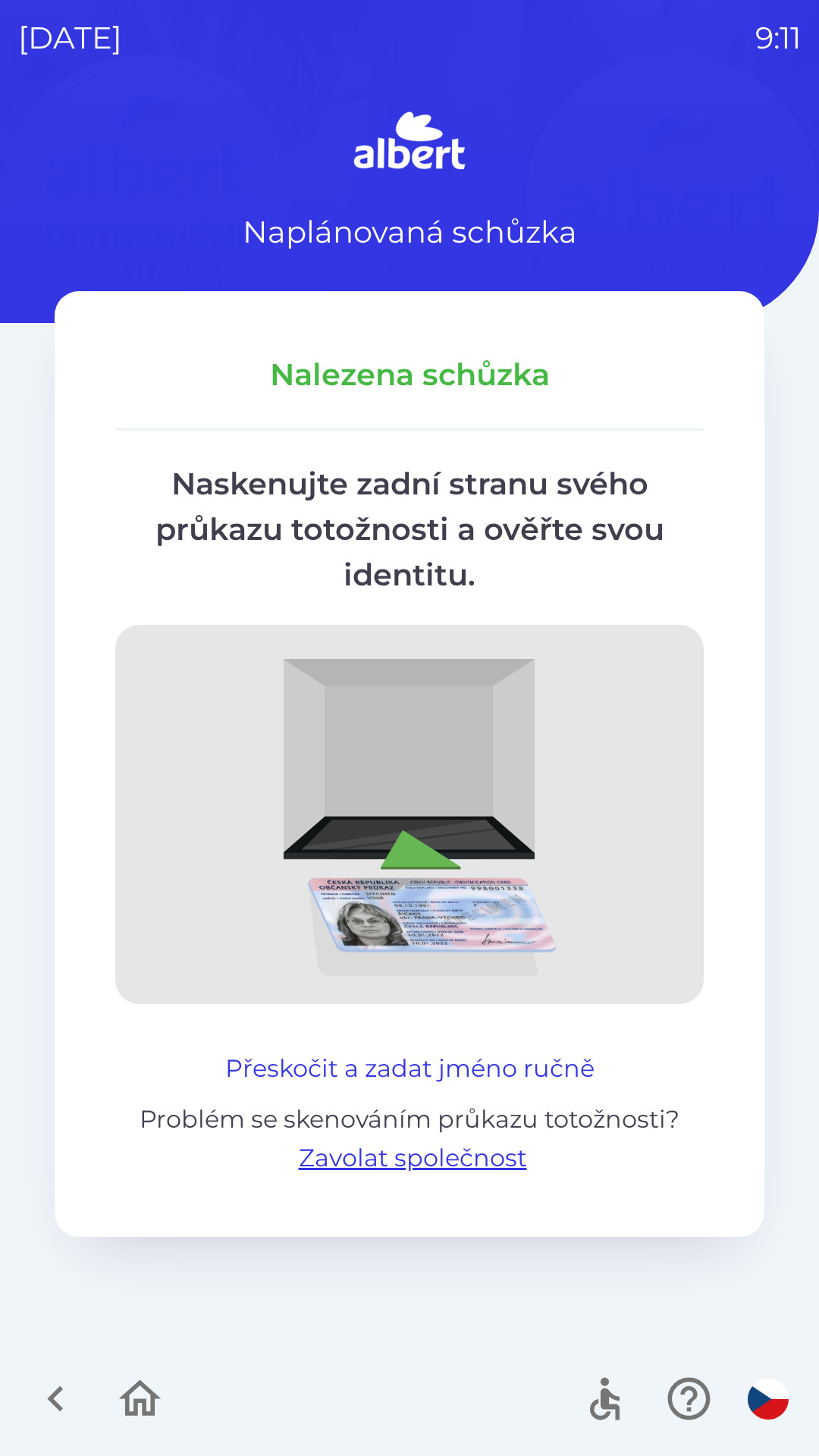
click at [446, 1062] on button "Přeskočit a zadat jméno ručně" at bounding box center [410, 1068] width 381 height 36
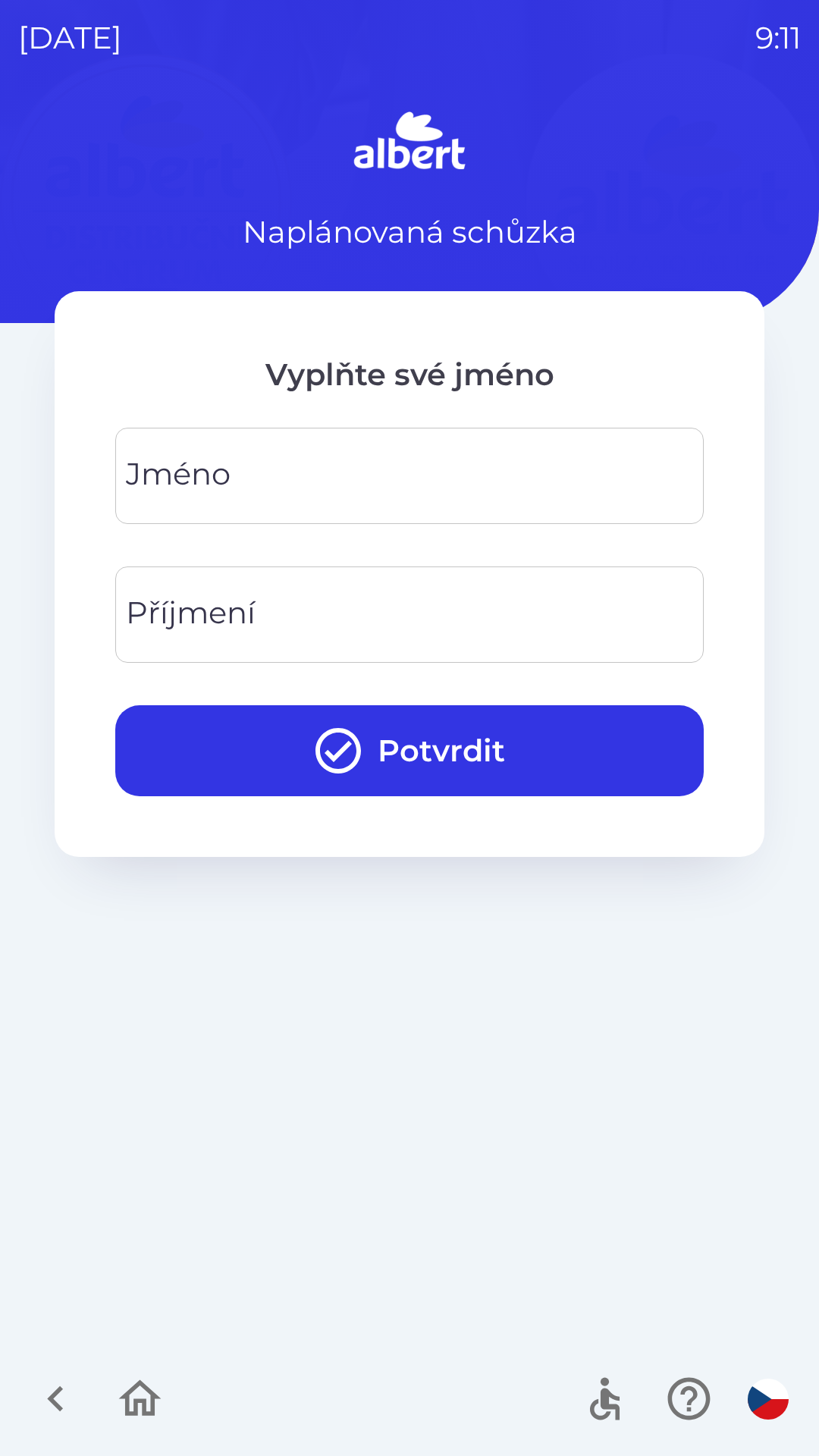
click at [365, 492] on input "Jméno" at bounding box center [410, 476] width 552 height 60
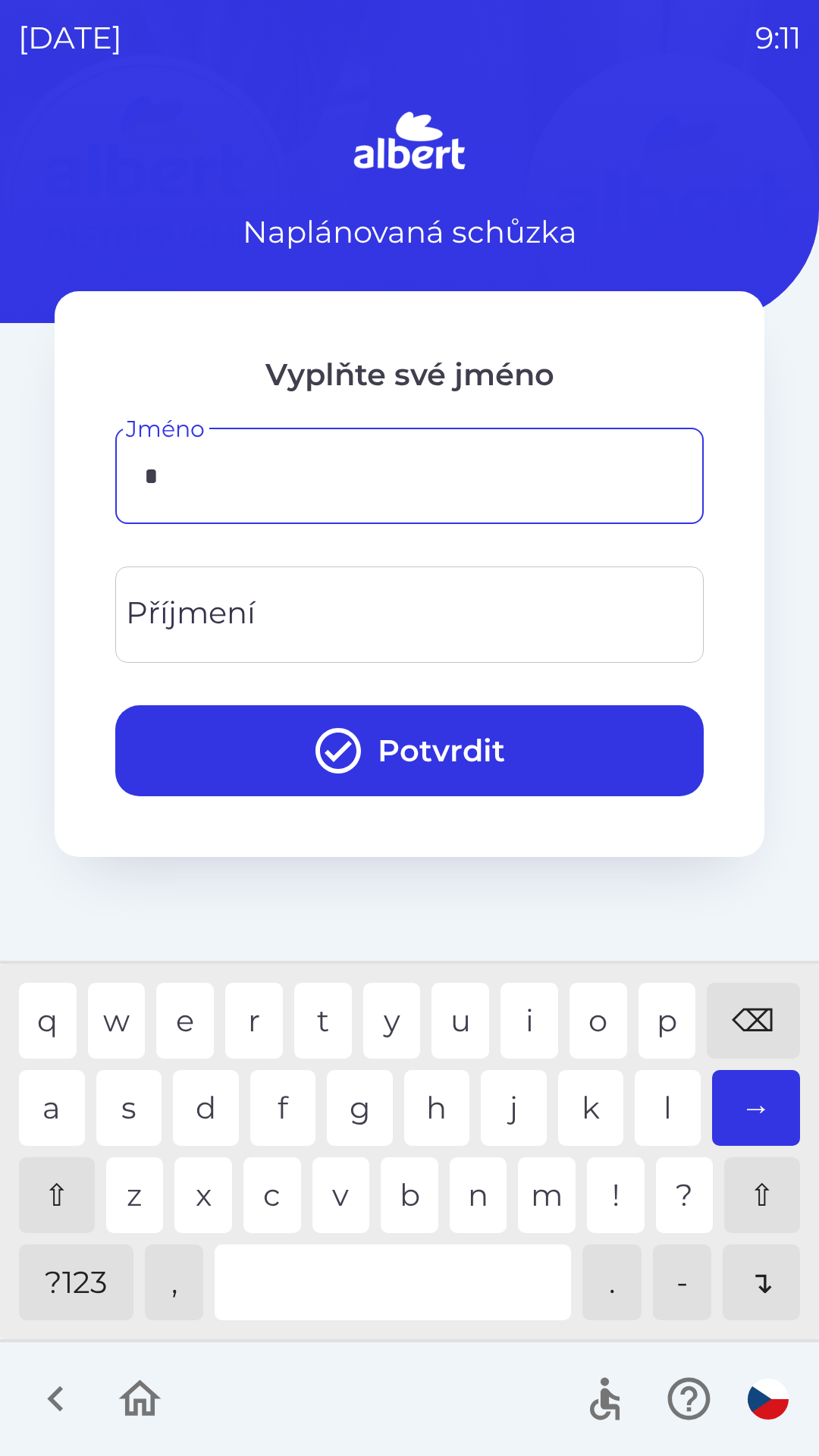
click at [552, 1208] on div "m" at bounding box center [547, 1195] width 57 height 76
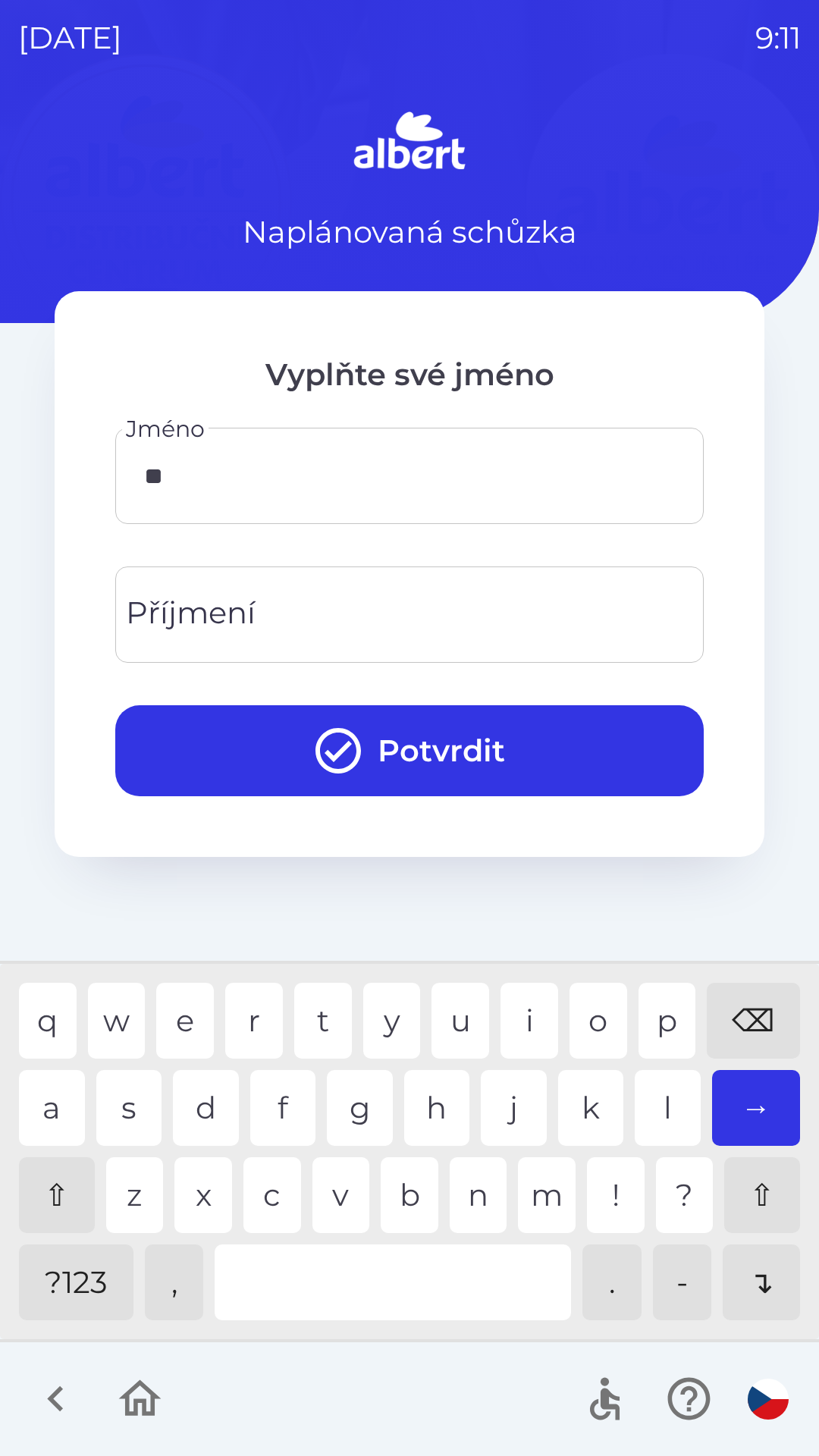
click at [532, 1019] on div "i" at bounding box center [529, 1020] width 57 height 76
click at [262, 1201] on div "c" at bounding box center [272, 1195] width 57 height 76
click at [432, 1123] on div "h" at bounding box center [437, 1108] width 66 height 76
click at [56, 1111] on div "a" at bounding box center [51, 1108] width 66 height 76
type input "******"
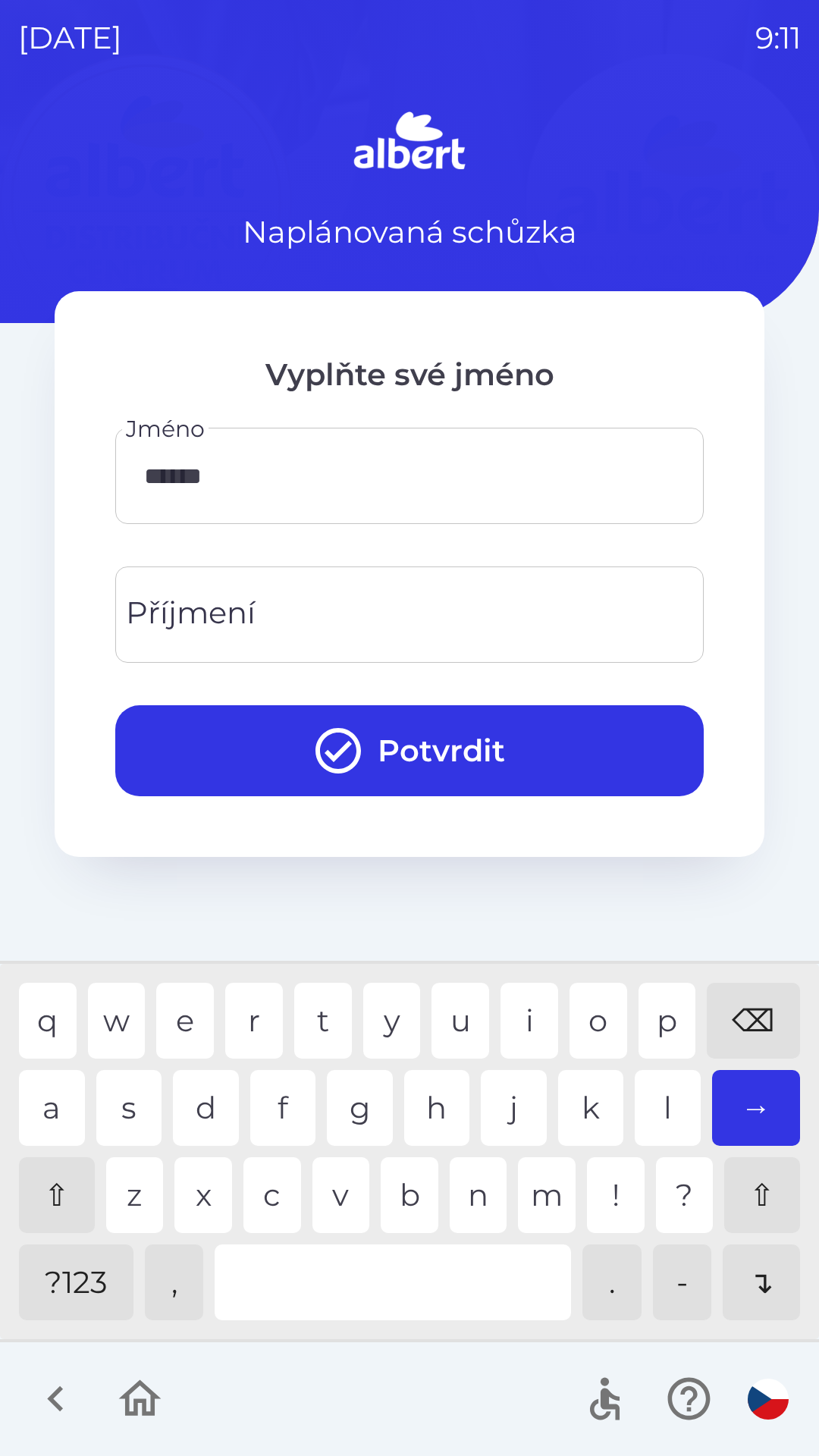
click at [337, 613] on input "Příjmení" at bounding box center [410, 614] width 552 height 60
click at [598, 1031] on div "o" at bounding box center [598, 1020] width 57 height 76
click at [117, 1099] on div "s" at bounding box center [129, 1108] width 66 height 76
click at [440, 1113] on div "h" at bounding box center [437, 1108] width 66 height 76
type input "*******"
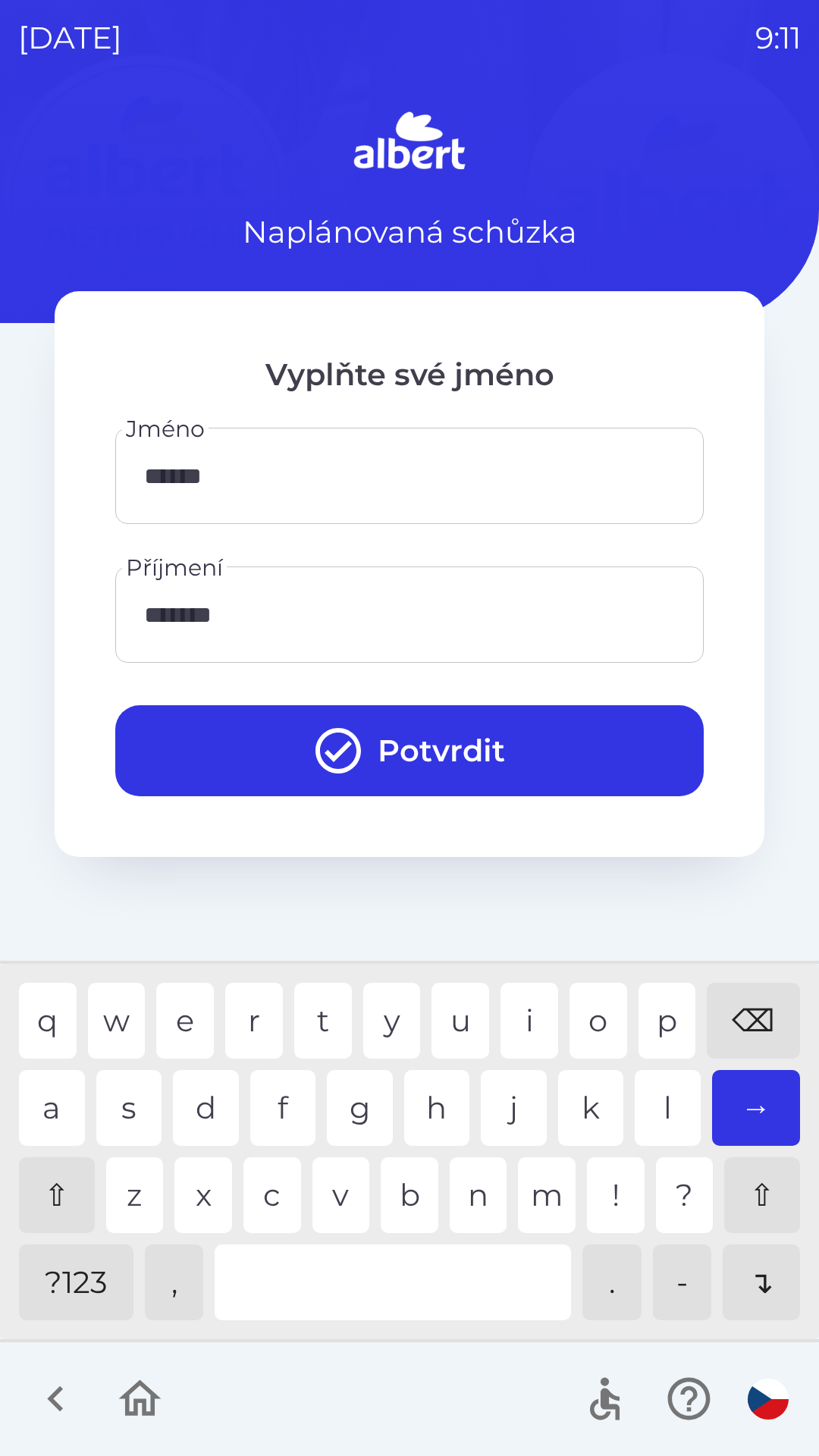
click at [186, 1018] on div "e" at bounding box center [185, 1020] width 57 height 76
click at [445, 743] on button "Potvrdit" at bounding box center [409, 751] width 588 height 91
